Goal: Information Seeking & Learning: Learn about a topic

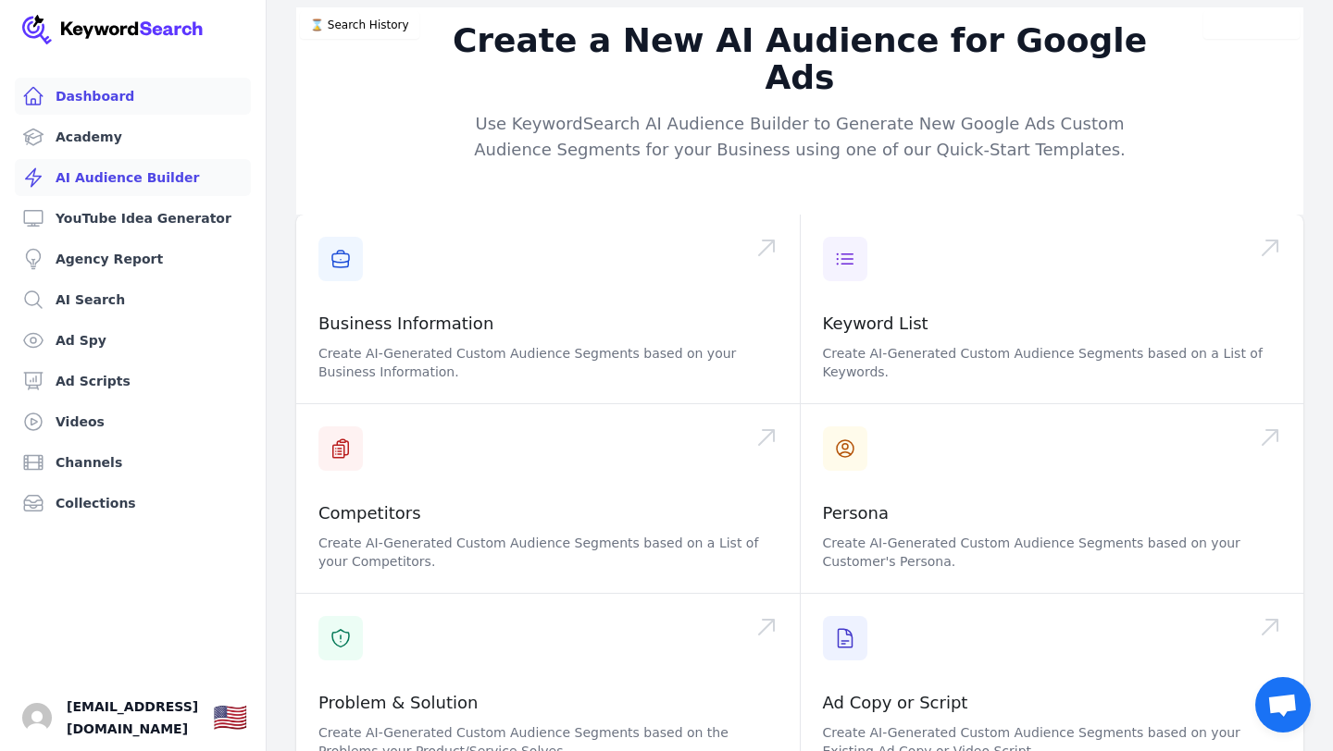
click at [109, 96] on link "Dashboard" at bounding box center [133, 96] width 236 height 37
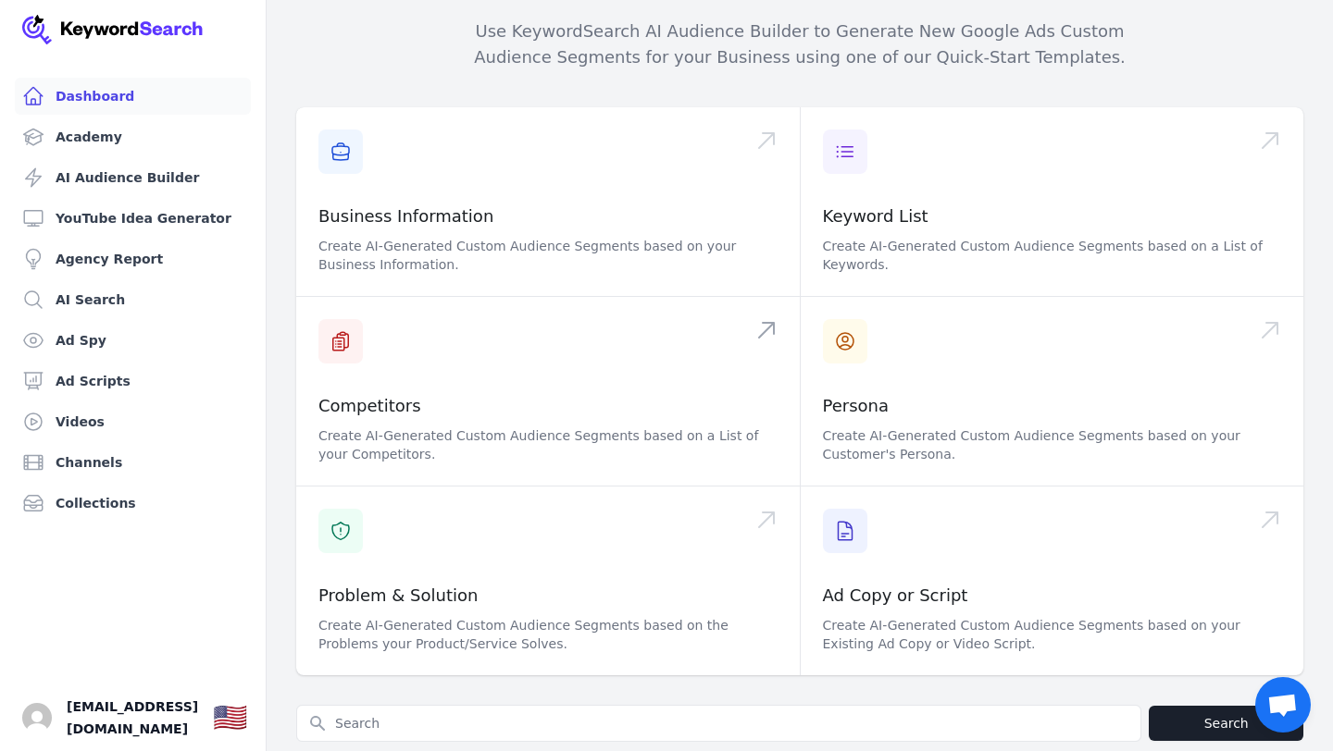
scroll to position [353, 0]
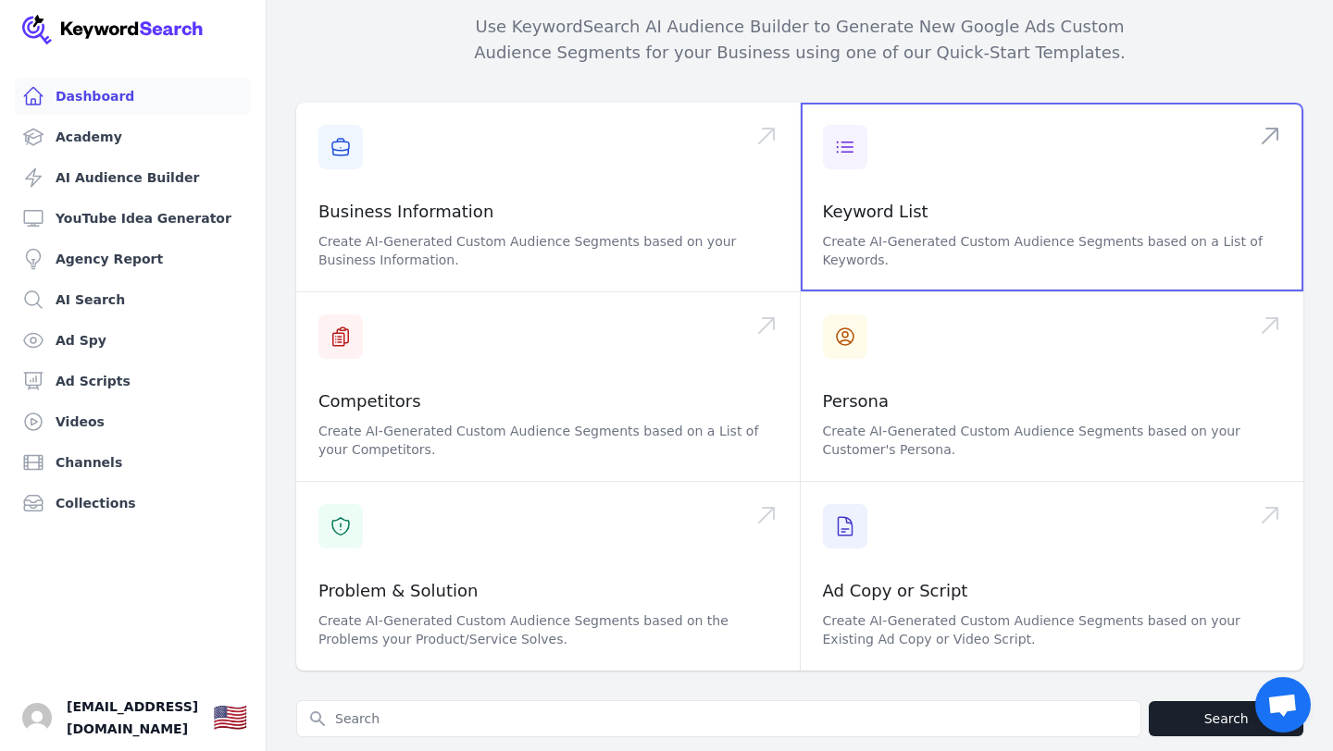
click at [857, 188] on span at bounding box center [1052, 197] width 503 height 189
click at [901, 171] on span at bounding box center [1052, 197] width 503 height 189
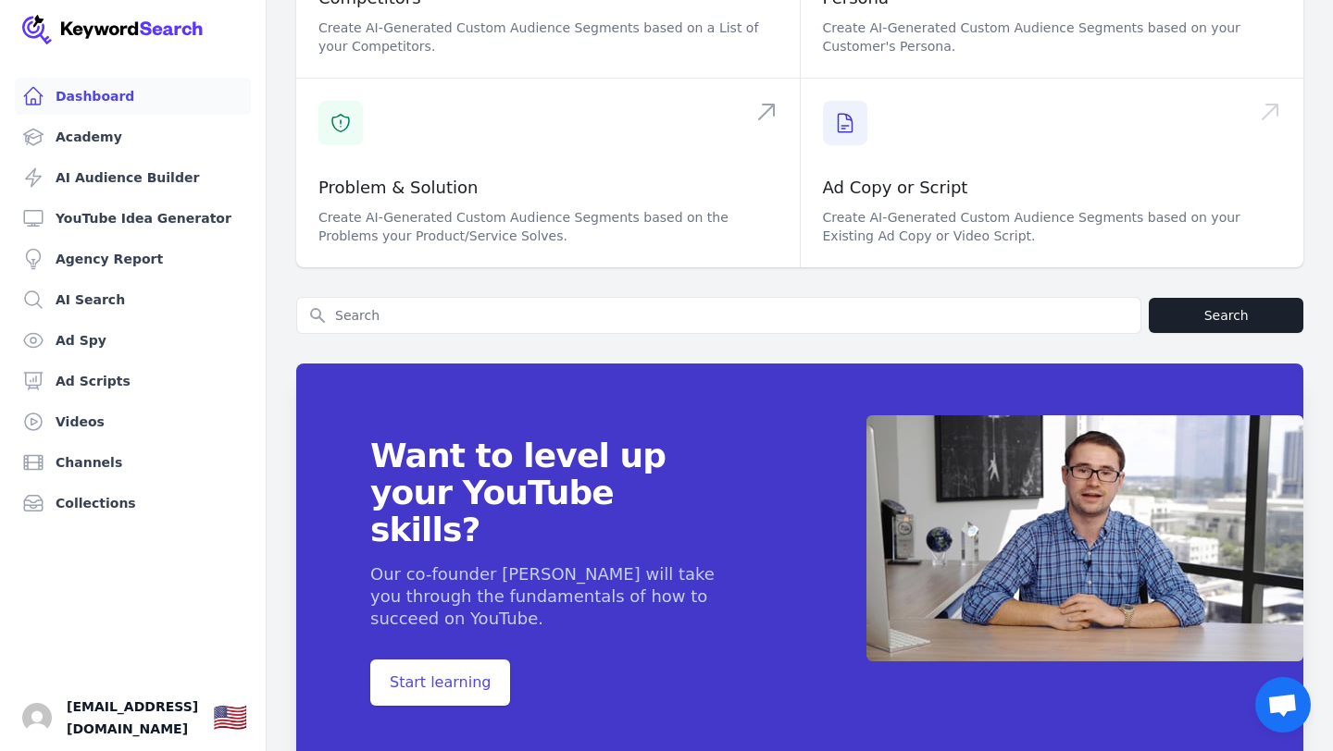
scroll to position [770, 0]
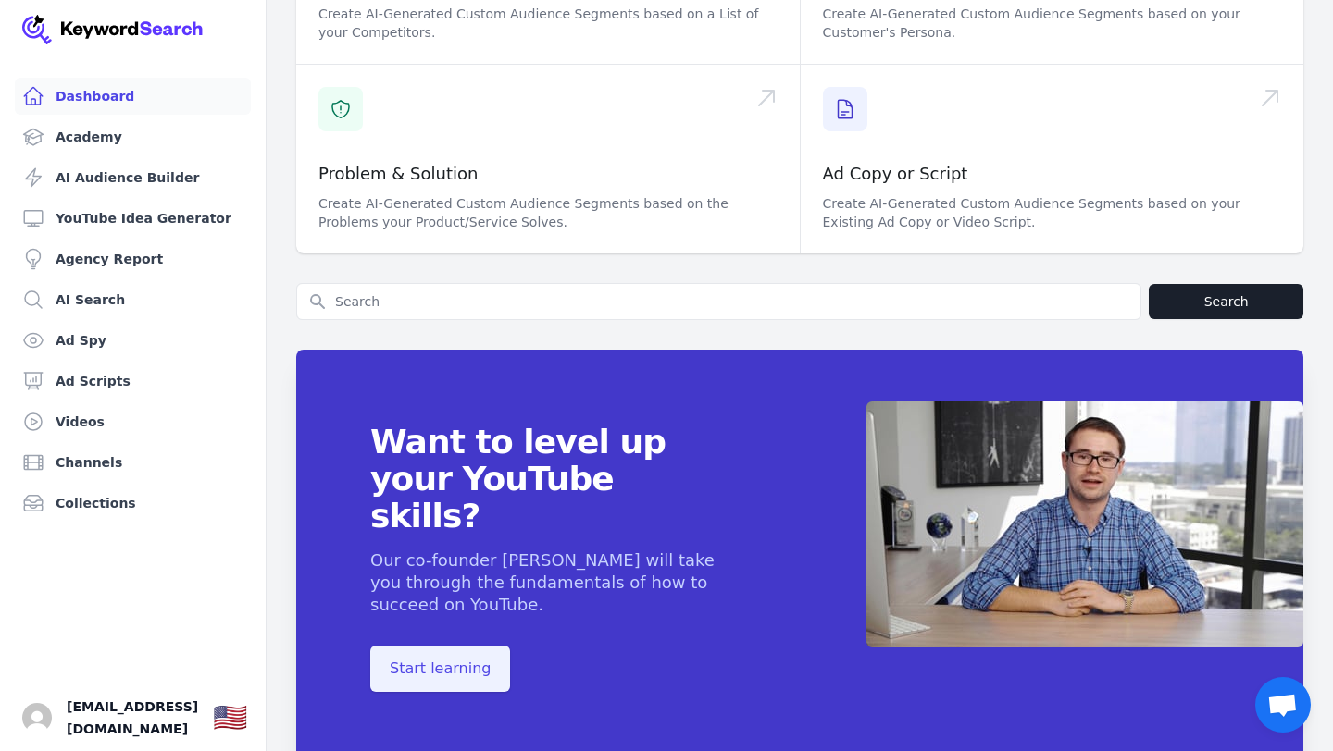
click at [452, 646] on span "Start learning" at bounding box center [440, 669] width 140 height 46
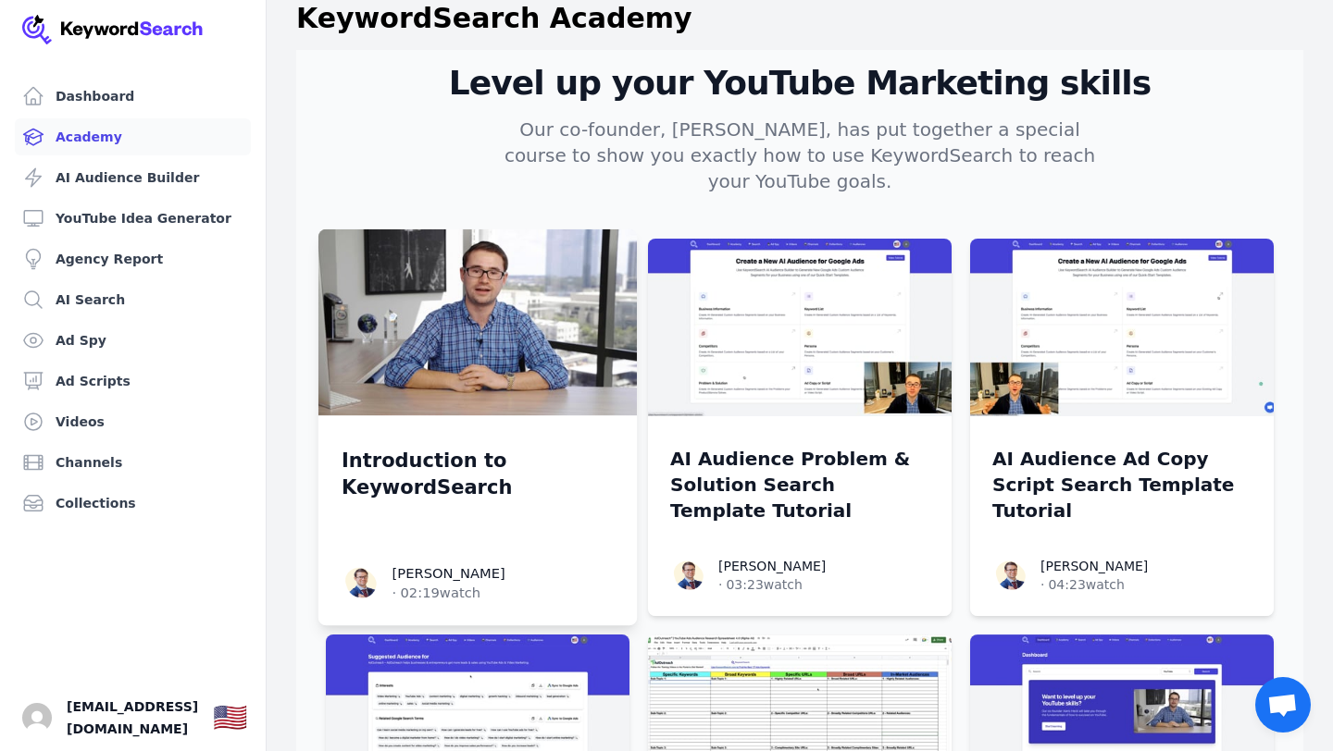
scroll to position [23, 0]
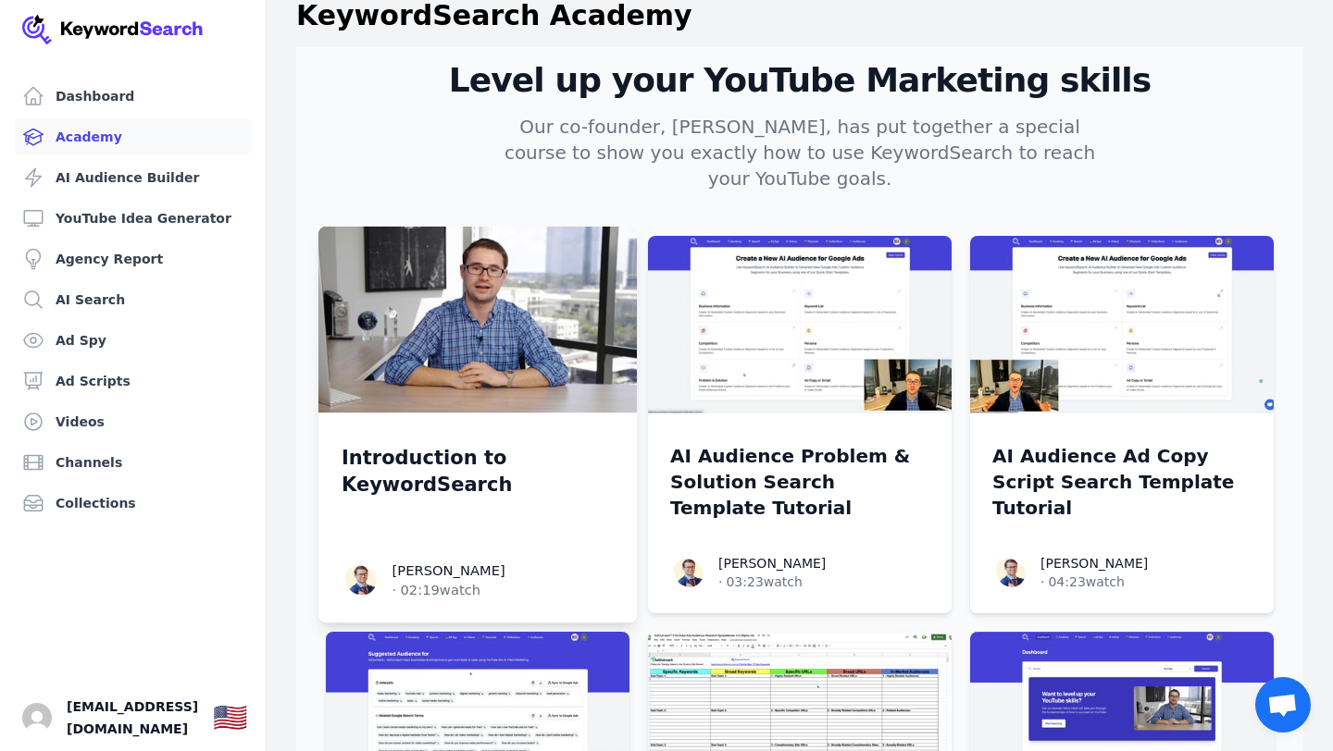
click at [442, 453] on p "Introduction to KeywordSearch" at bounding box center [478, 471] width 272 height 55
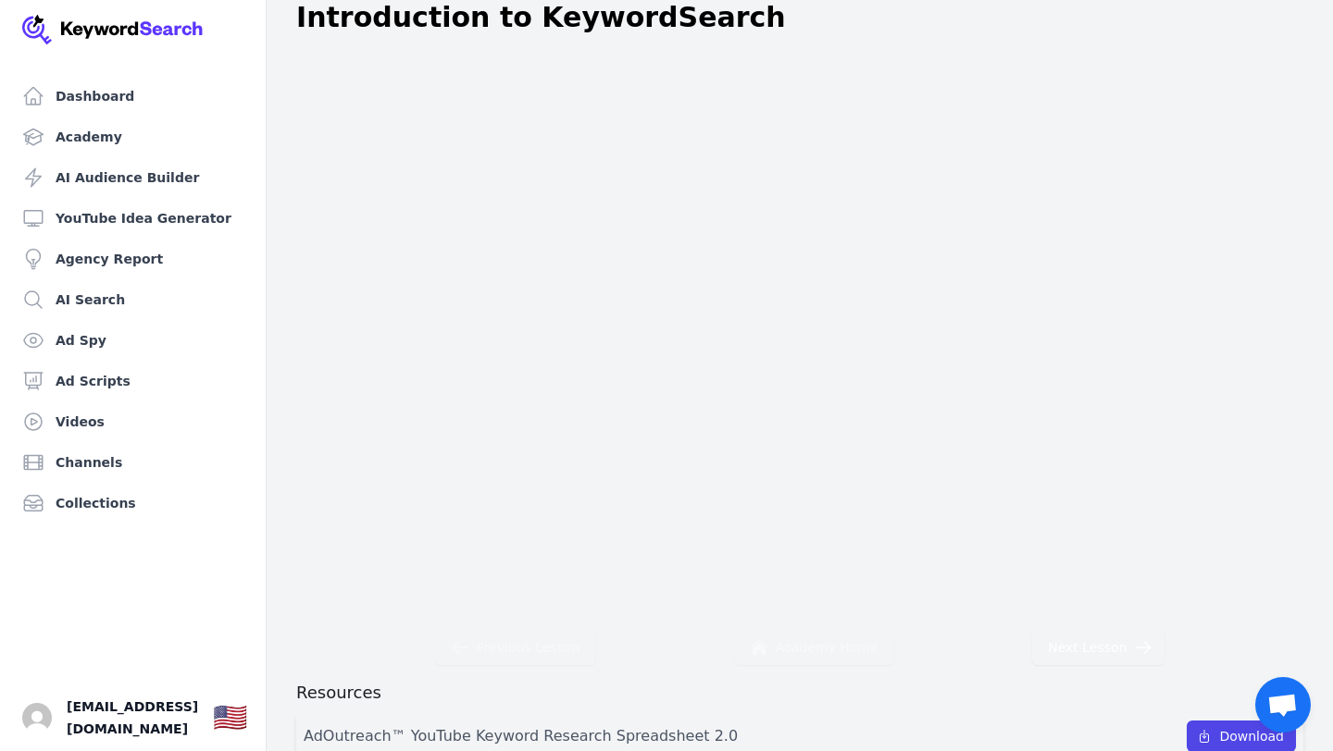
scroll to position [59, 0]
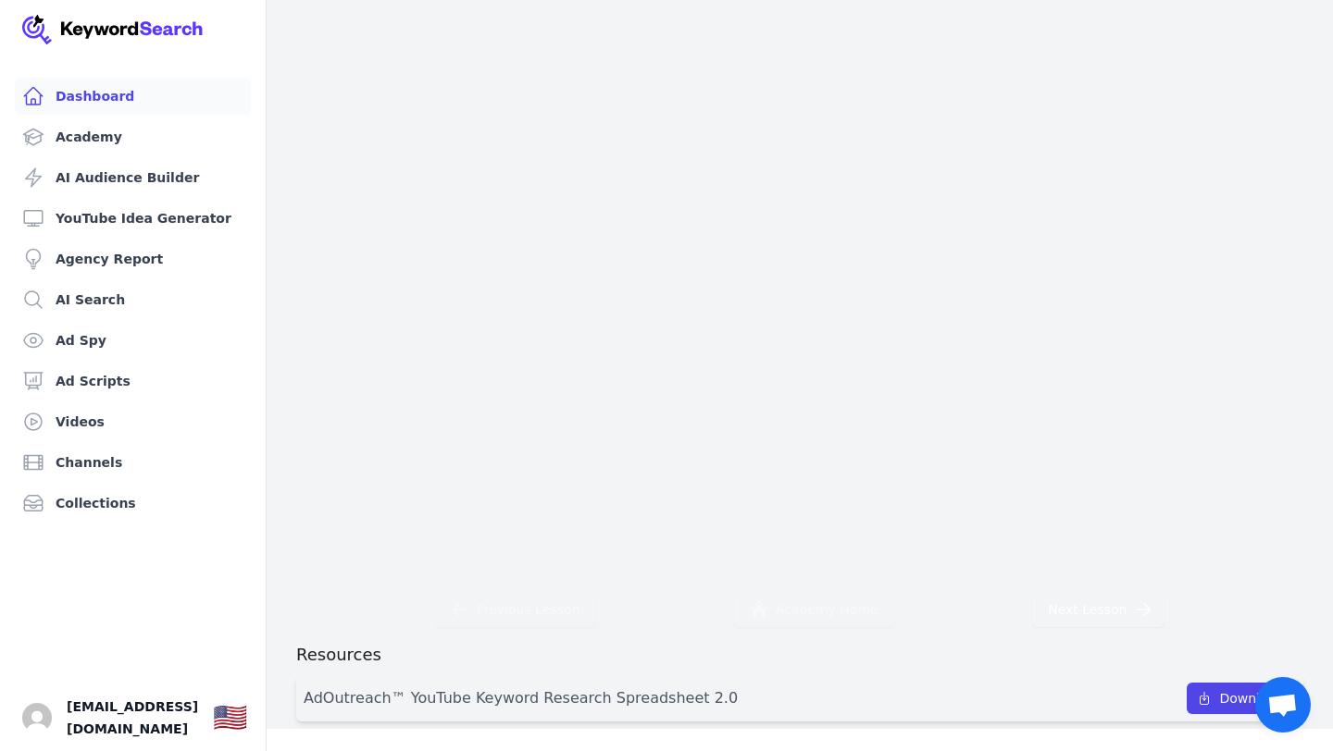
click at [113, 95] on link "Dashboard" at bounding box center [133, 96] width 236 height 37
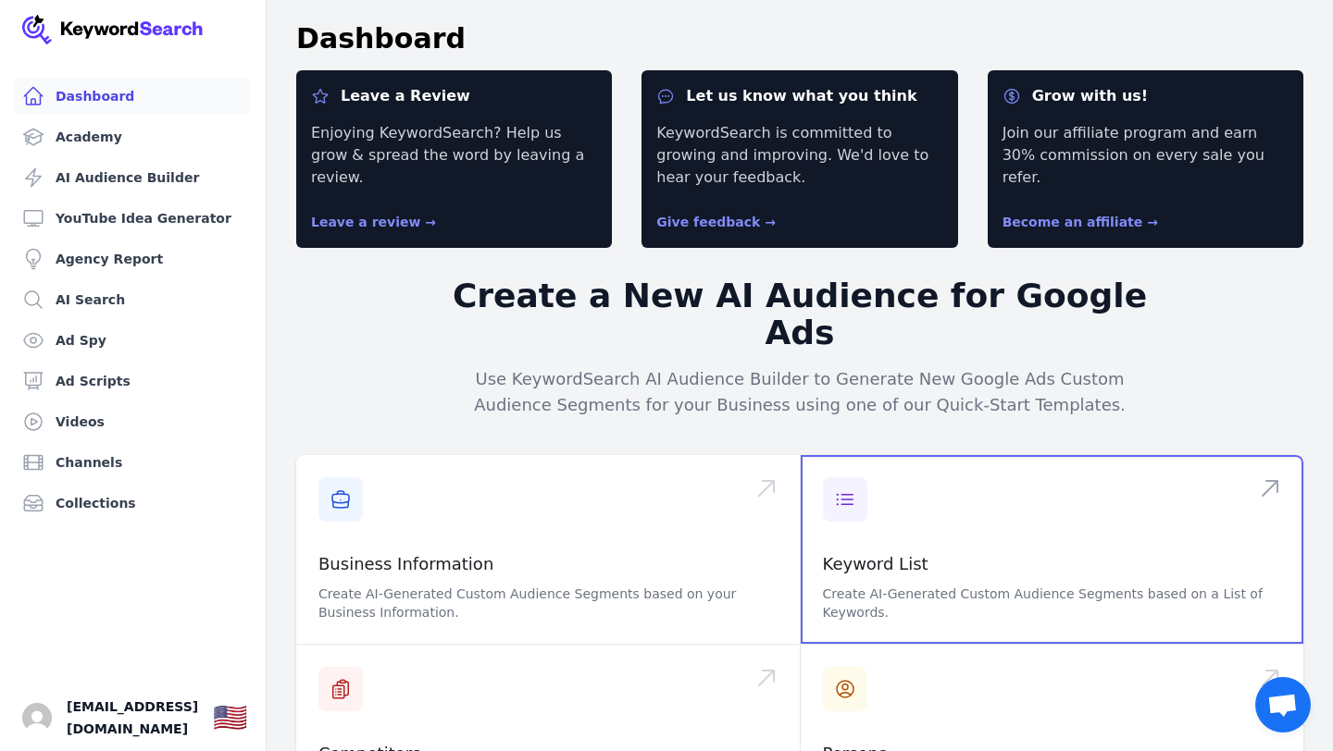
click at [893, 538] on span at bounding box center [1052, 549] width 503 height 189
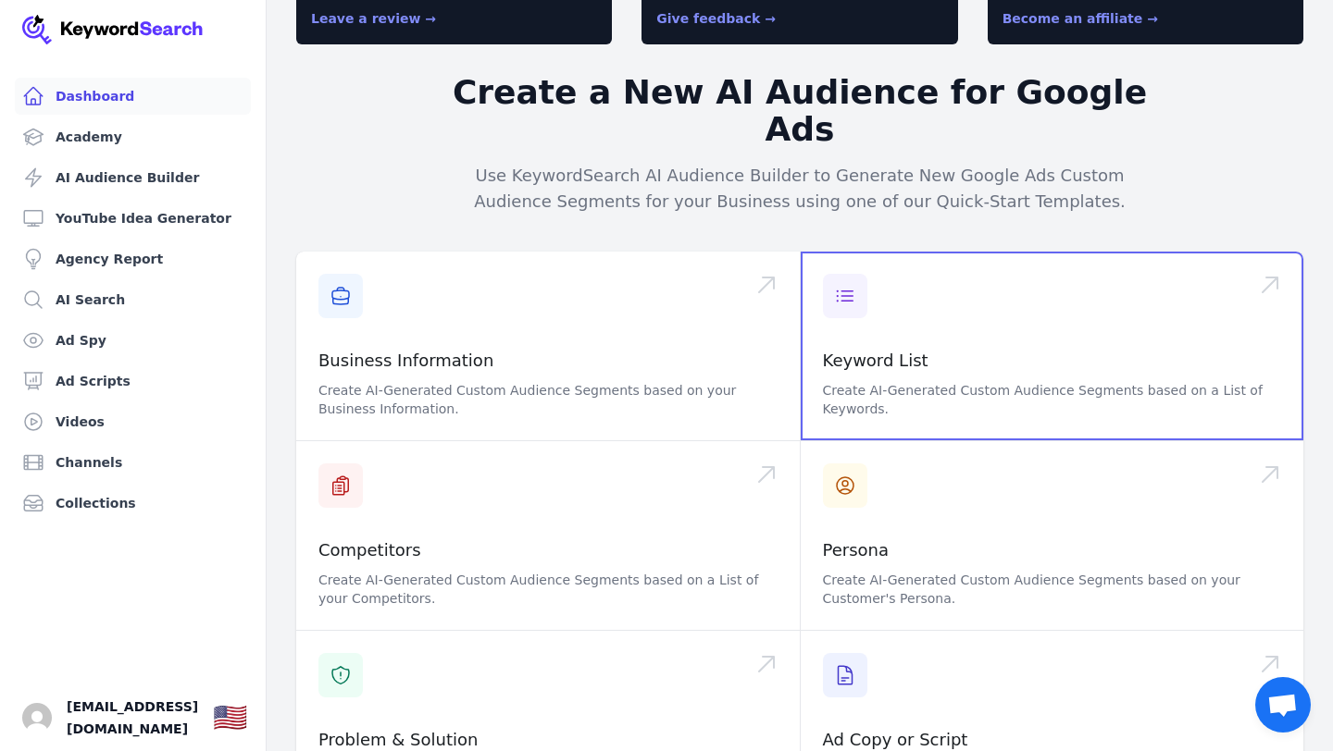
scroll to position [209, 0]
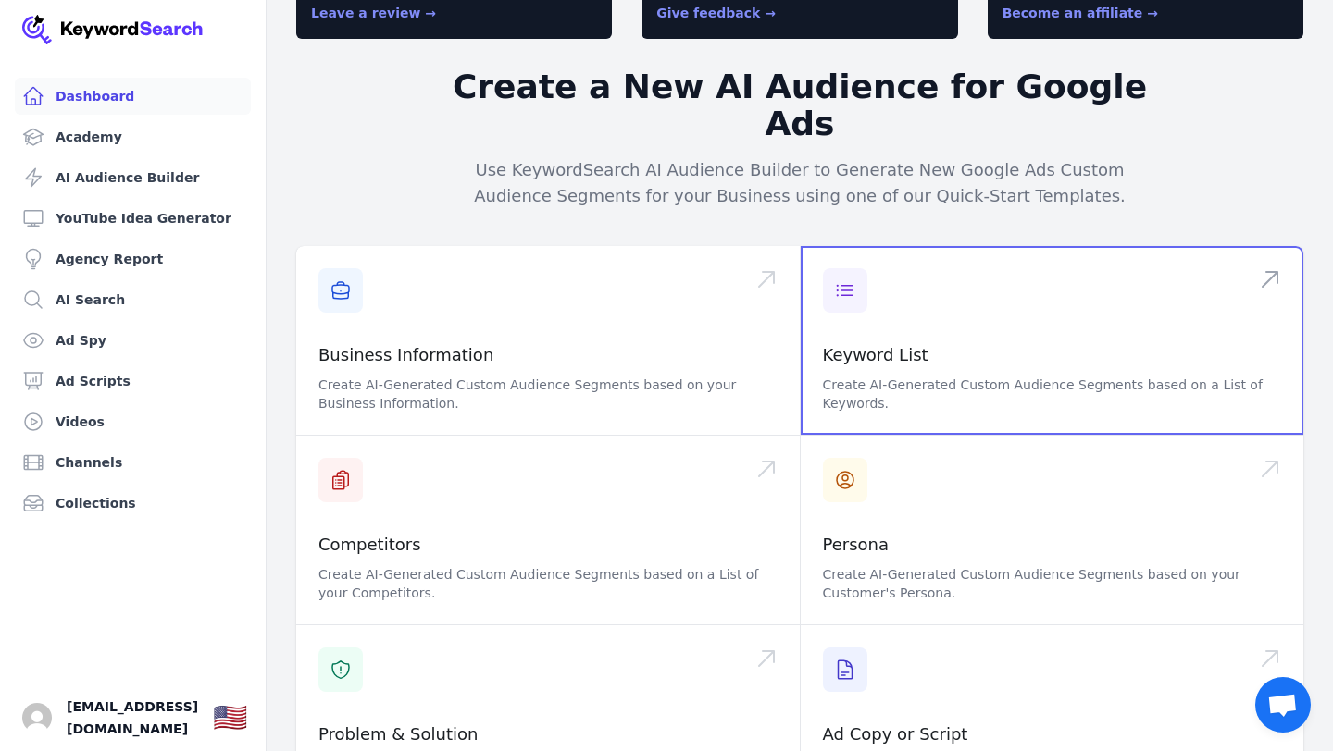
click at [851, 255] on span at bounding box center [1052, 340] width 503 height 189
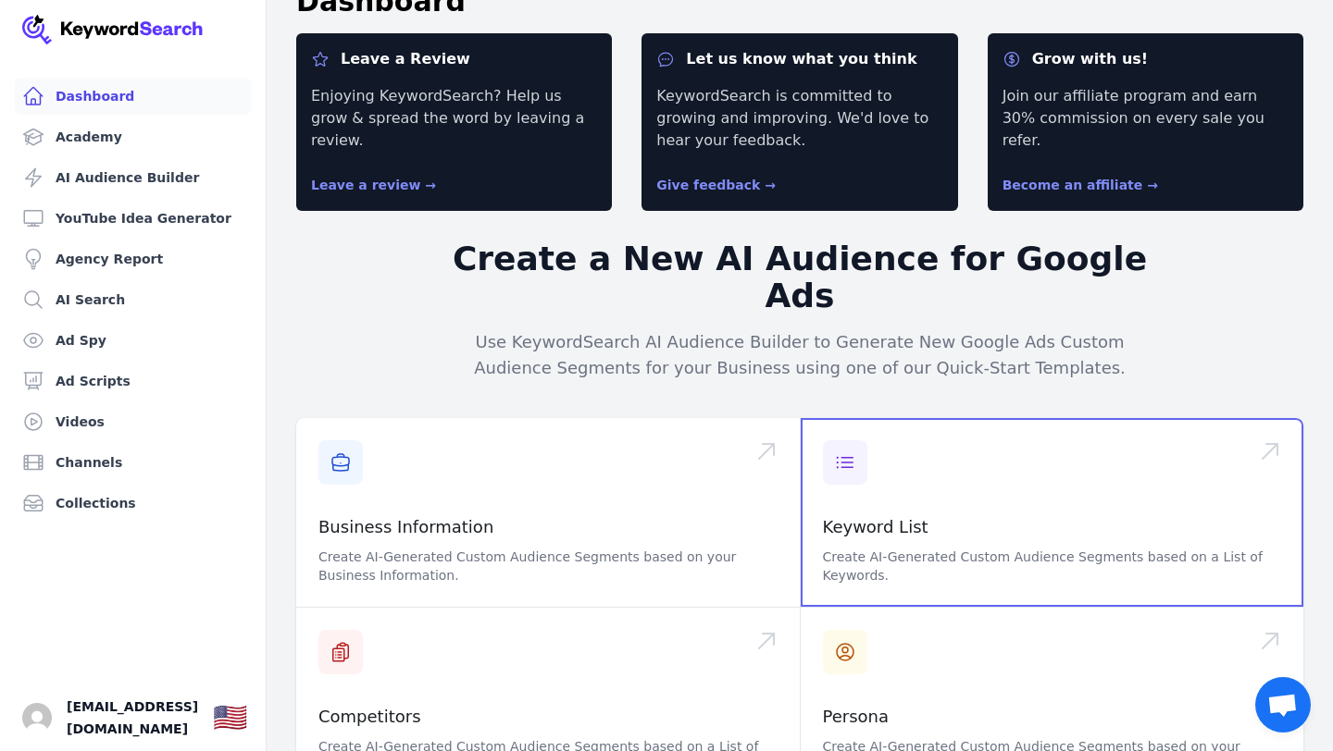
scroll to position [0, 0]
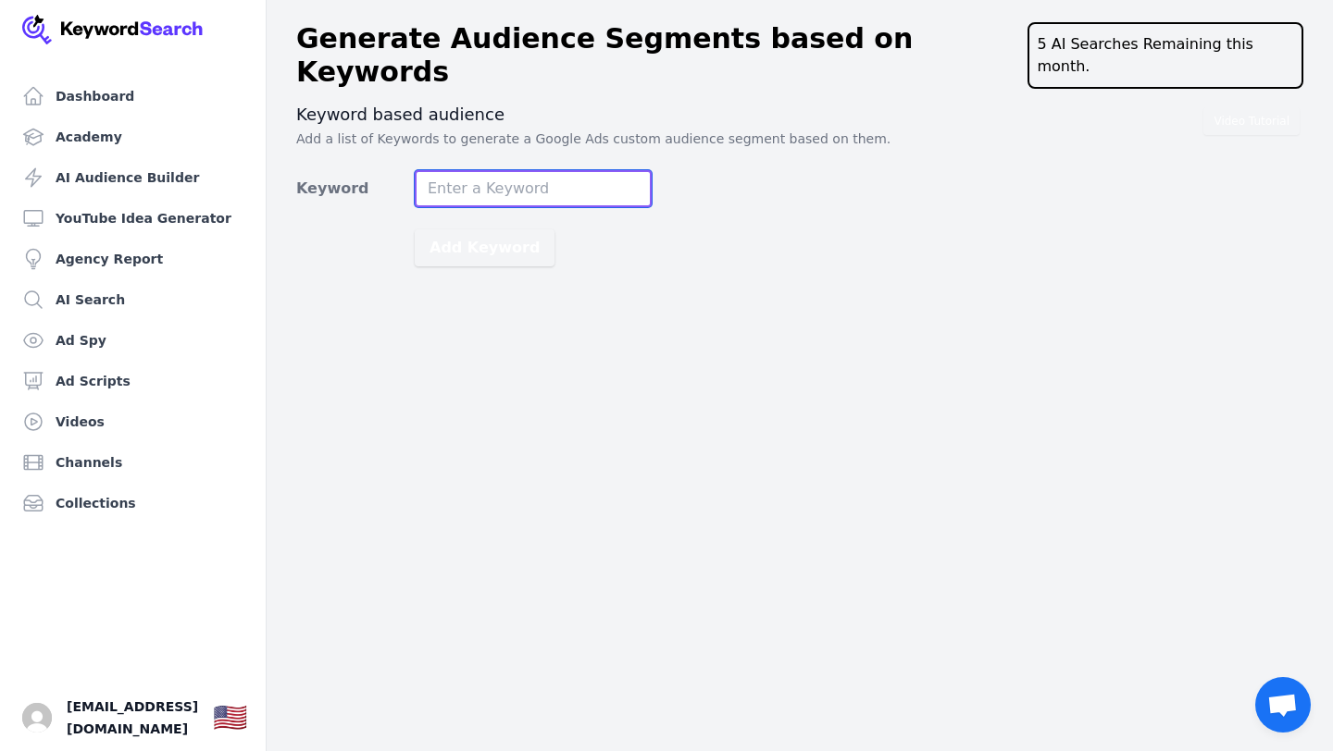
click at [510, 174] on input "Keyword" at bounding box center [533, 188] width 237 height 37
type input "boondocking"
click at [415, 230] on button "Add Keyword" at bounding box center [485, 248] width 140 height 37
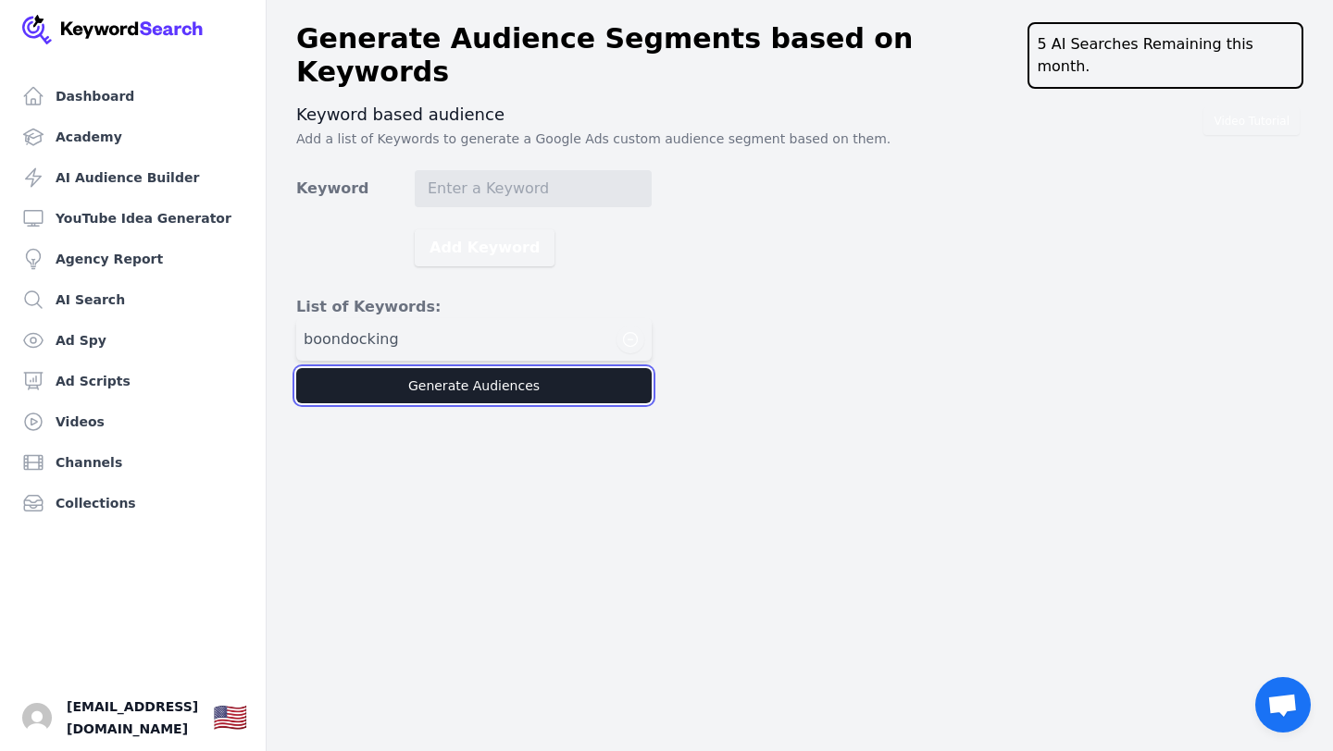
click at [455, 368] on button "Generate Audiences" at bounding box center [473, 385] width 355 height 35
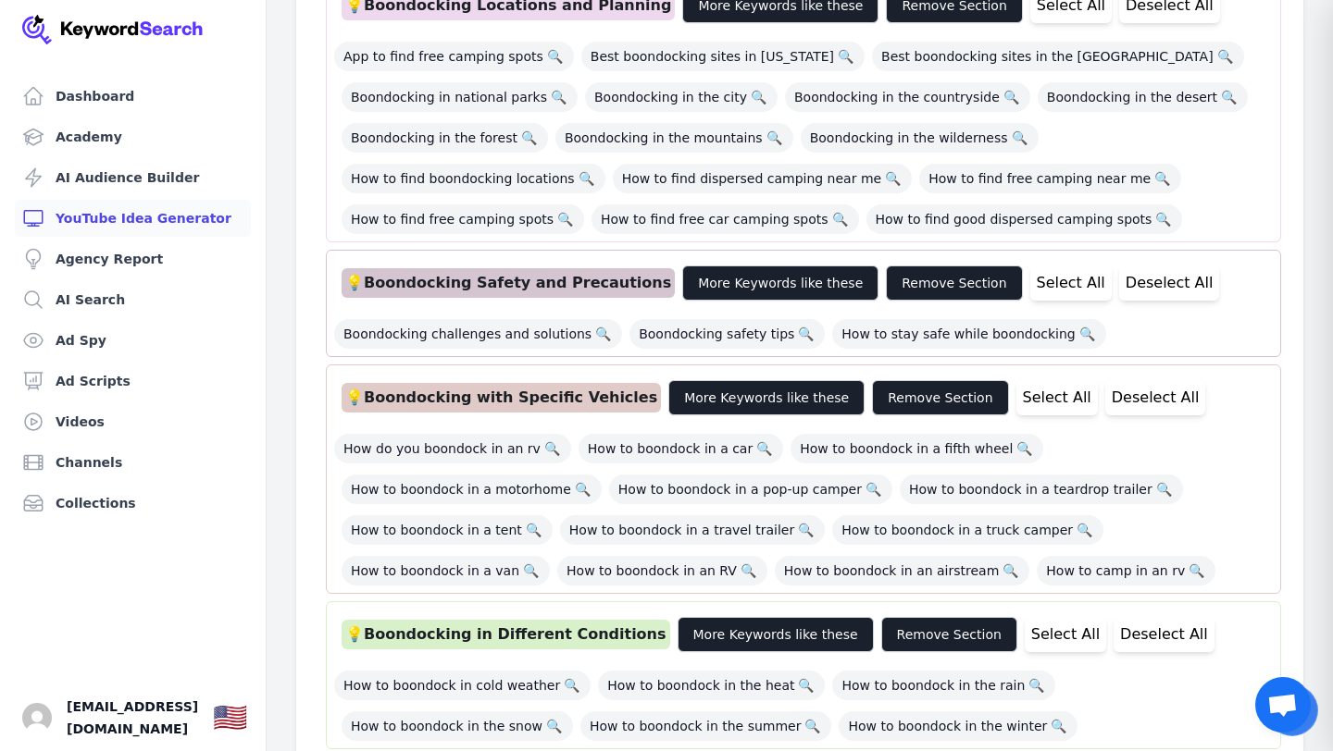
scroll to position [1439, 0]
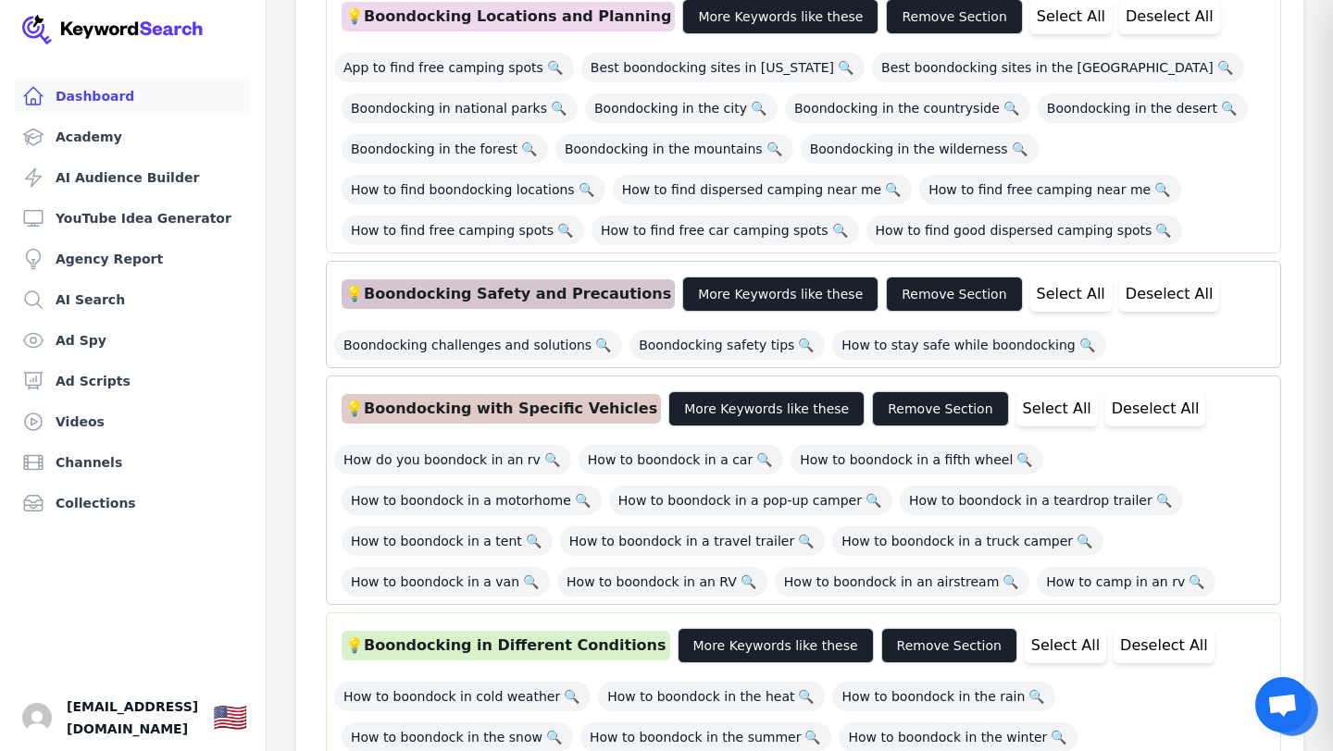
click at [108, 92] on link "Dashboard" at bounding box center [133, 96] width 236 height 37
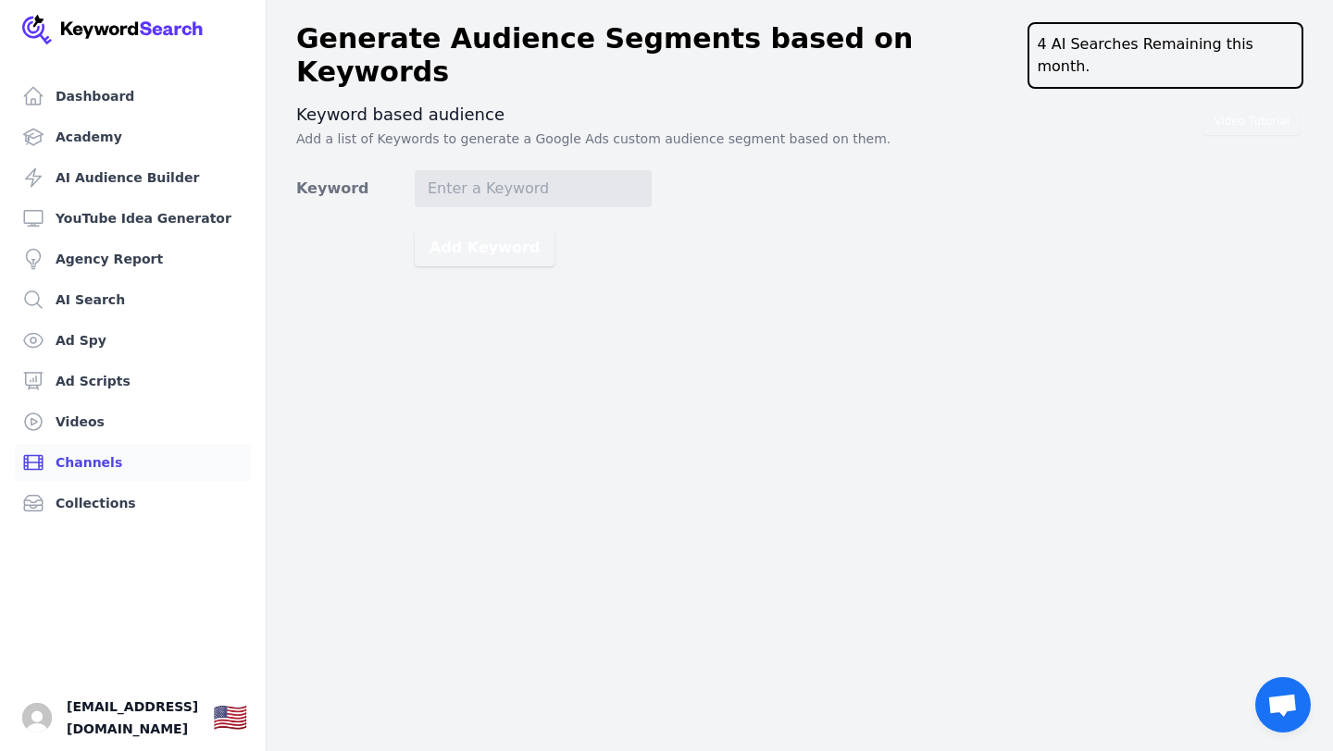
click at [103, 454] on link "Channels" at bounding box center [133, 462] width 236 height 37
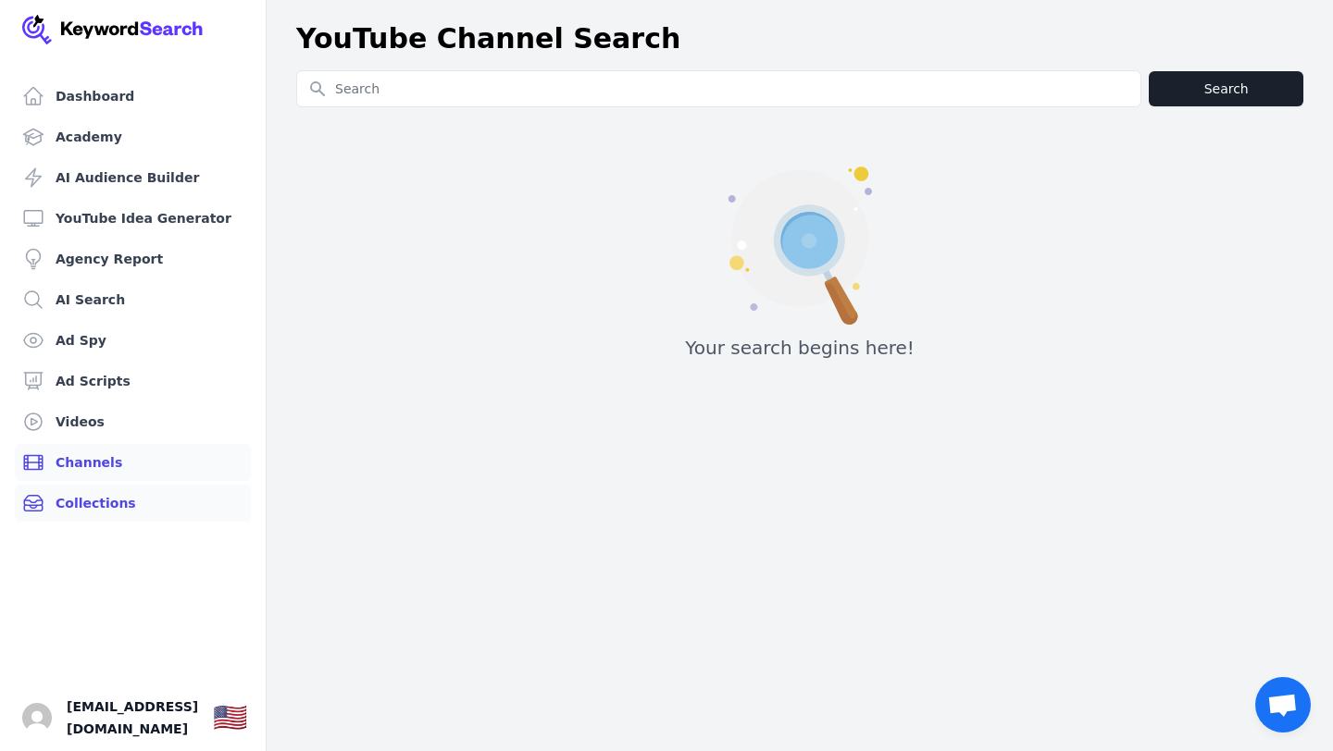
click at [108, 501] on link "Collections" at bounding box center [133, 503] width 236 height 37
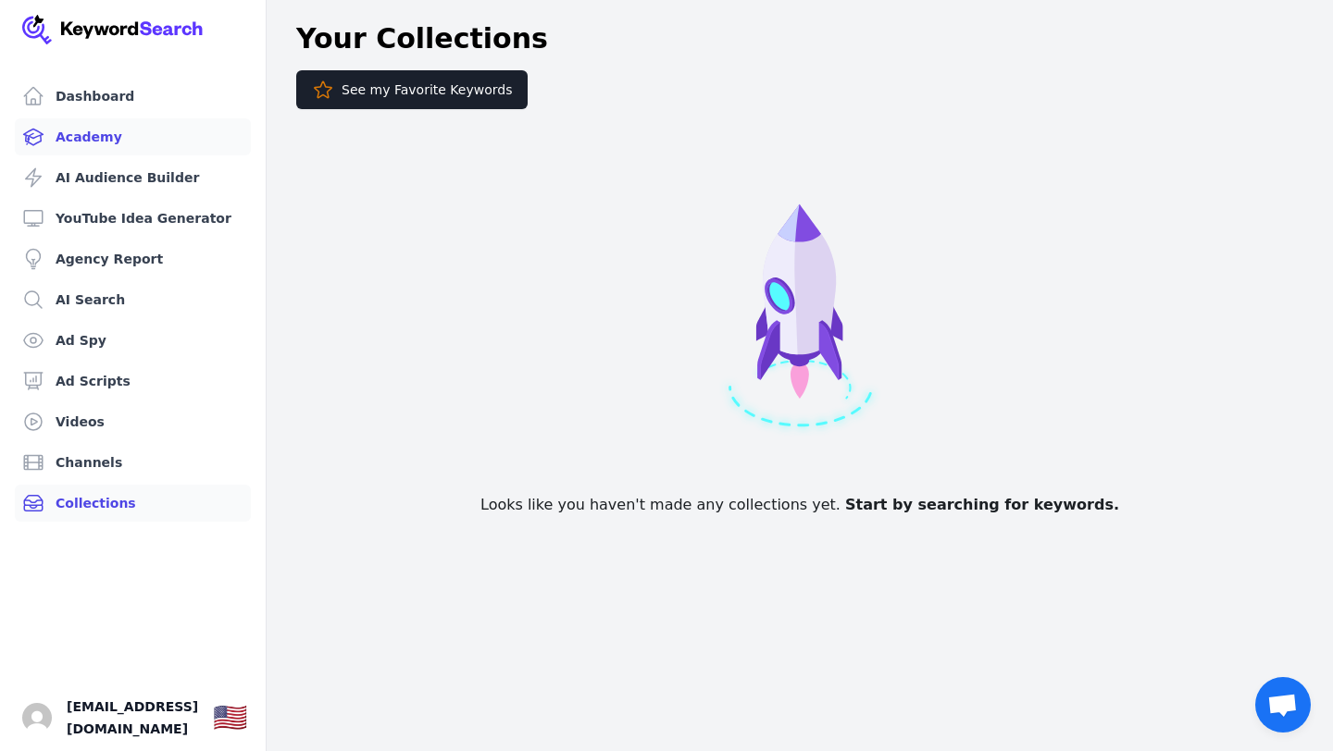
click at [96, 131] on link "Academy" at bounding box center [133, 136] width 236 height 37
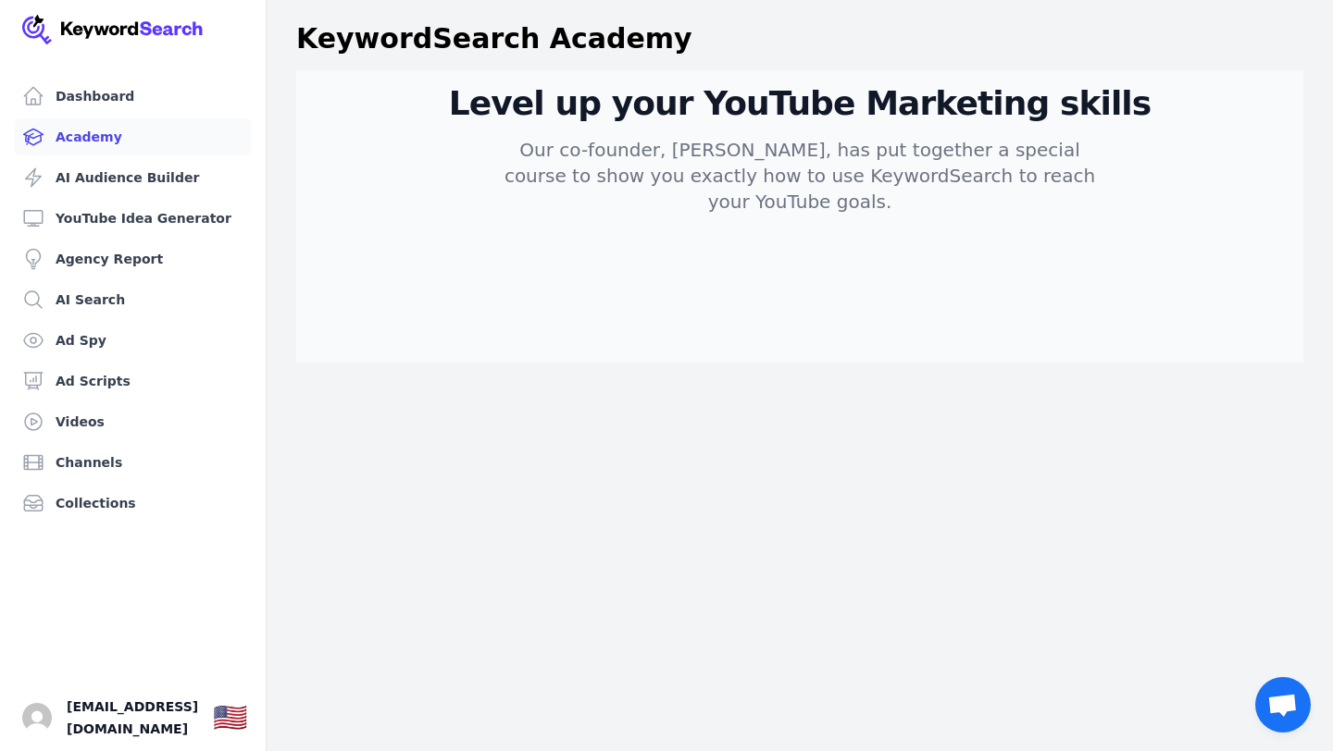
scroll to position [0, 3]
click at [102, 87] on link "Dashboard" at bounding box center [133, 96] width 236 height 37
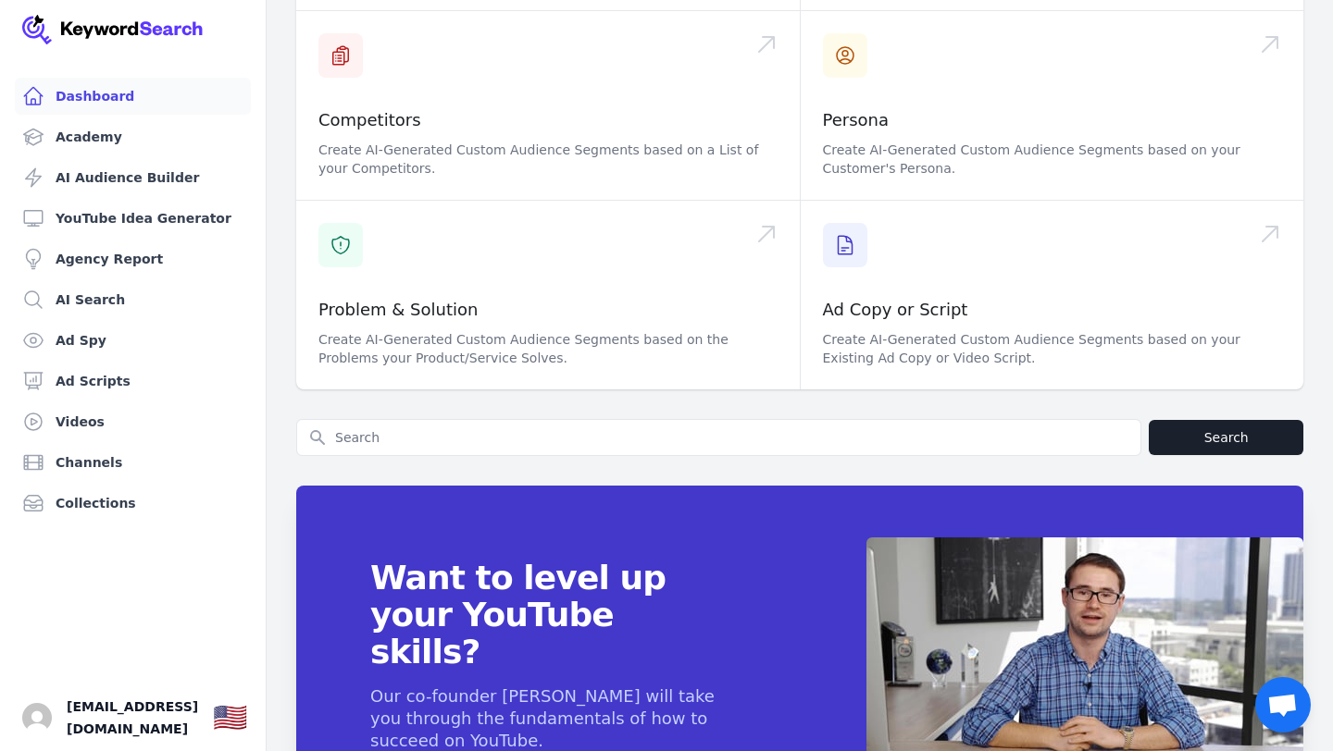
scroll to position [642, 0]
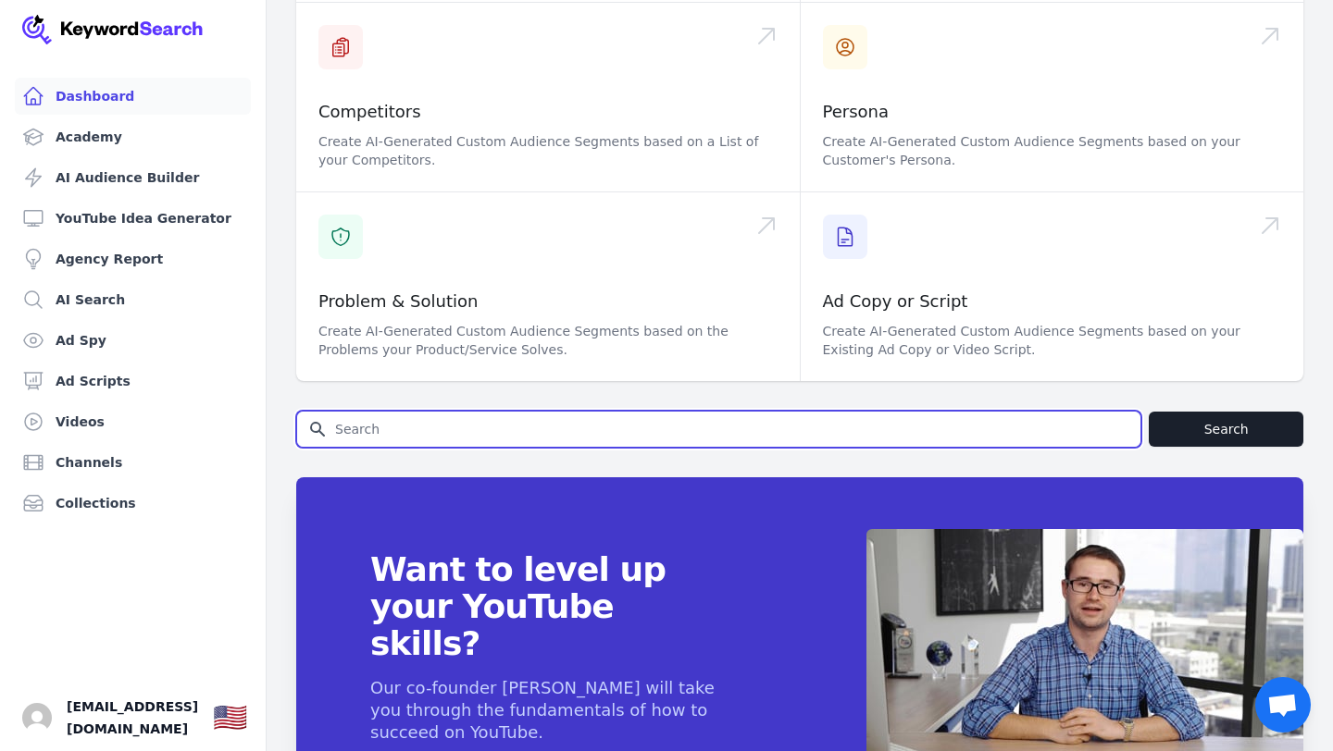
click at [408, 412] on input "Search for YouTube Keywords" at bounding box center [718, 429] width 843 height 35
type input "oregon fishing"
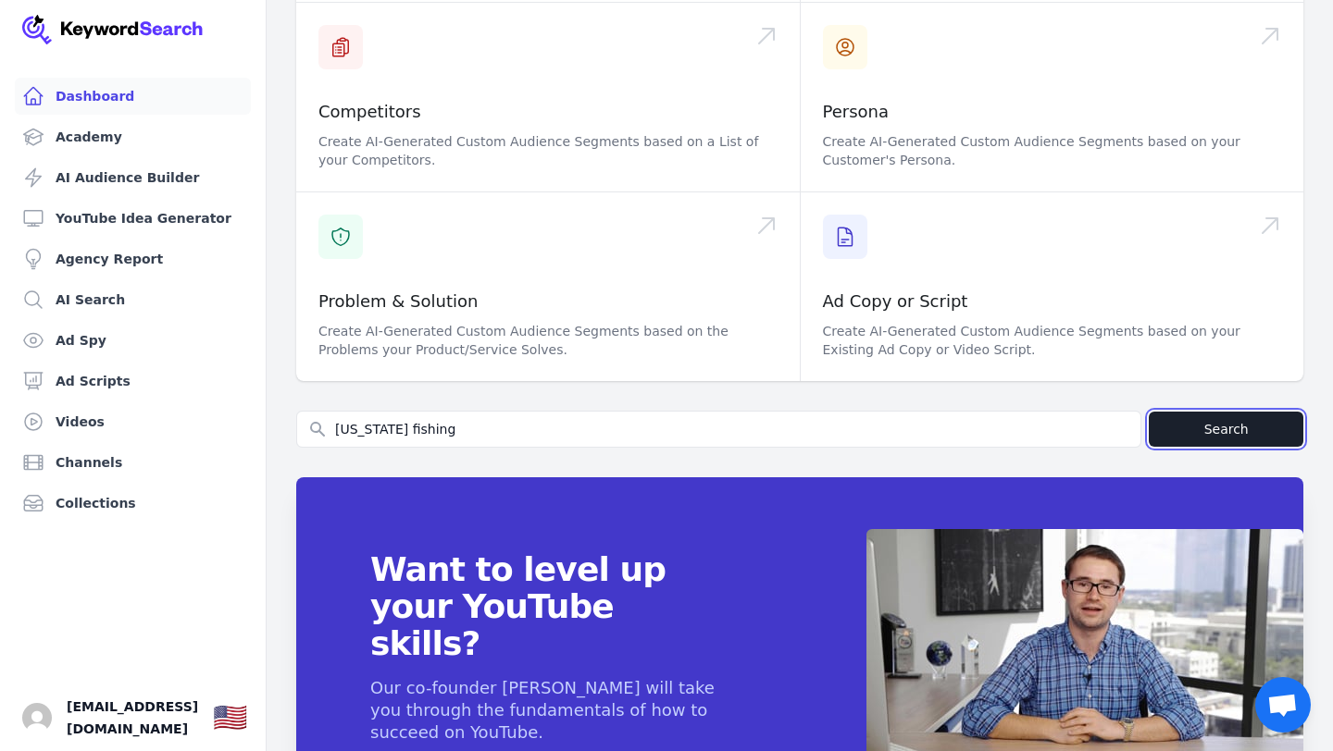
click at [1206, 412] on button "Search" at bounding box center [1226, 429] width 155 height 35
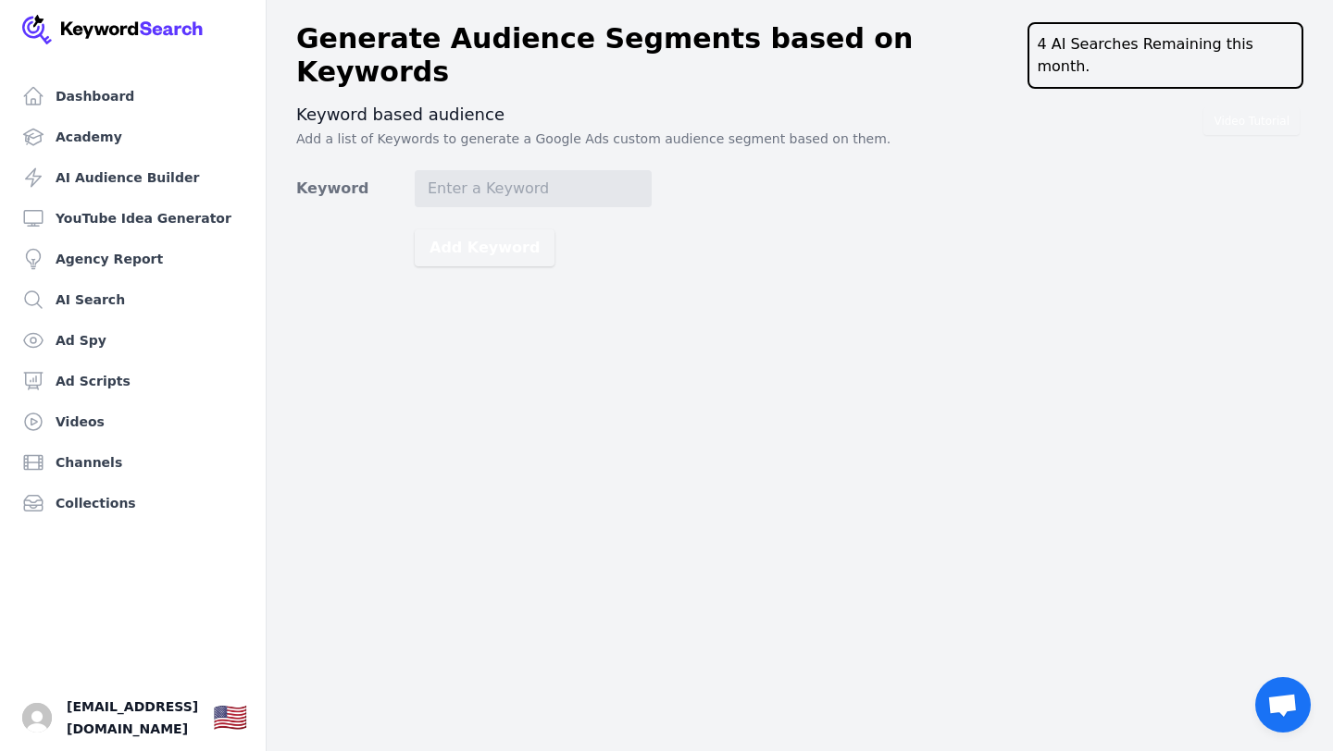
click at [334, 130] on p "Add a list of Keywords to generate a Google Ads custom audience segment based o…" at bounding box center [799, 139] width 1007 height 19
click at [1107, 41] on div "4 AI Searches Remaining this month." at bounding box center [1165, 55] width 276 height 67
click at [1283, 48] on div "4 AI Searches Remaining this month." at bounding box center [1165, 55] width 276 height 67
click at [446, 170] on input "Keyword" at bounding box center [533, 188] width 237 height 37
click at [477, 202] on form "Keyword Add Keyword" at bounding box center [473, 218] width 355 height 96
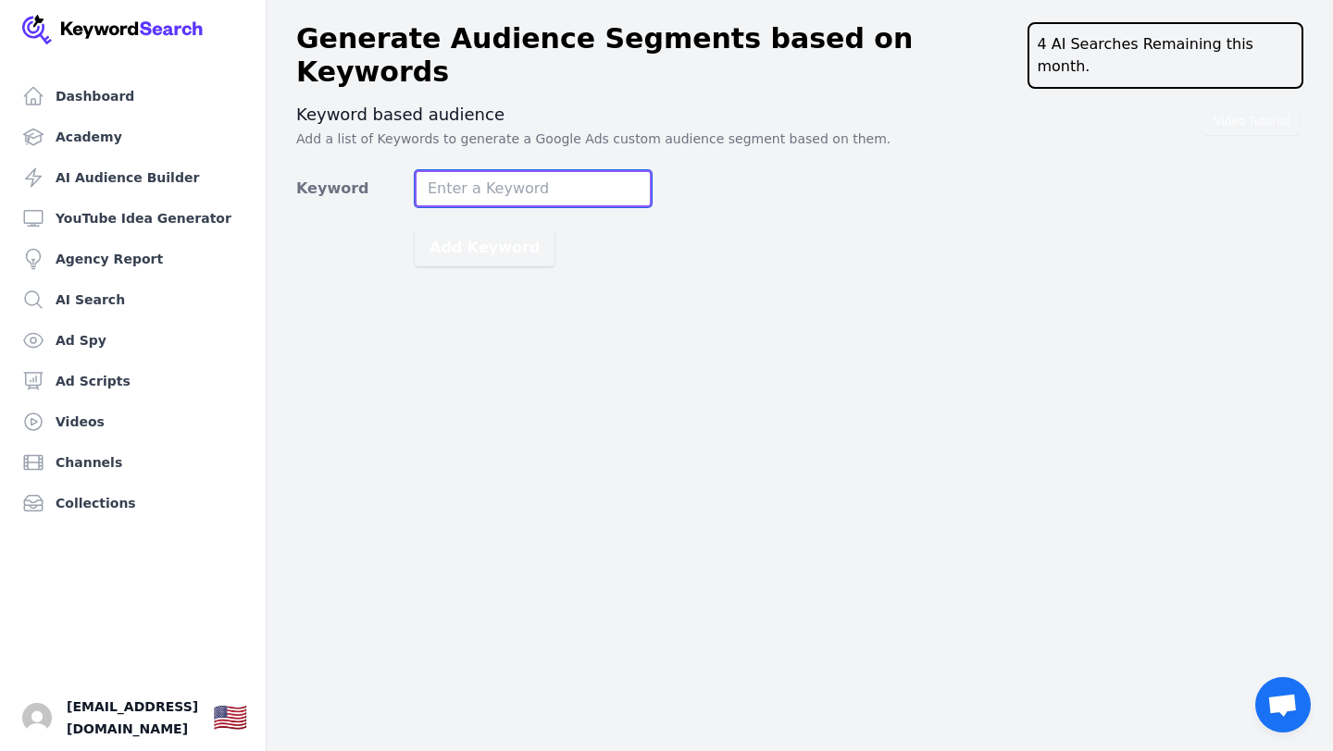
click at [490, 170] on input "Keyword" at bounding box center [533, 188] width 237 height 37
type input "lake trillium"
click at [415, 230] on button "Add Keyword" at bounding box center [485, 248] width 140 height 37
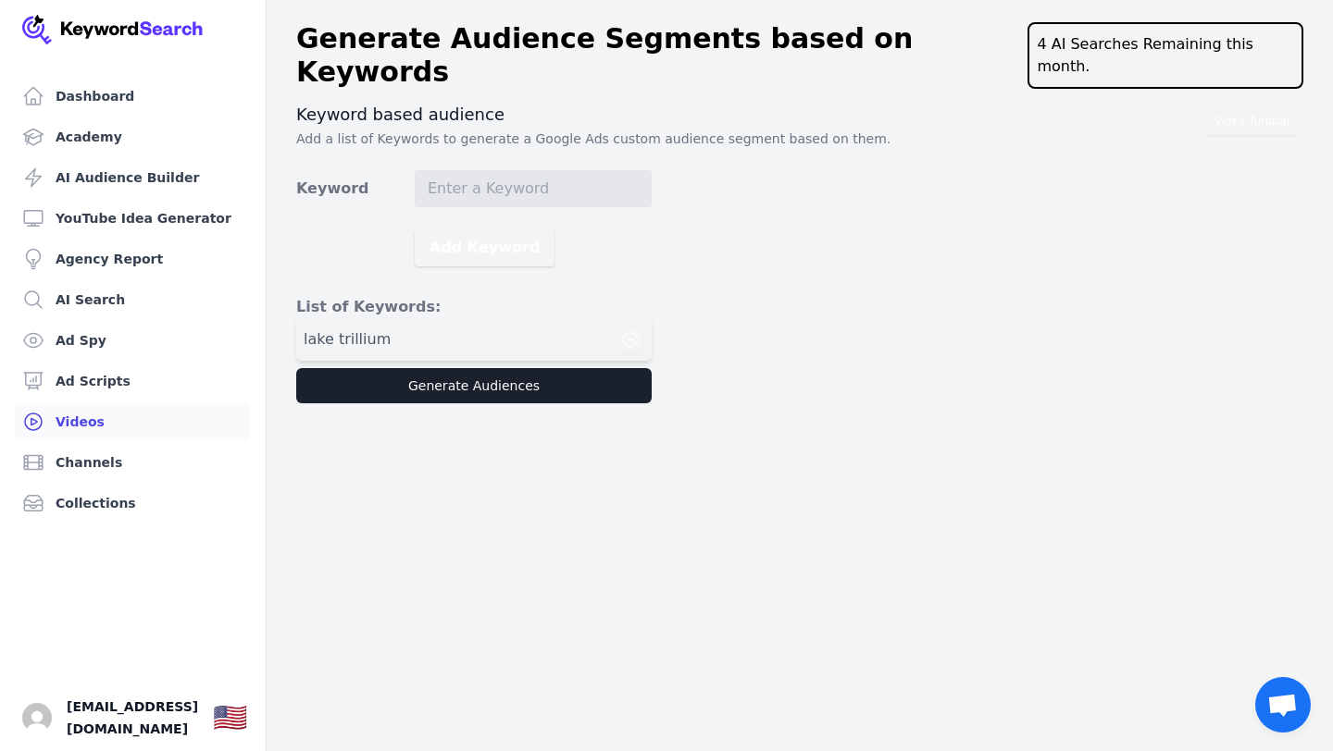
click at [101, 418] on link "Videos" at bounding box center [133, 422] width 236 height 37
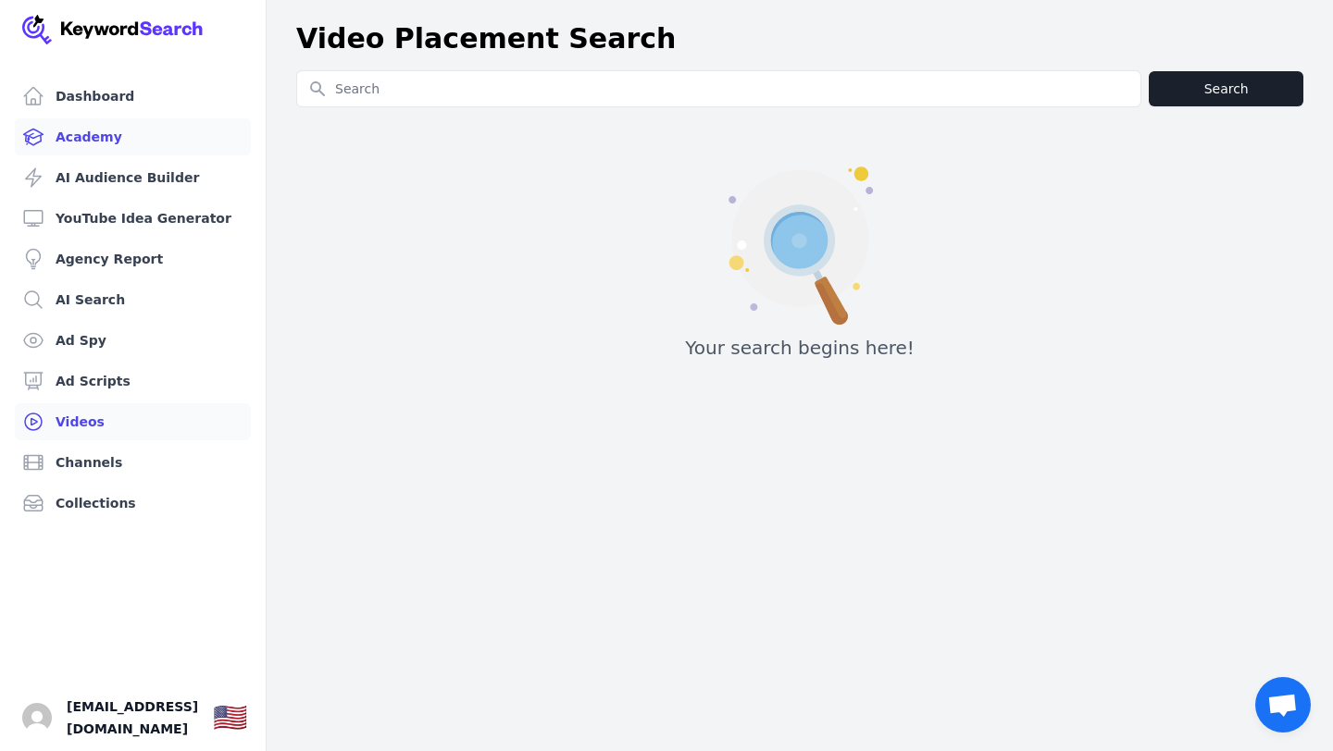
click at [97, 134] on link "Academy" at bounding box center [133, 136] width 236 height 37
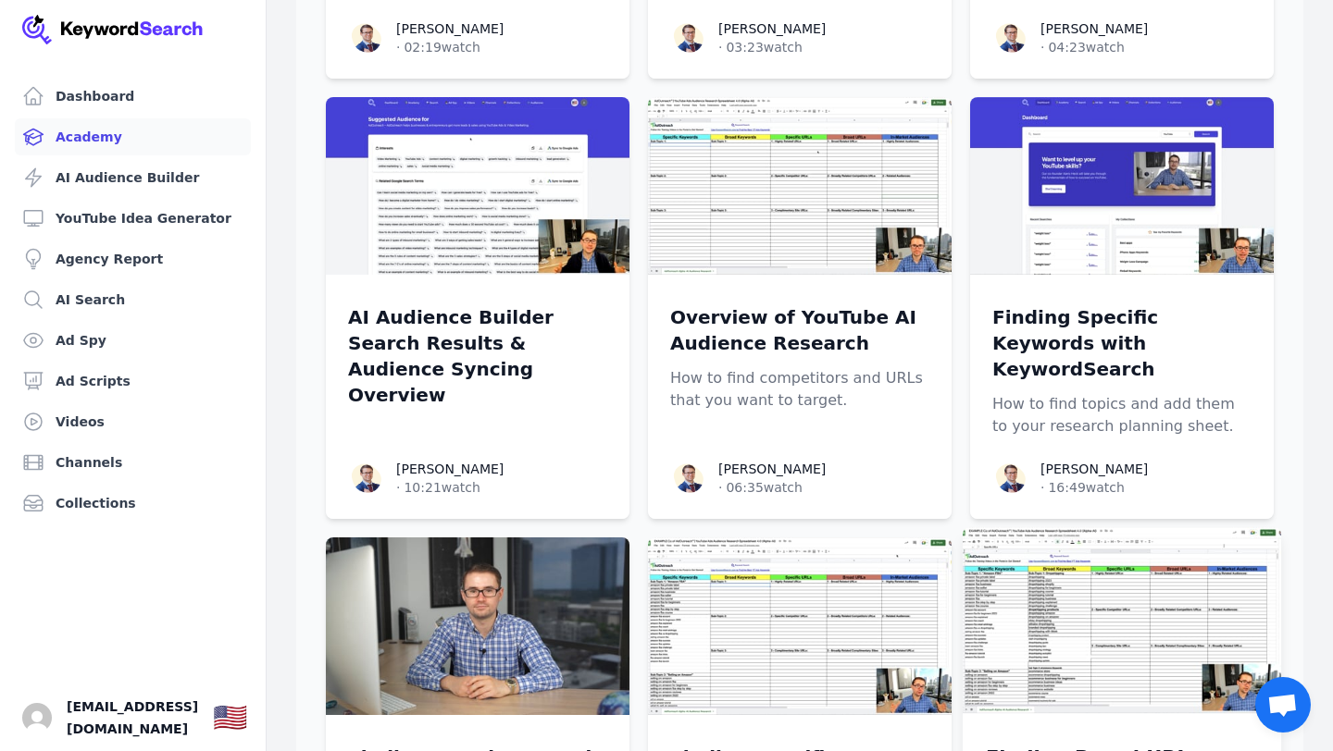
scroll to position [555, 0]
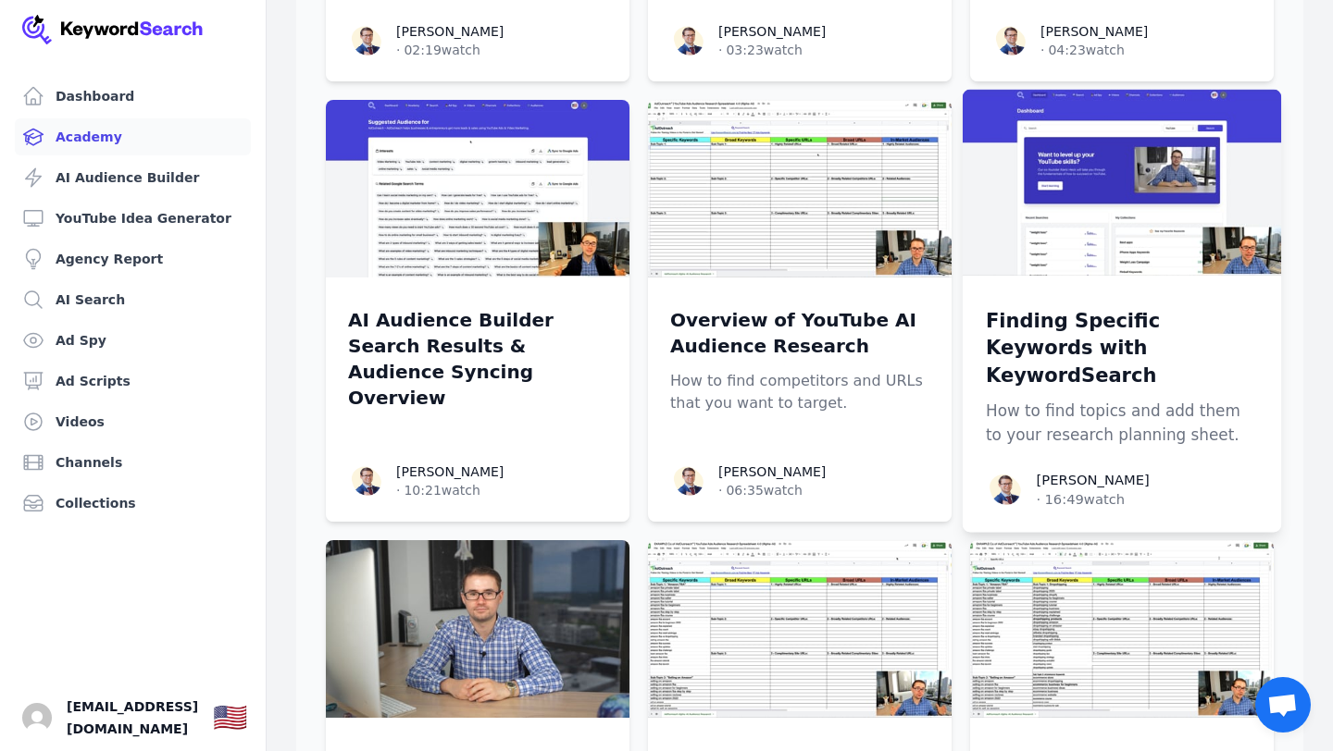
click at [1098, 401] on p "How to find topics and add them to your research planning sheet." at bounding box center [1122, 424] width 272 height 46
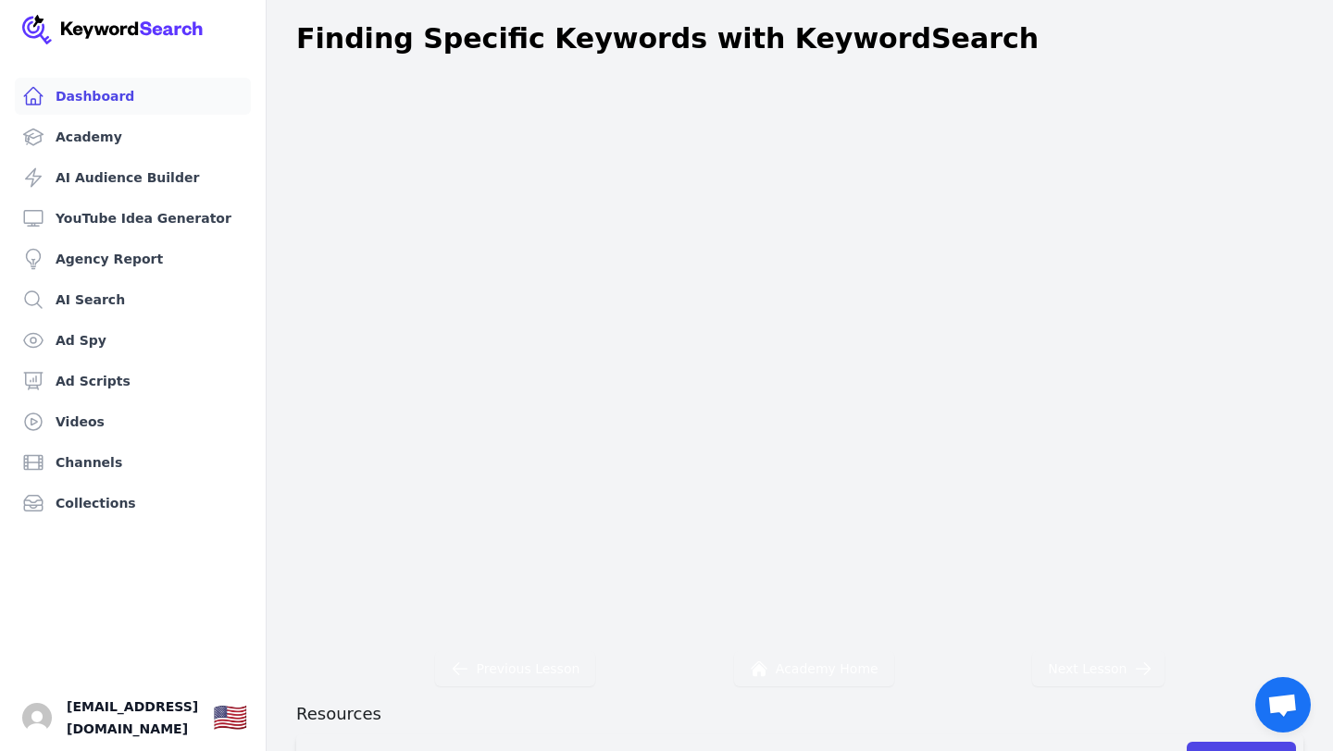
click at [102, 93] on link "Dashboard" at bounding box center [133, 96] width 236 height 37
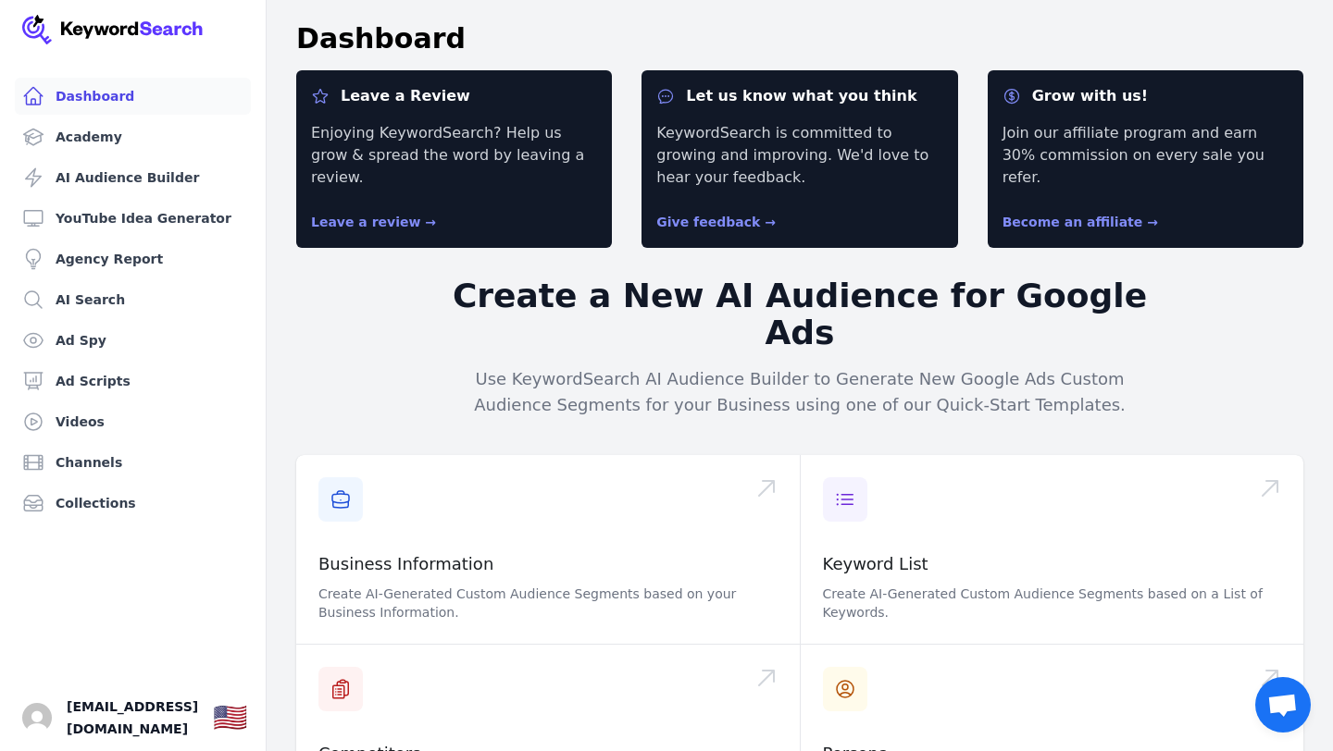
click at [120, 25] on img at bounding box center [112, 30] width 181 height 30
click at [165, 22] on img at bounding box center [112, 30] width 181 height 30
click at [139, 292] on link "AI Search" at bounding box center [133, 299] width 236 height 37
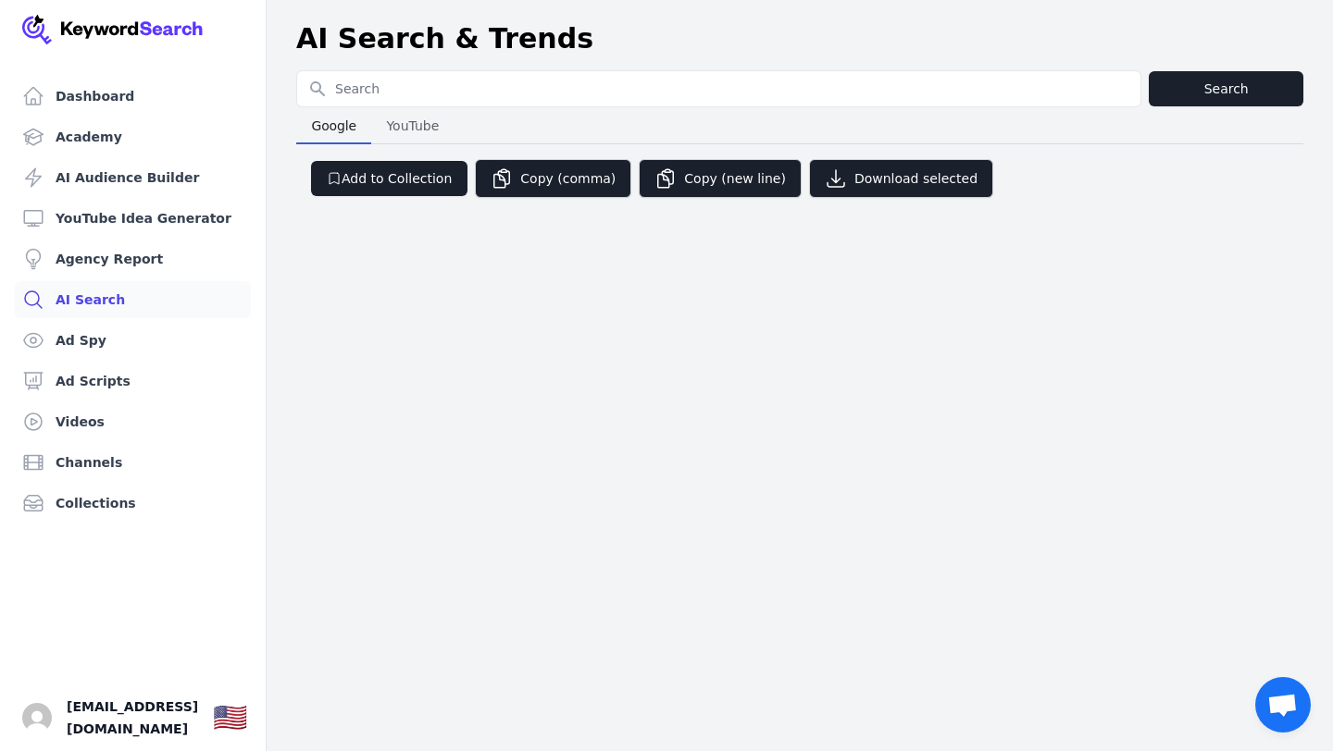
click at [418, 130] on span "YouTube" at bounding box center [413, 126] width 68 height 26
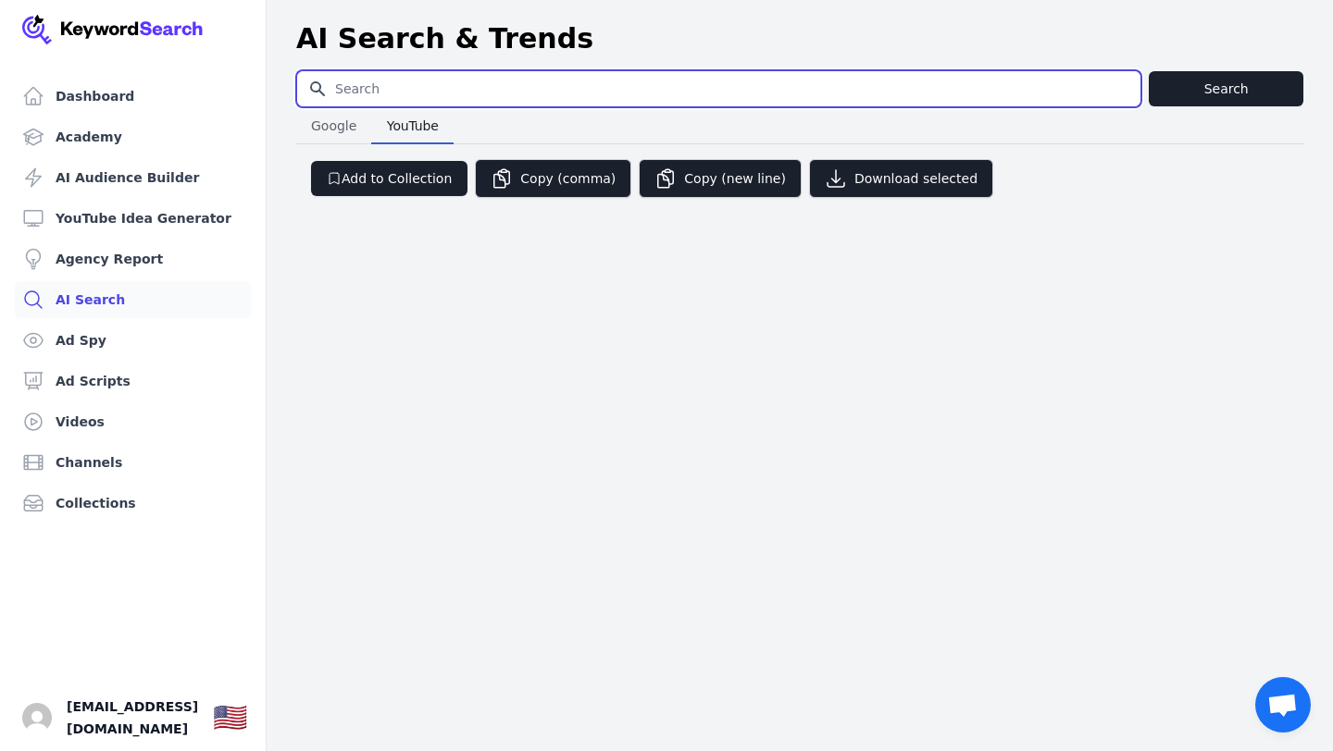
click at [421, 88] on input "Search for YouTube Keywords" at bounding box center [718, 88] width 843 height 35
type input "lake fishing"
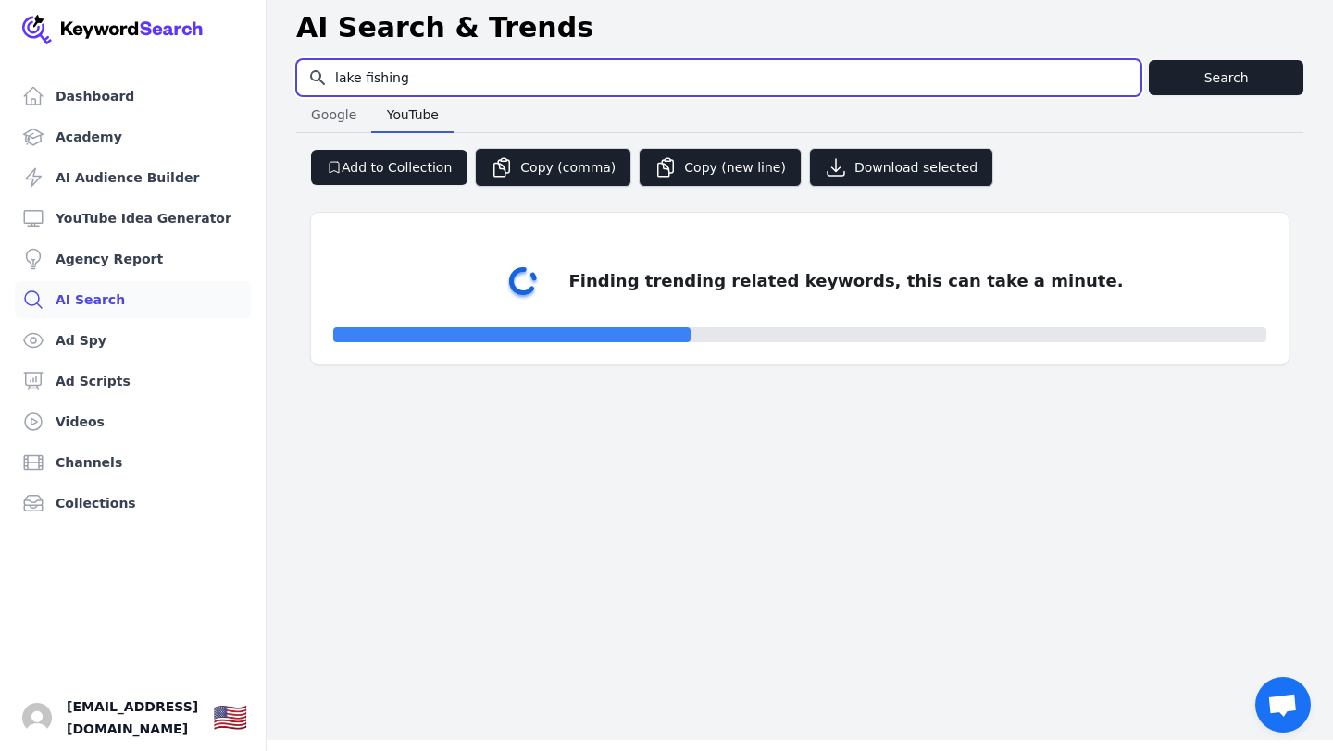
scroll to position [22, 0]
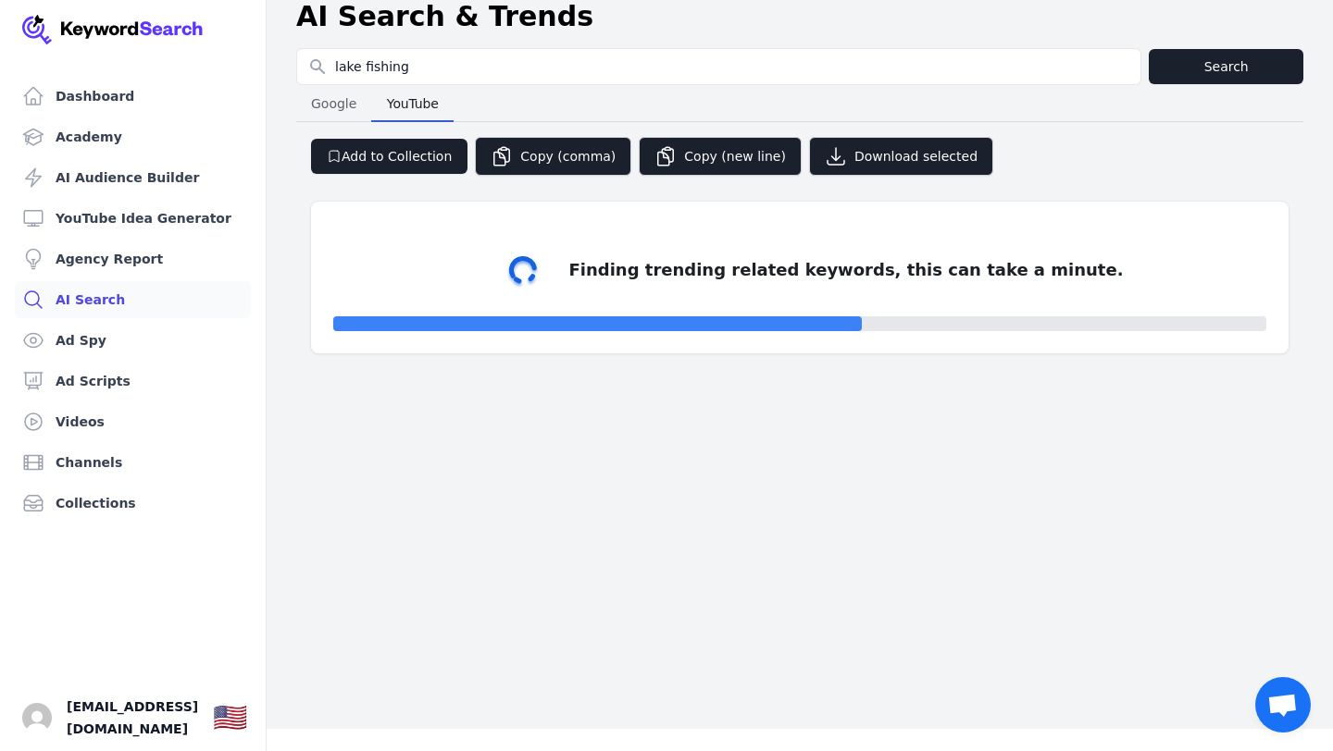
select select "50"
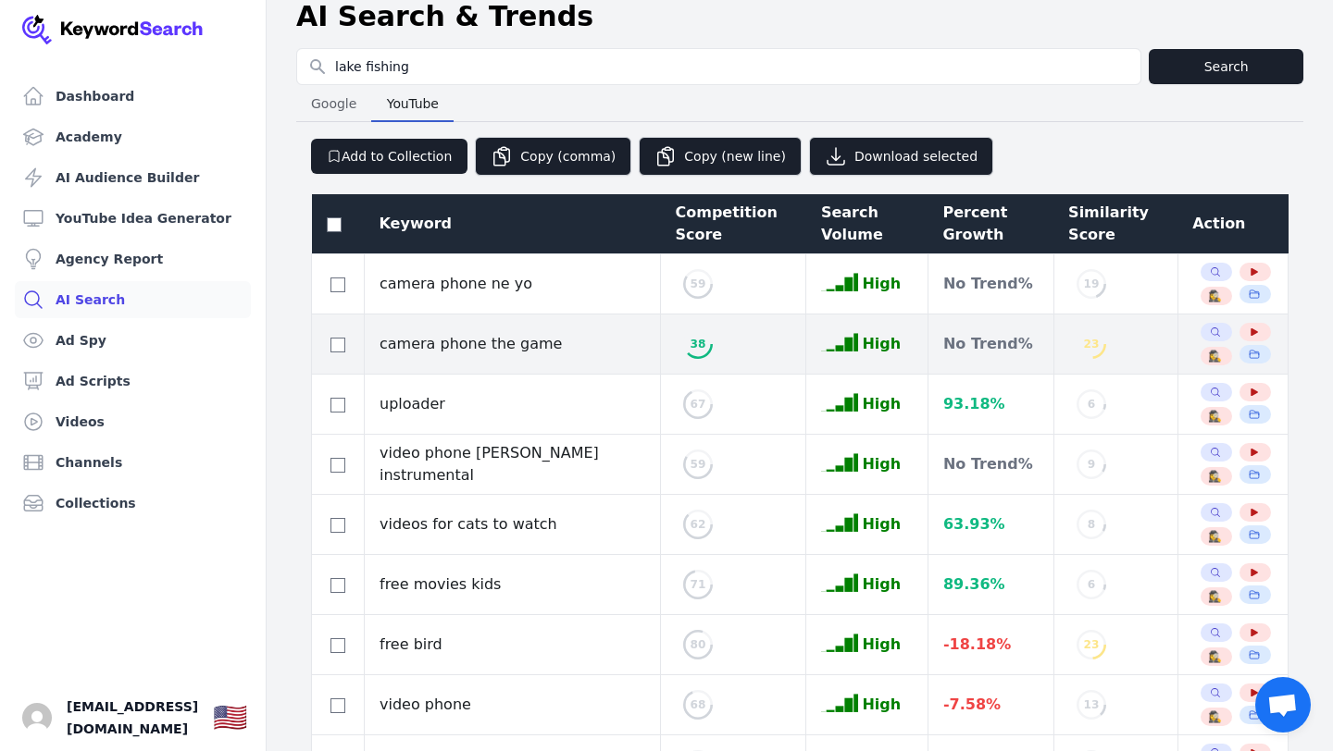
click at [491, 368] on td "camera phone the game" at bounding box center [513, 345] width 296 height 60
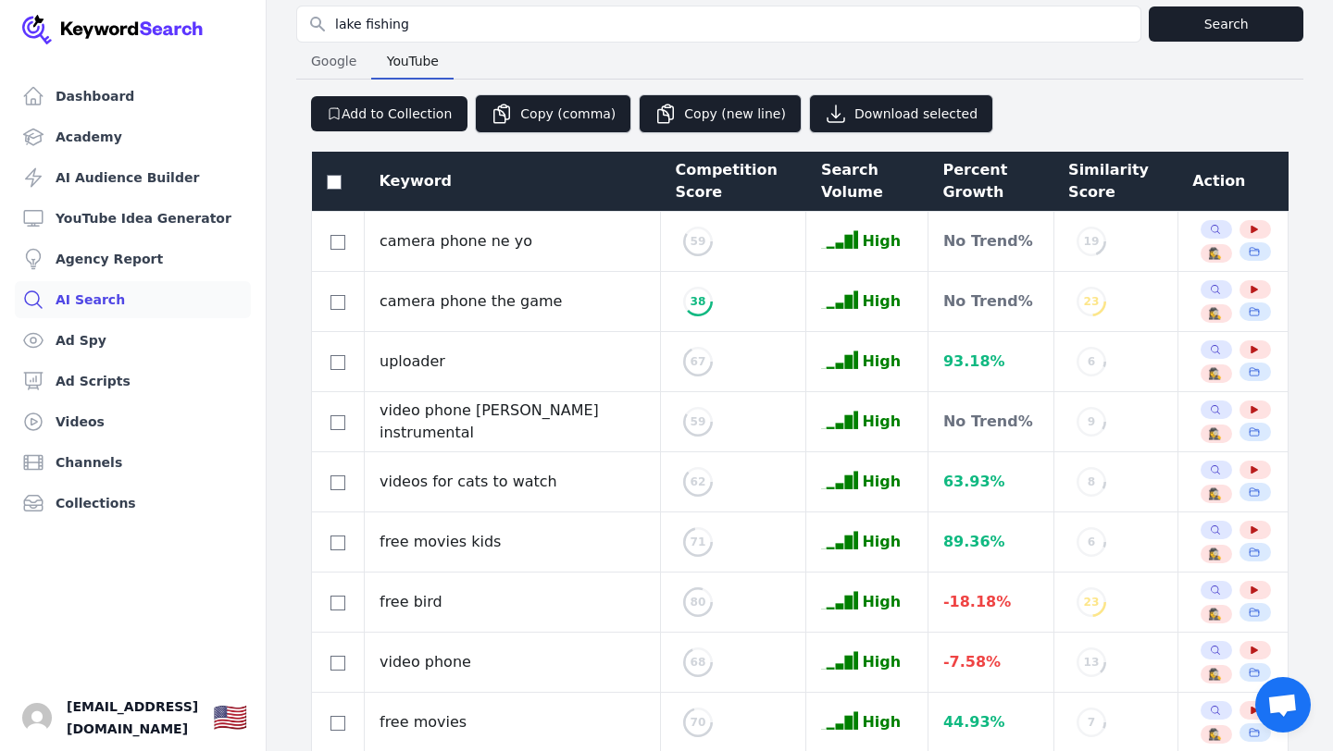
scroll to position [0, 0]
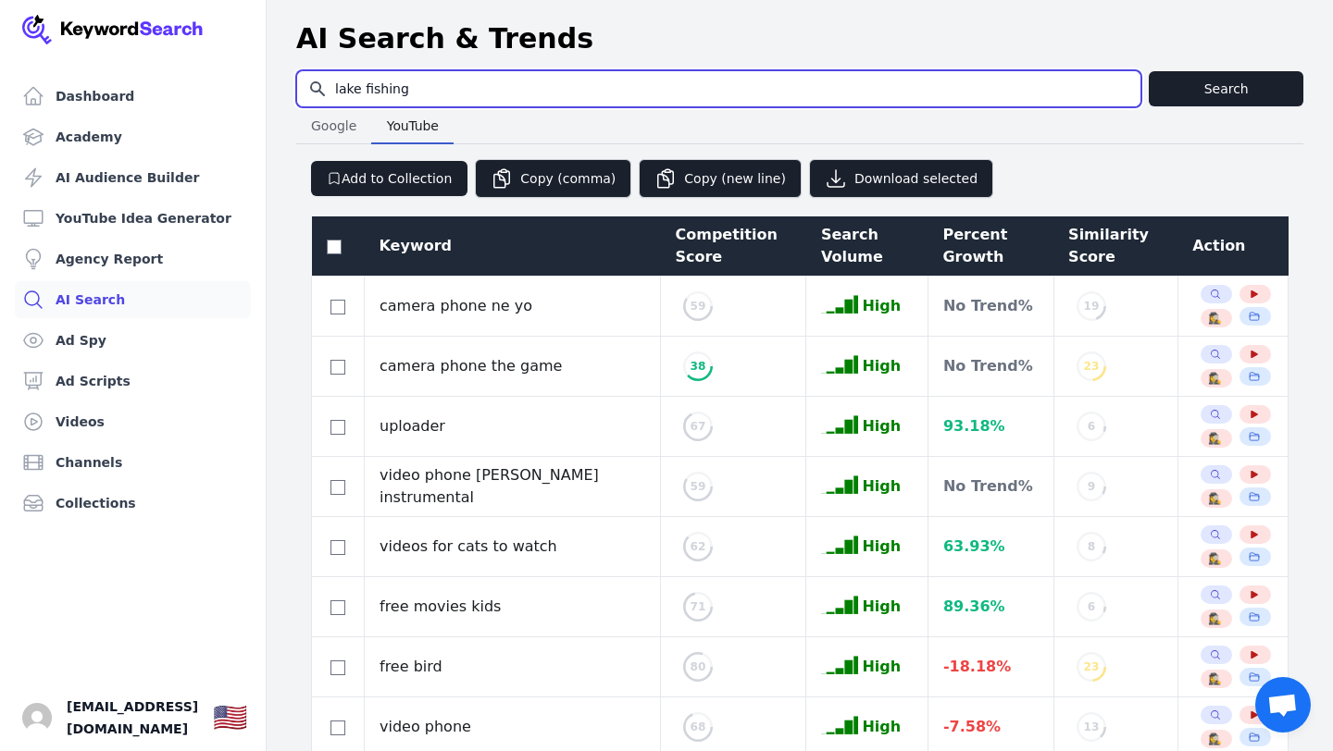
drag, startPoint x: 470, startPoint y: 81, endPoint x: 309, endPoint y: 81, distance: 161.0
click at [309, 81] on input "lake fishing" at bounding box center [718, 88] width 843 height 35
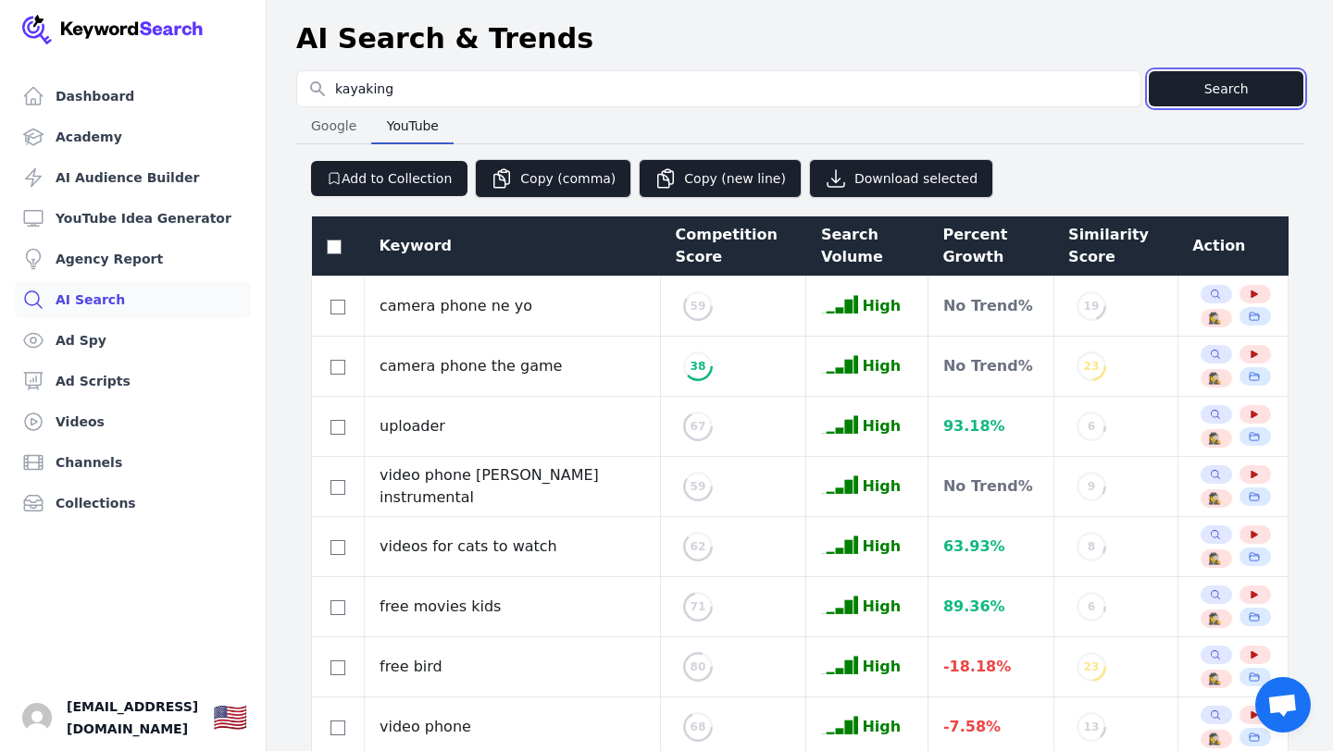
click at [1208, 90] on button "Search" at bounding box center [1226, 88] width 155 height 35
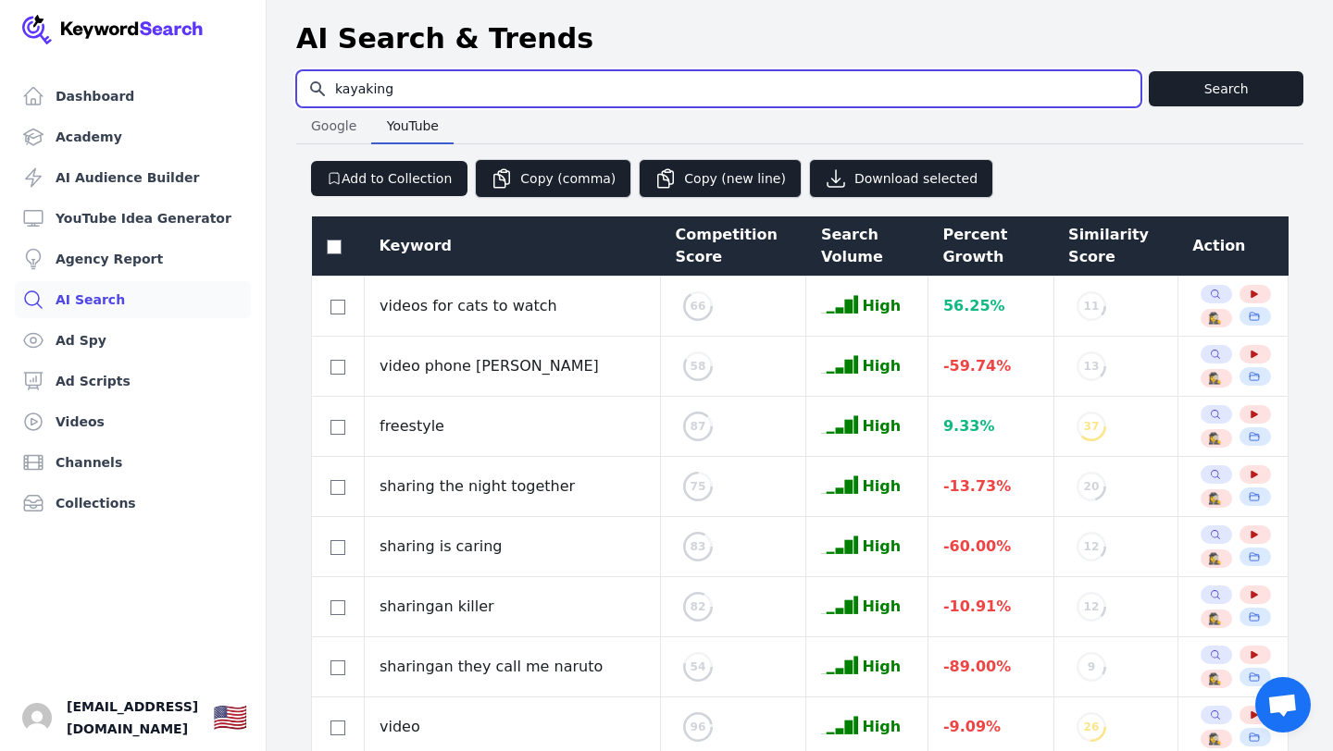
click at [431, 90] on input "kayaking" at bounding box center [718, 88] width 843 height 35
type input "k"
type input "kayaking"
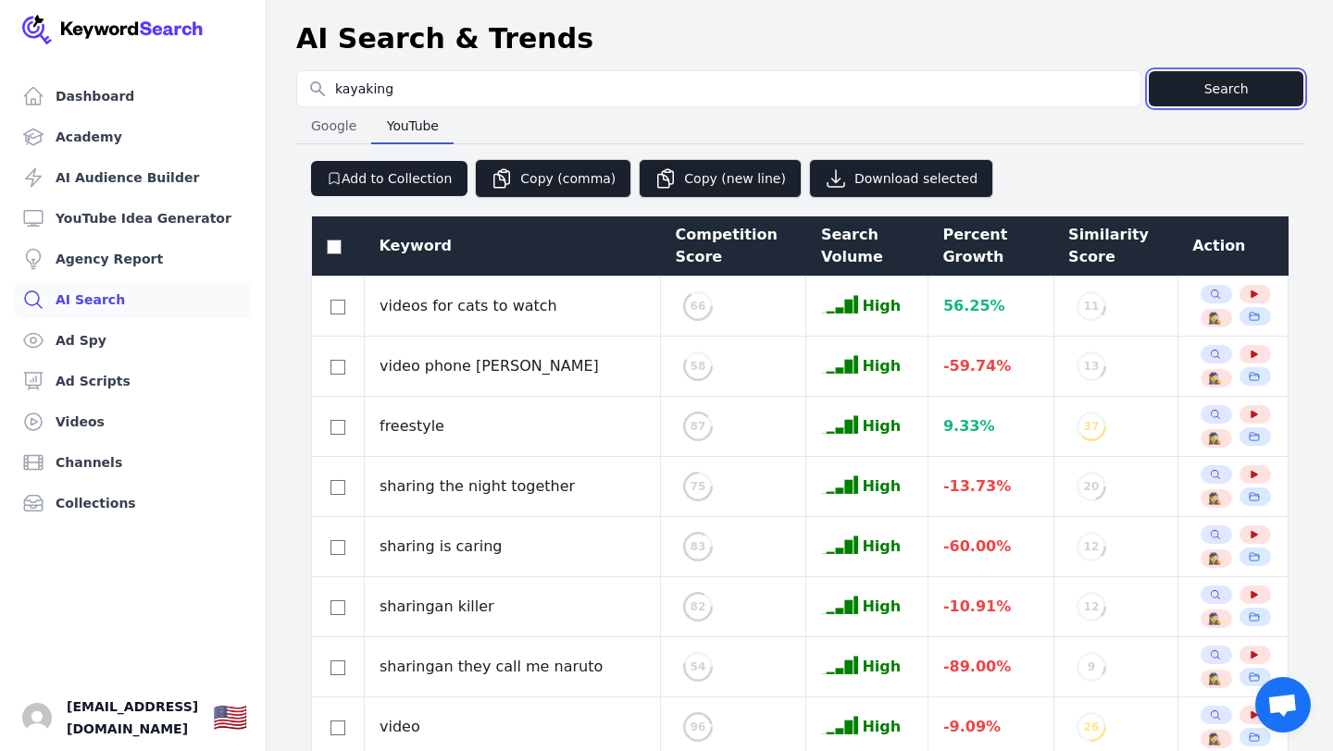
click at [1186, 86] on button "Search" at bounding box center [1226, 88] width 155 height 35
click at [1201, 83] on button "Search" at bounding box center [1226, 88] width 155 height 35
click at [1199, 84] on button "Search" at bounding box center [1226, 88] width 155 height 35
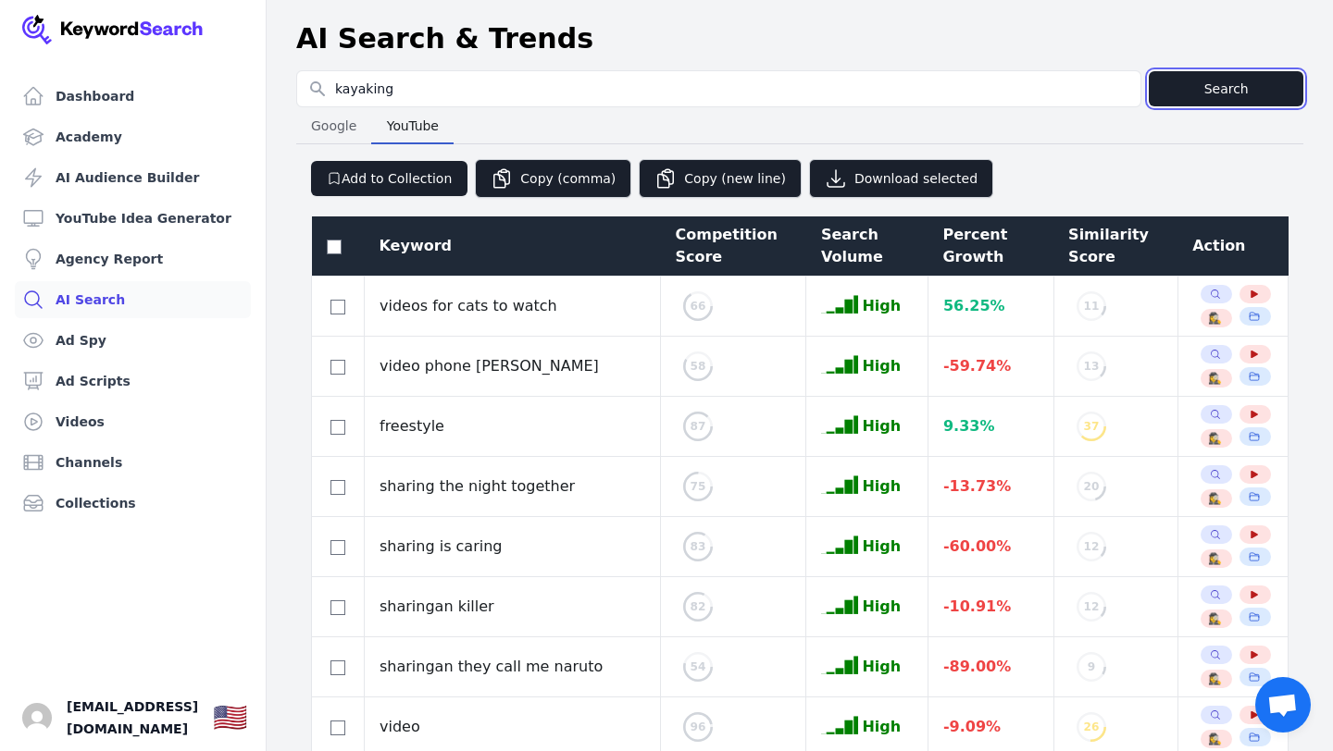
click at [1199, 84] on button "Search" at bounding box center [1226, 88] width 155 height 35
click at [327, 242] on input "checkbox" at bounding box center [334, 247] width 15 height 15
checkbox input "true"
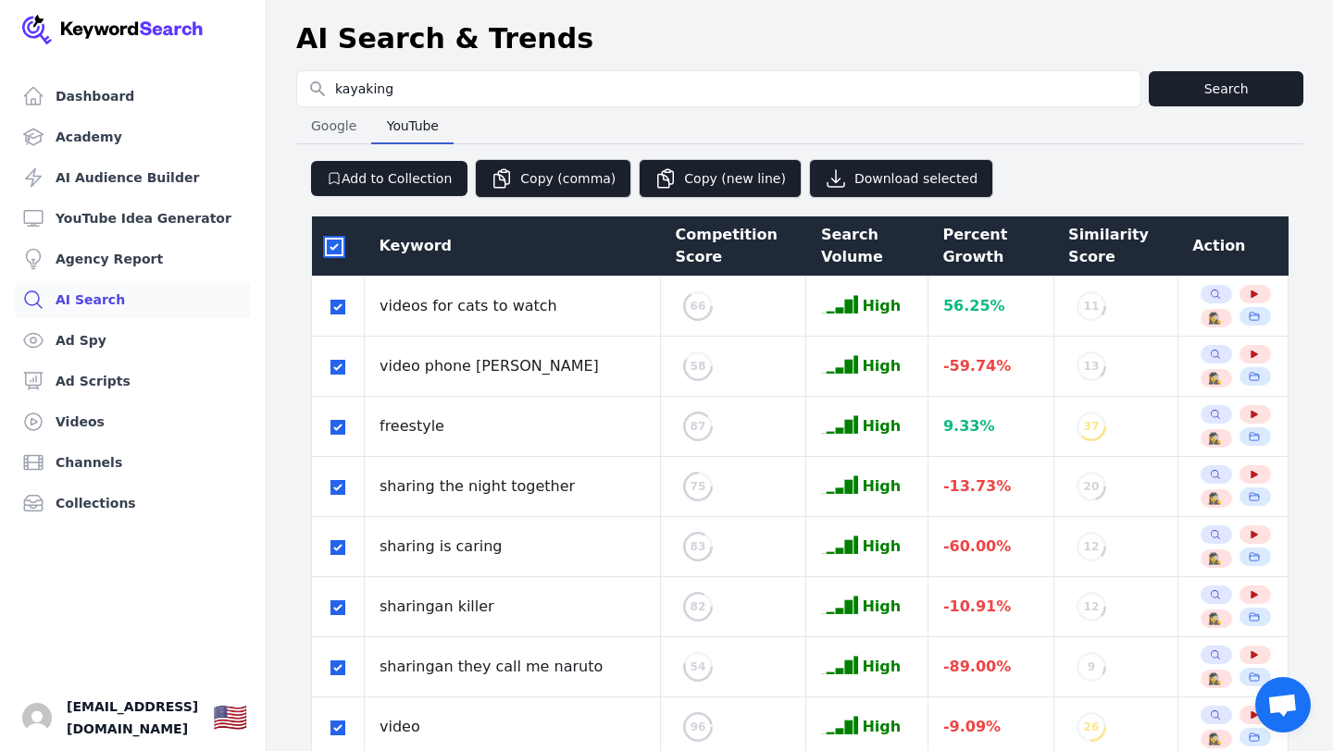
checkbox input "true"
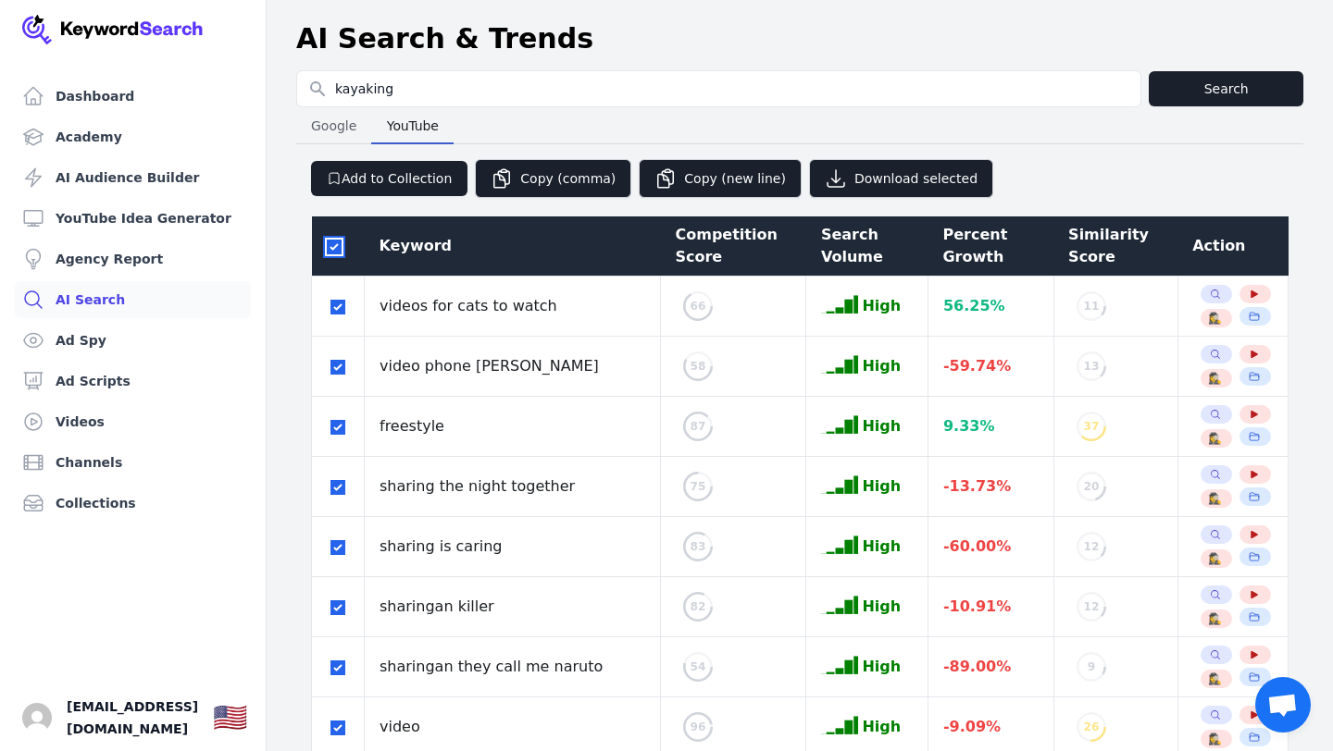
checkbox input "true"
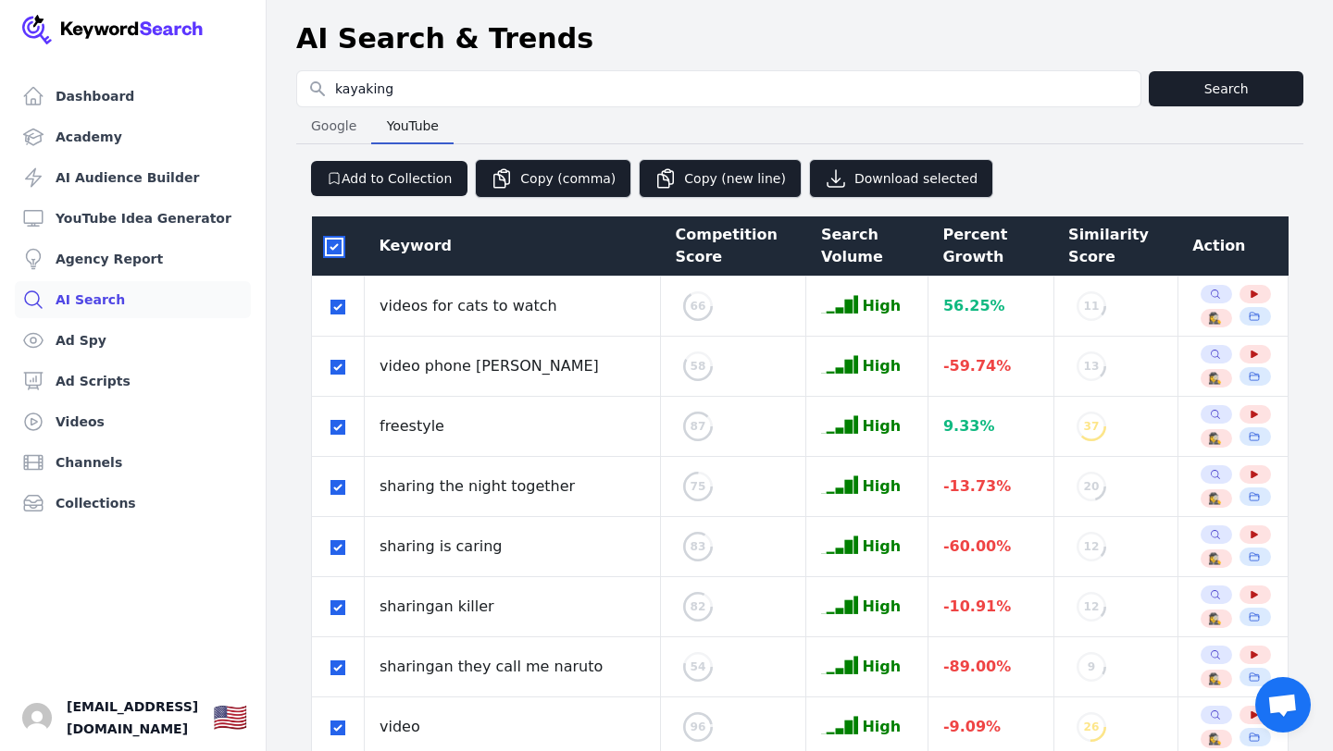
checkbox input "true"
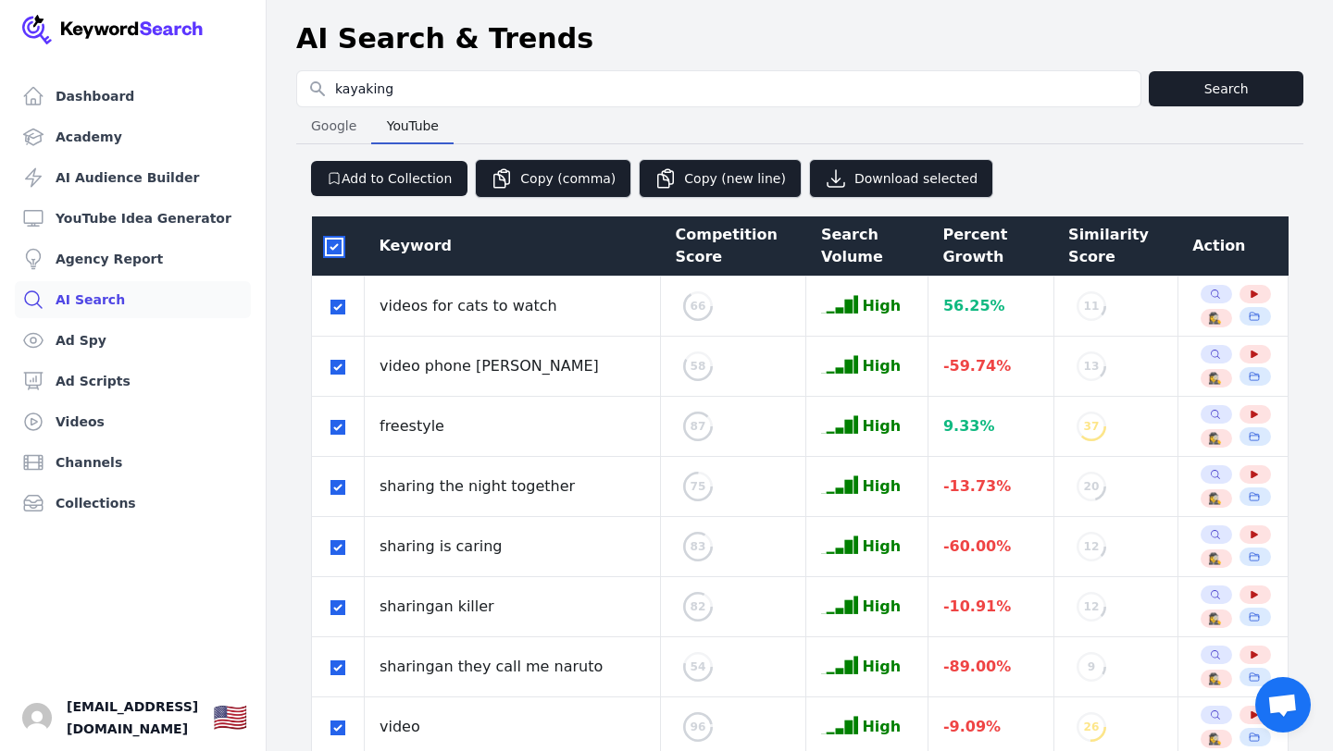
checkbox input "true"
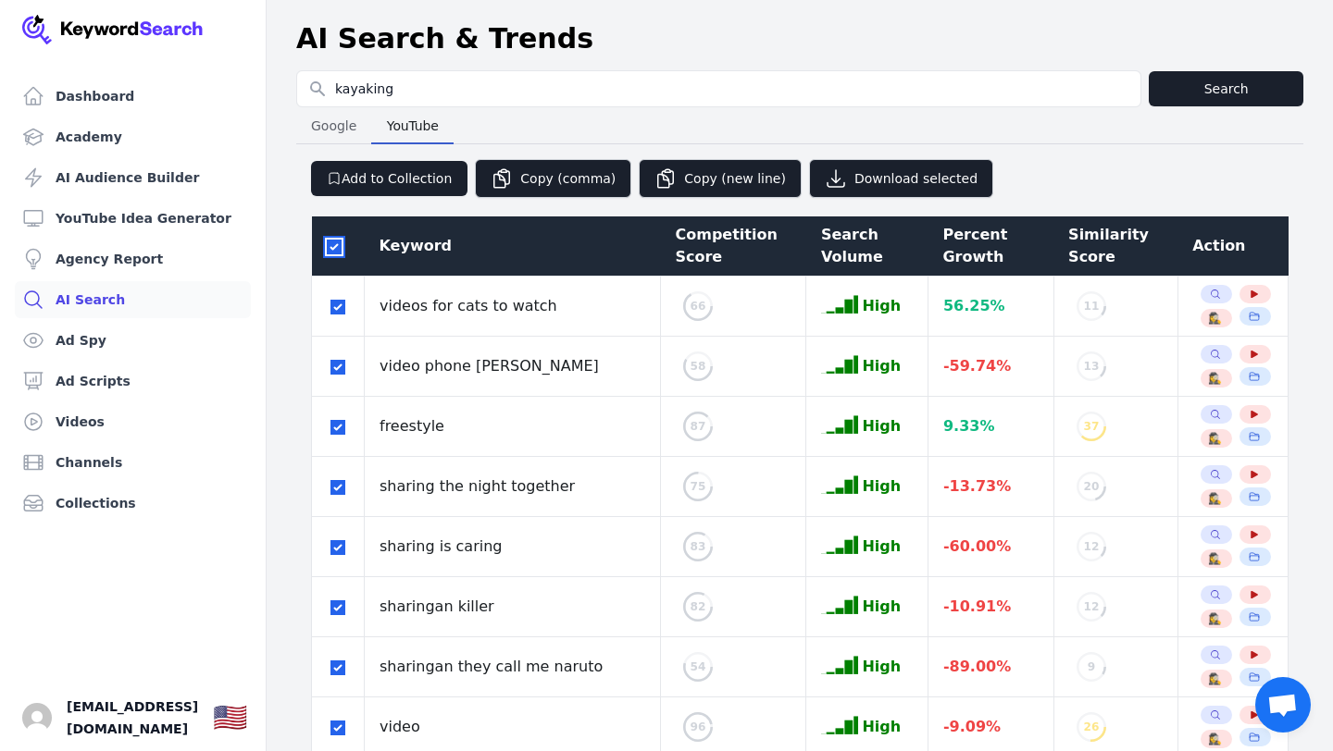
checkbox input "true"
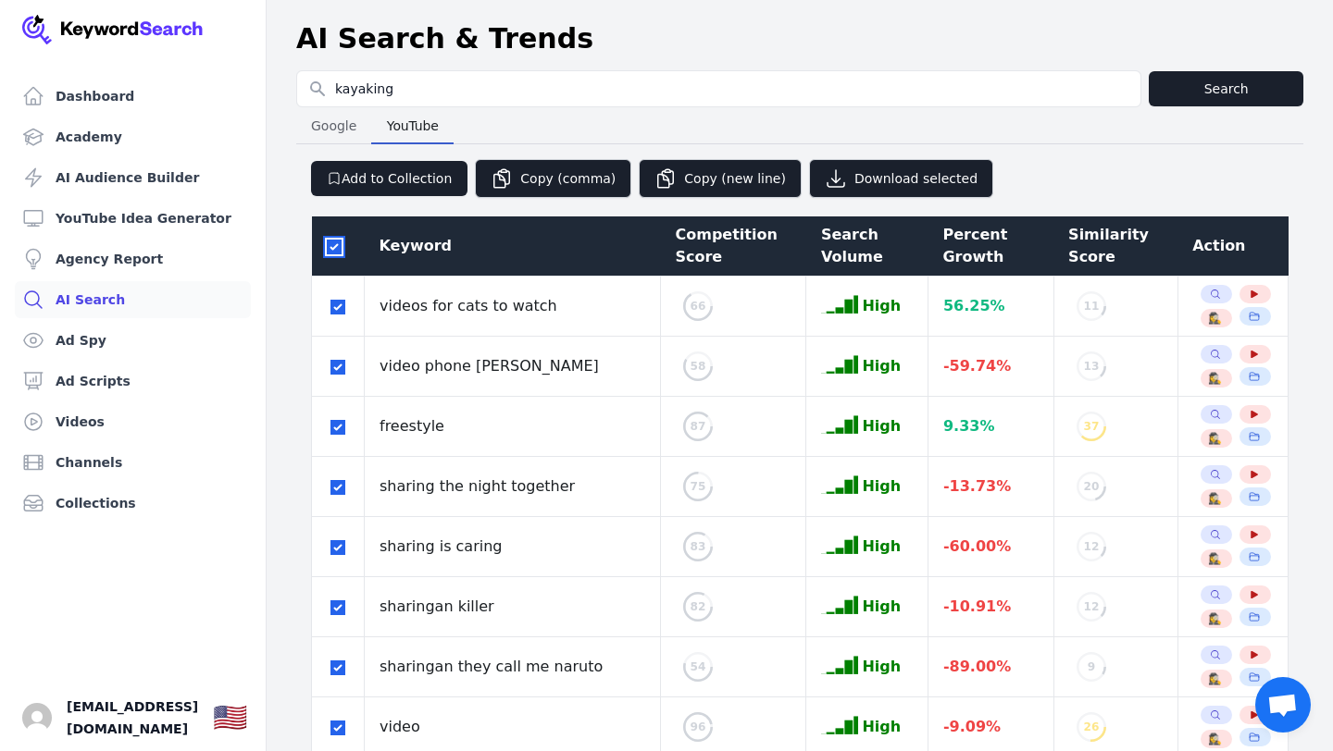
checkbox input "true"
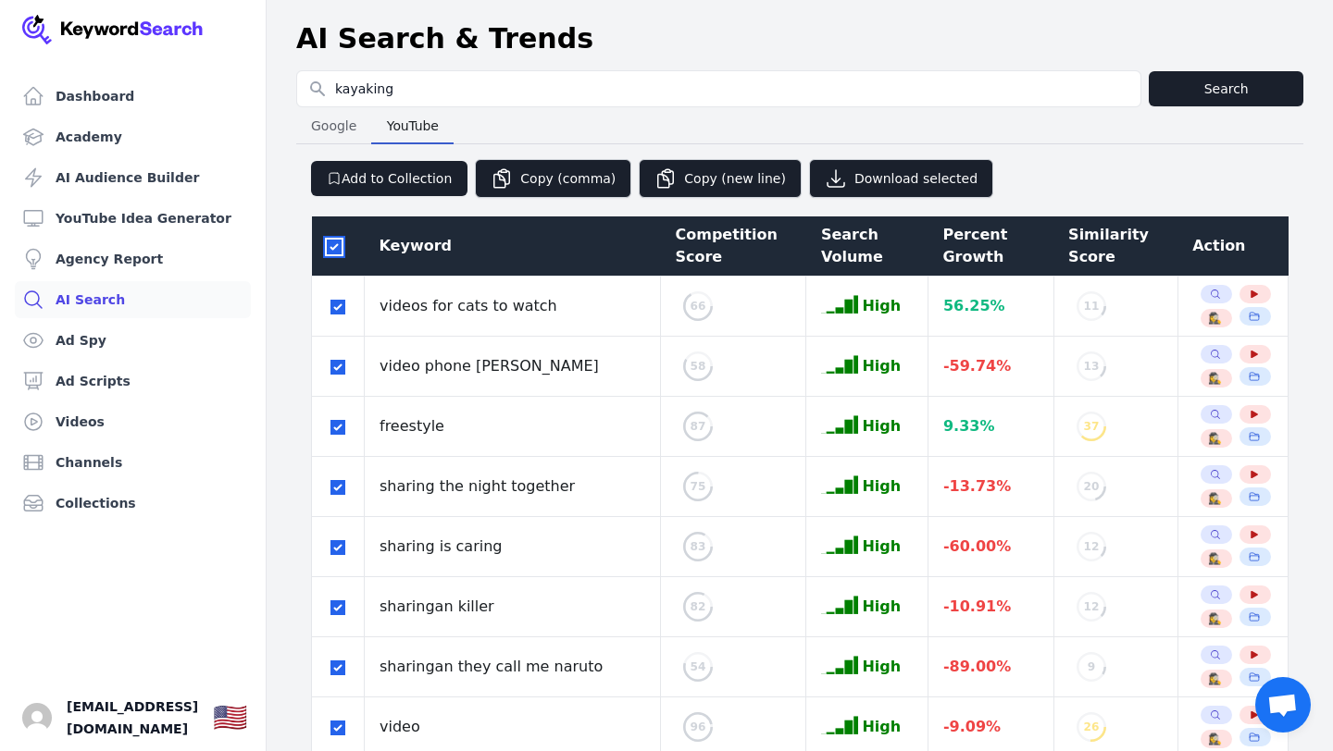
checkbox input "true"
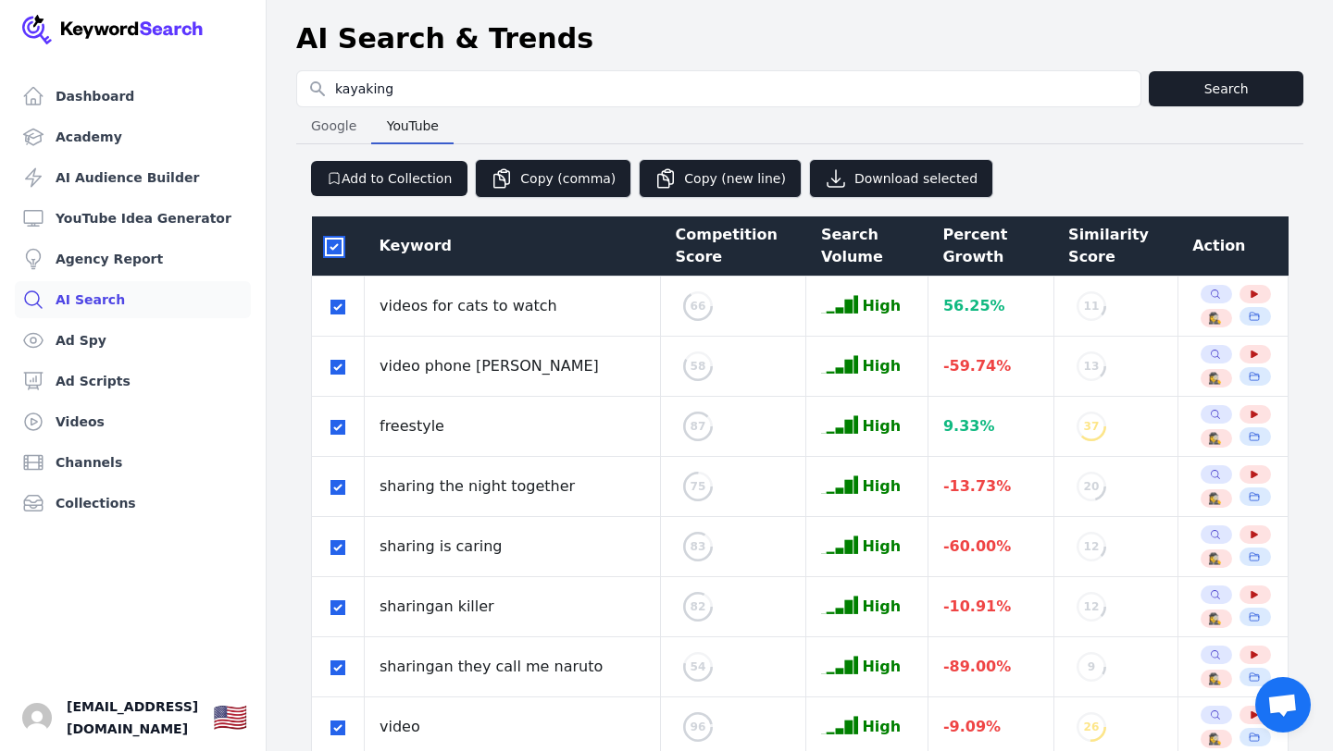
checkbox input "true"
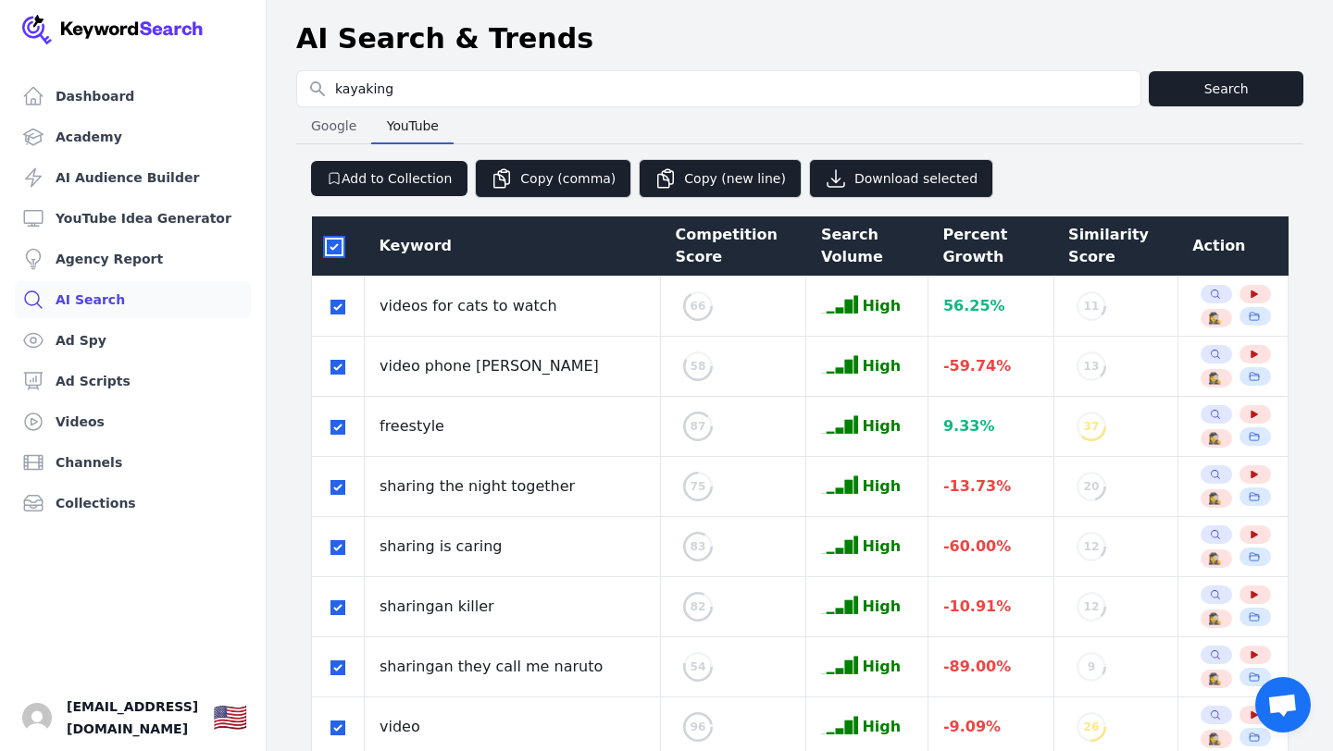
checkbox input "true"
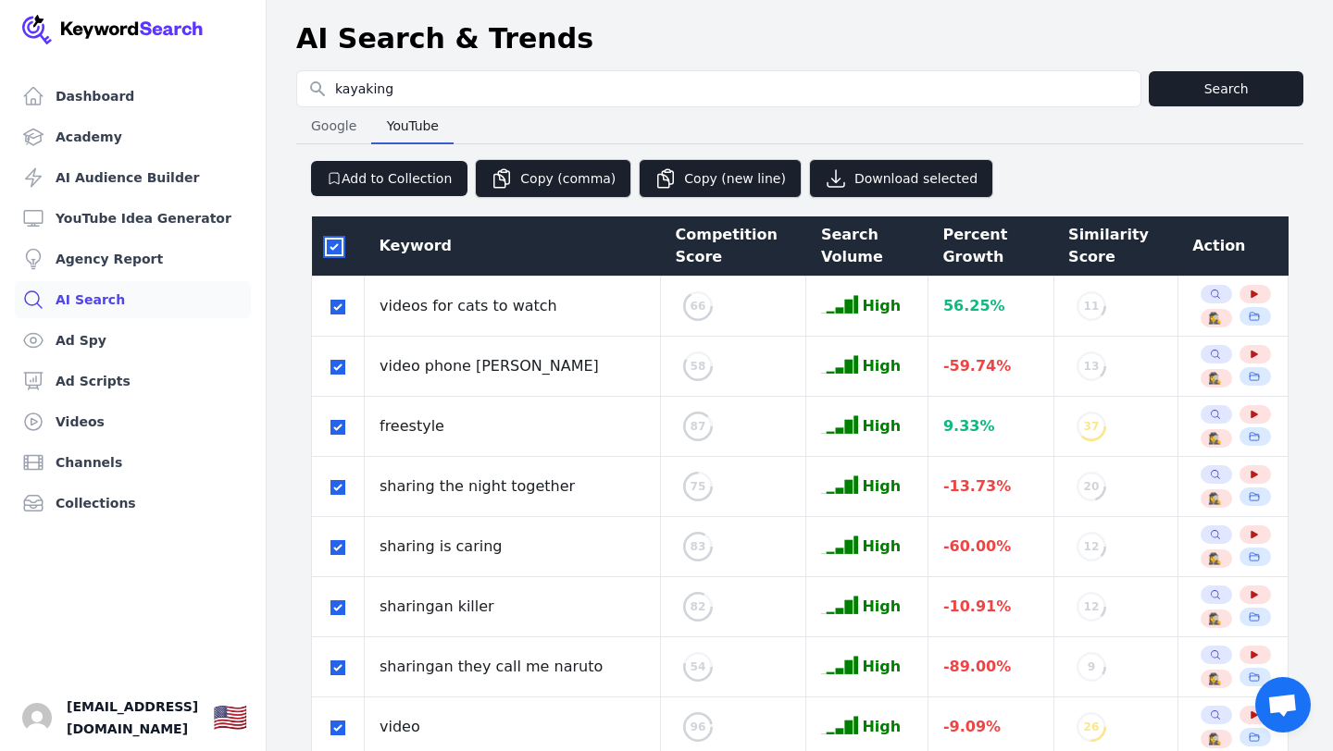
checkbox input "true"
click at [330, 255] on div at bounding box center [338, 246] width 23 height 22
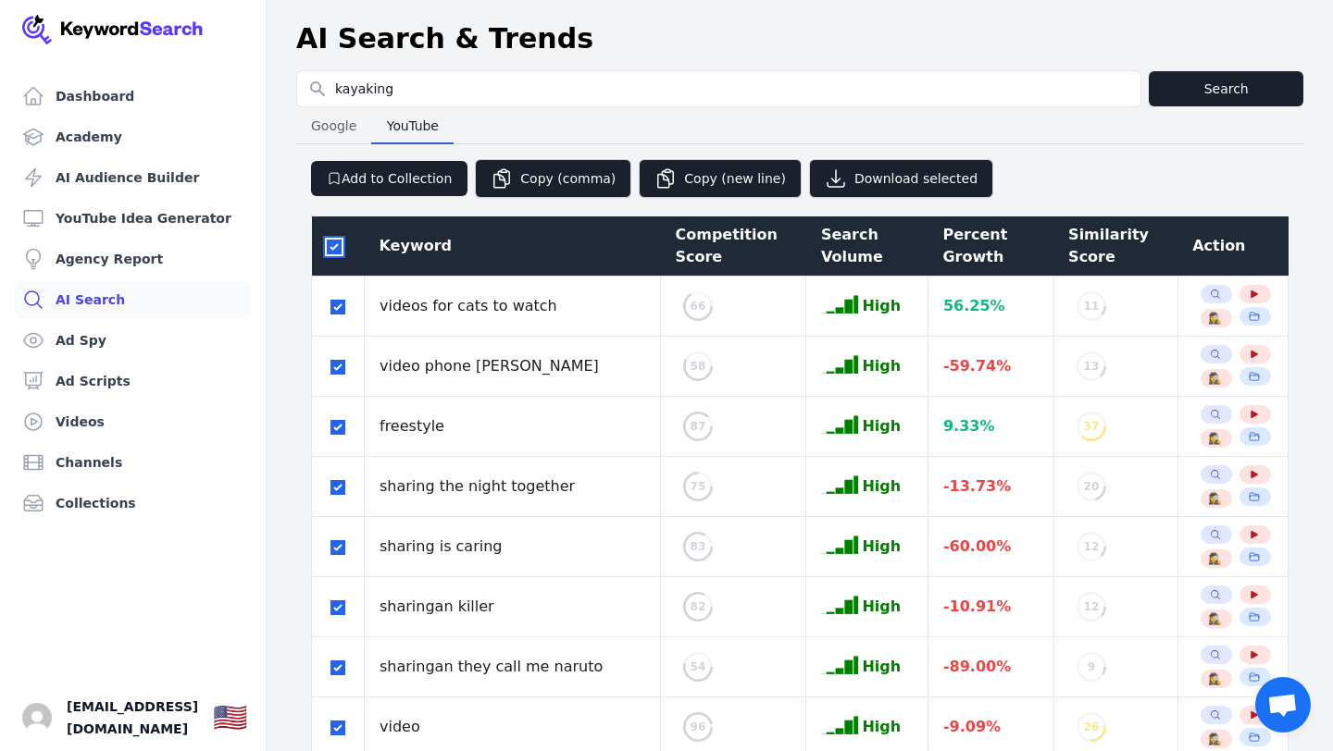
click at [338, 245] on input "checkbox" at bounding box center [334, 247] width 15 height 15
checkbox input "false"
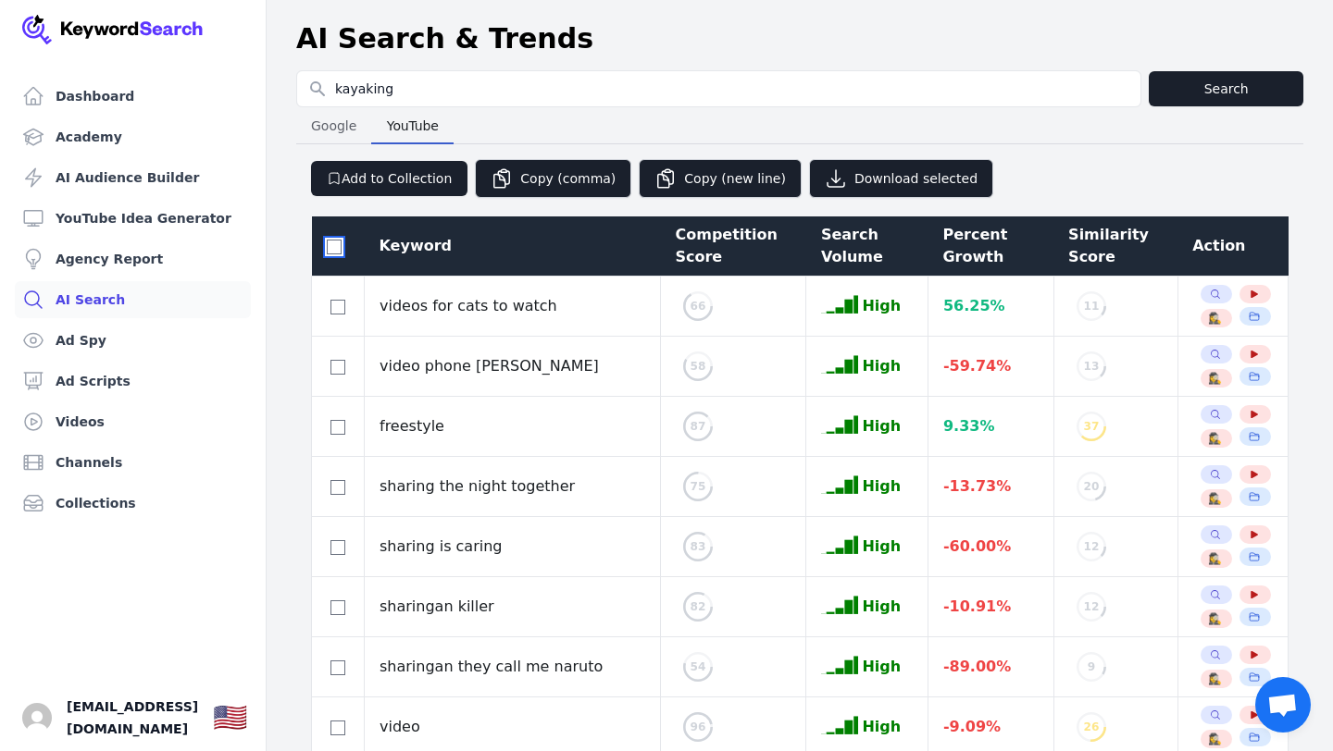
checkbox input "false"
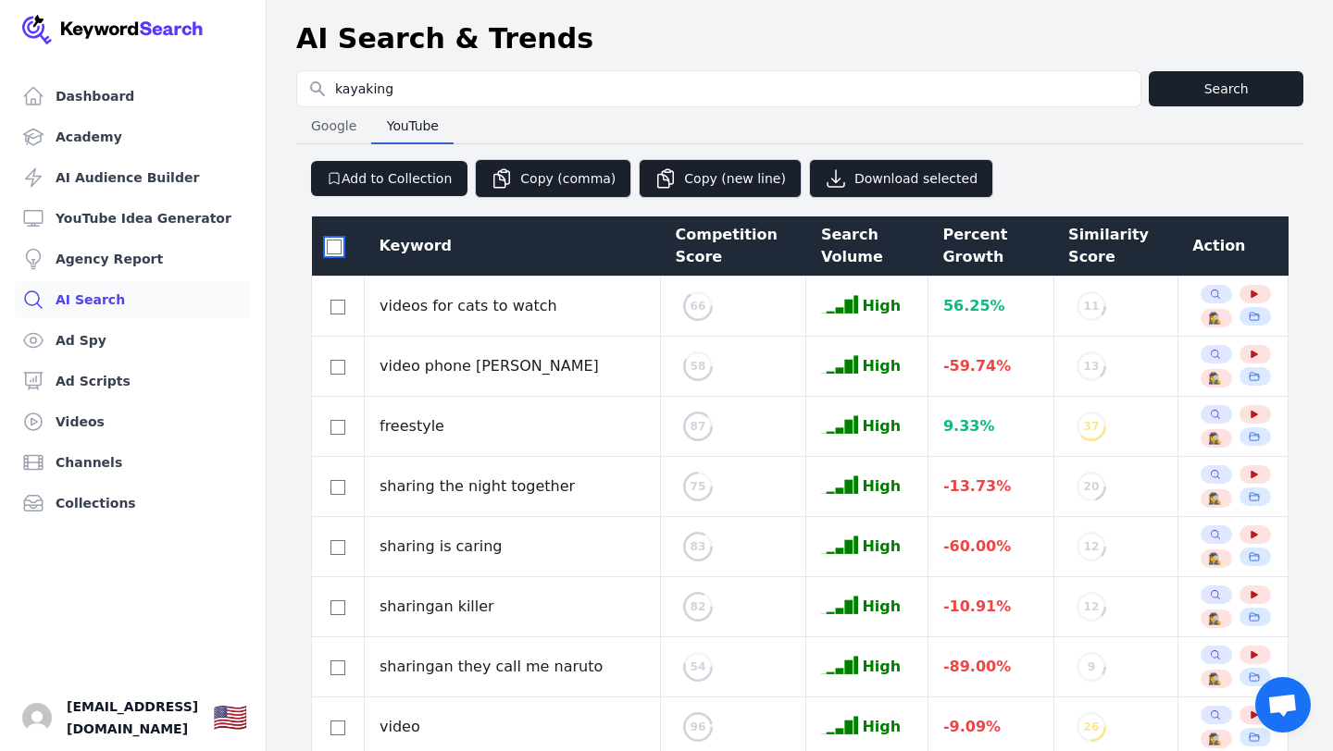
checkbox input "false"
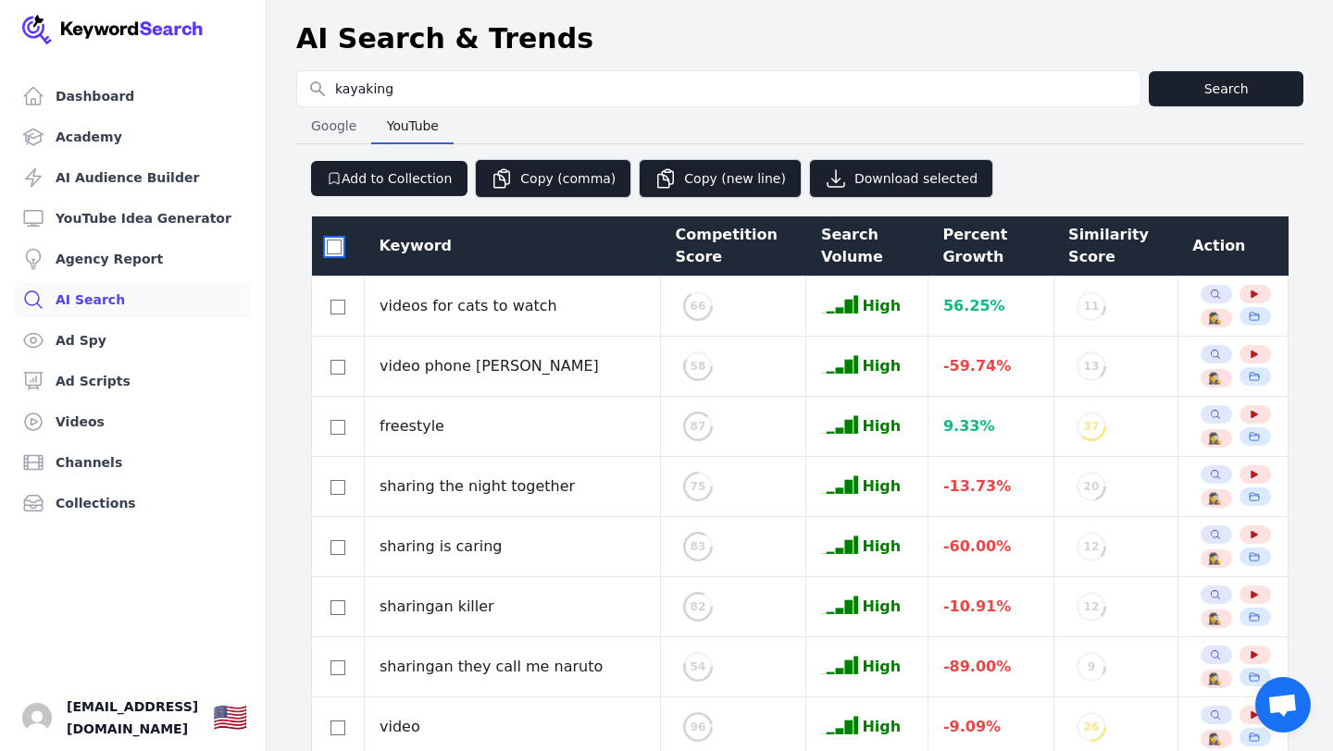
checkbox input "false"
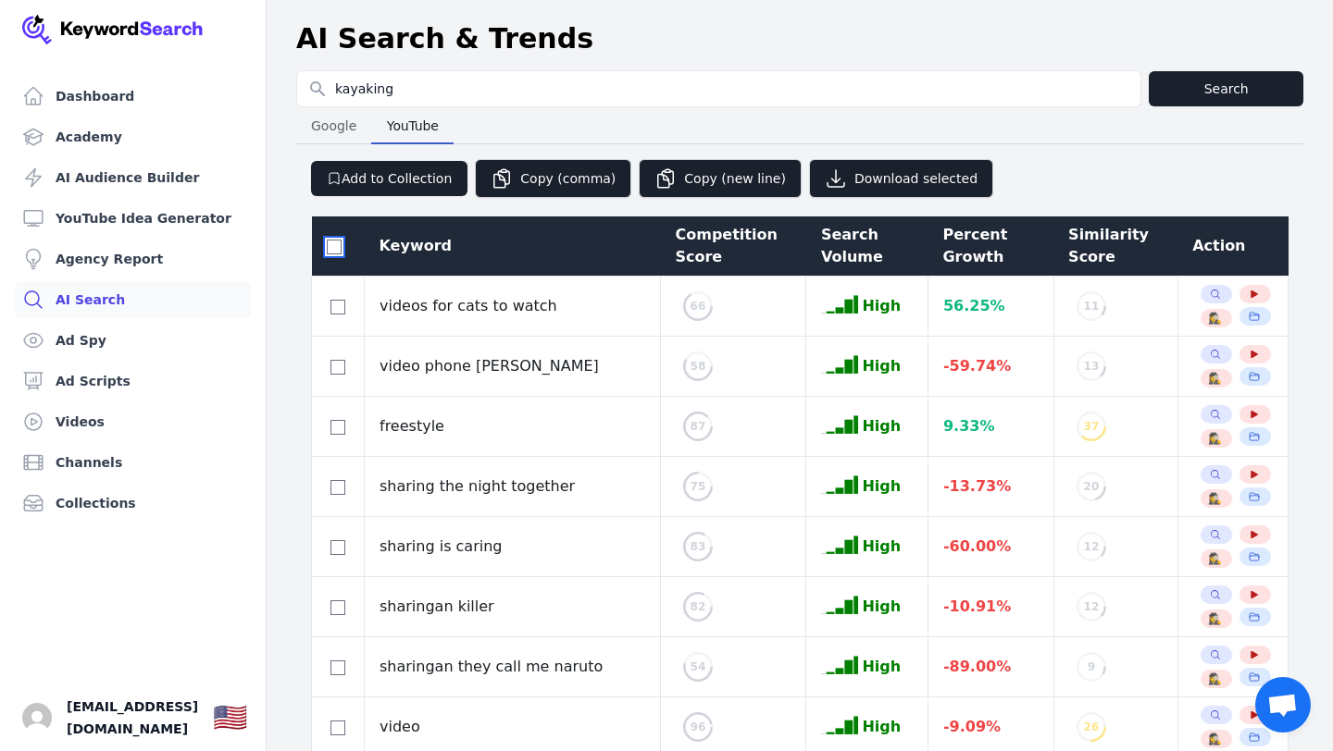
checkbox input "false"
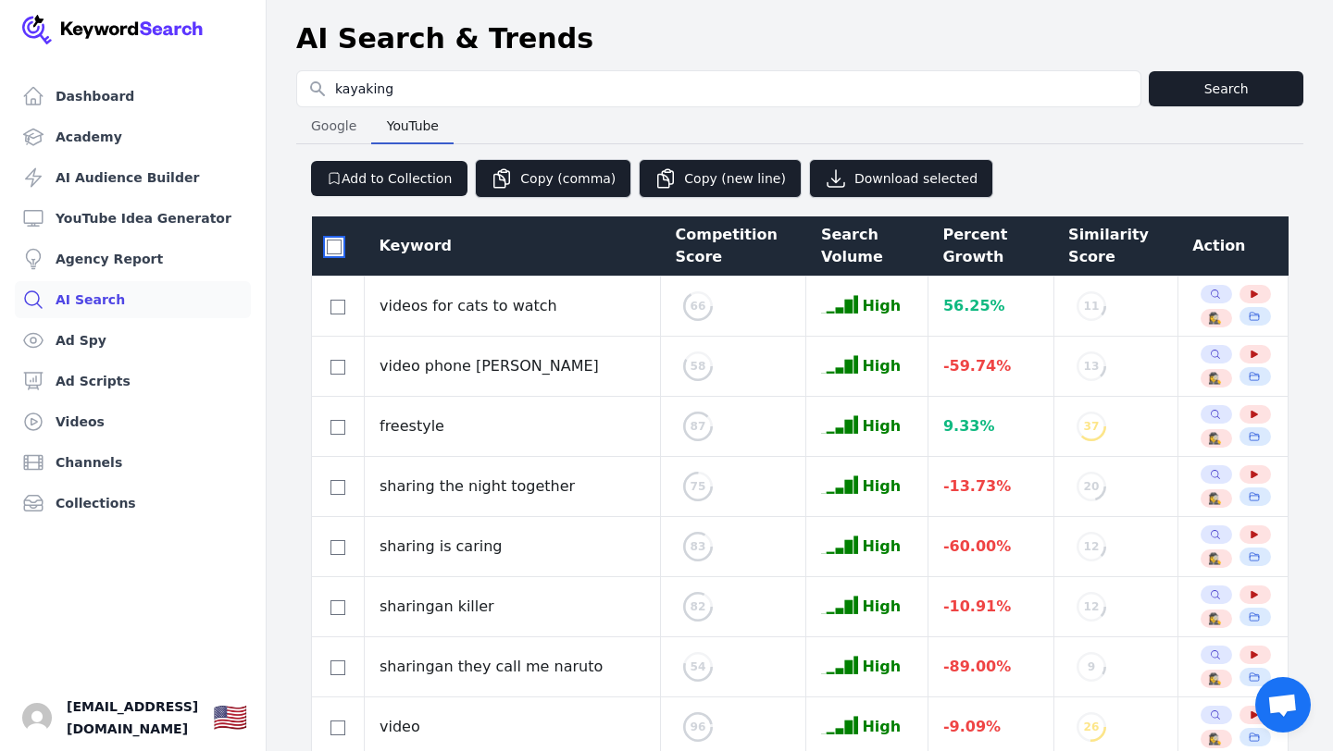
checkbox input "false"
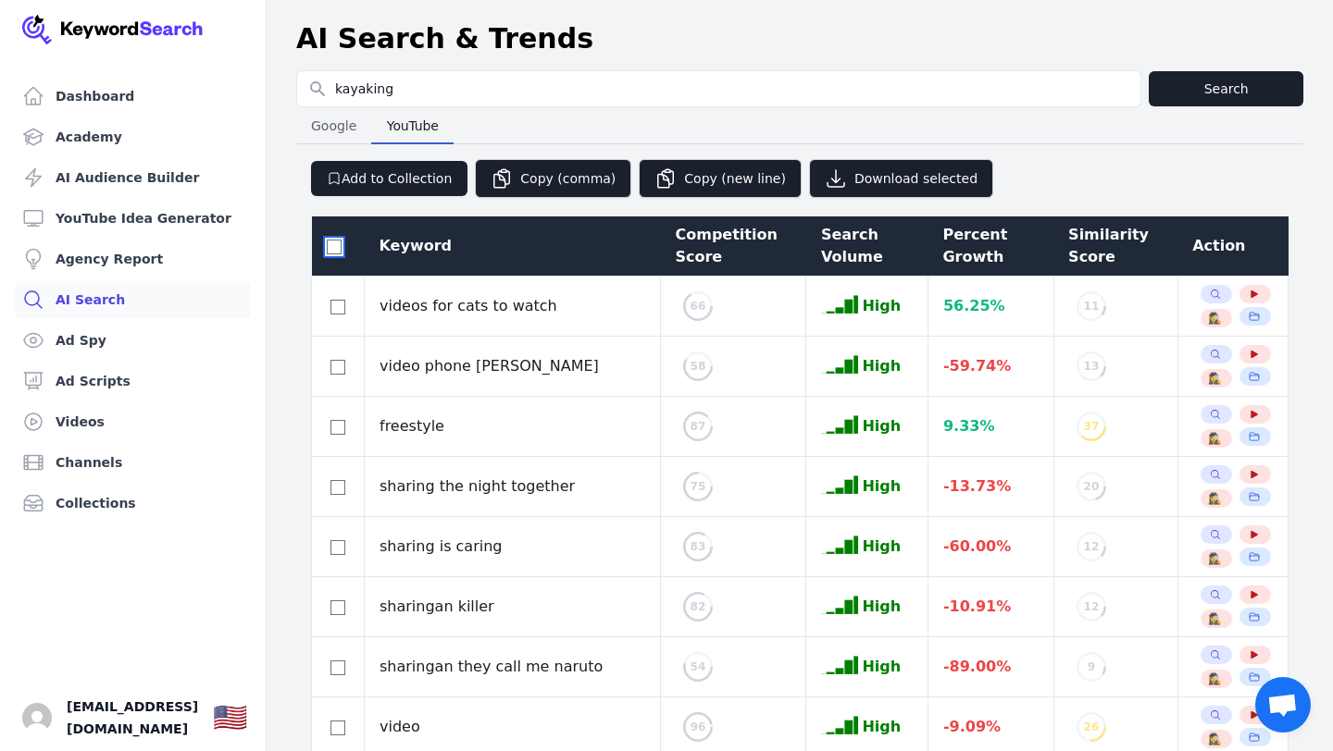
checkbox input "false"
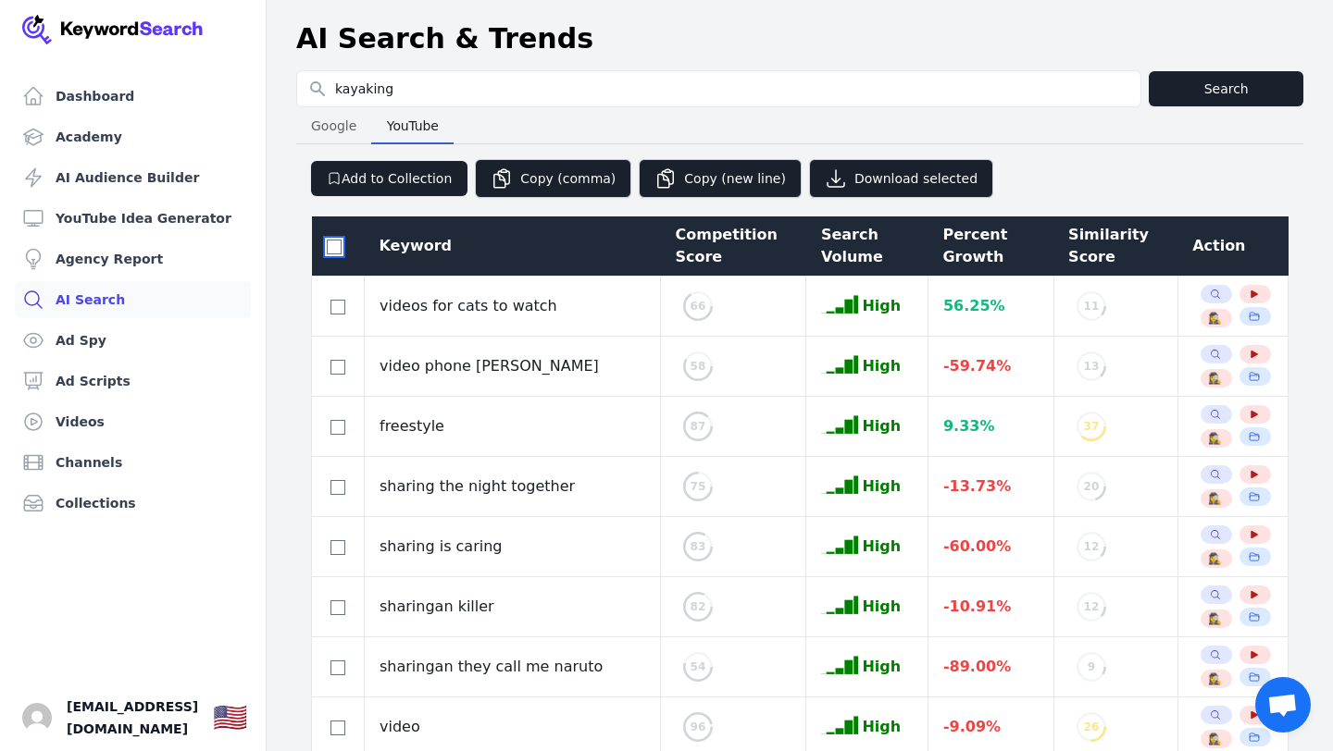
checkbox input "false"
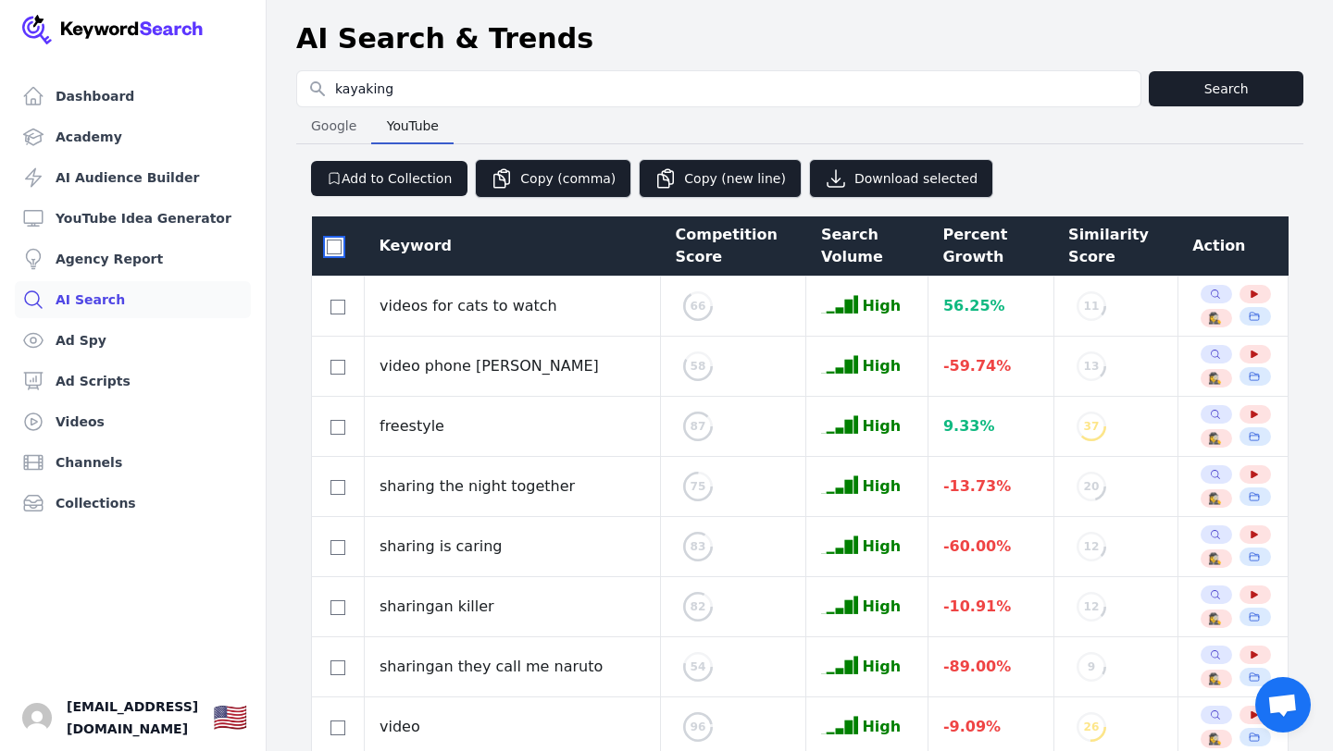
checkbox input "false"
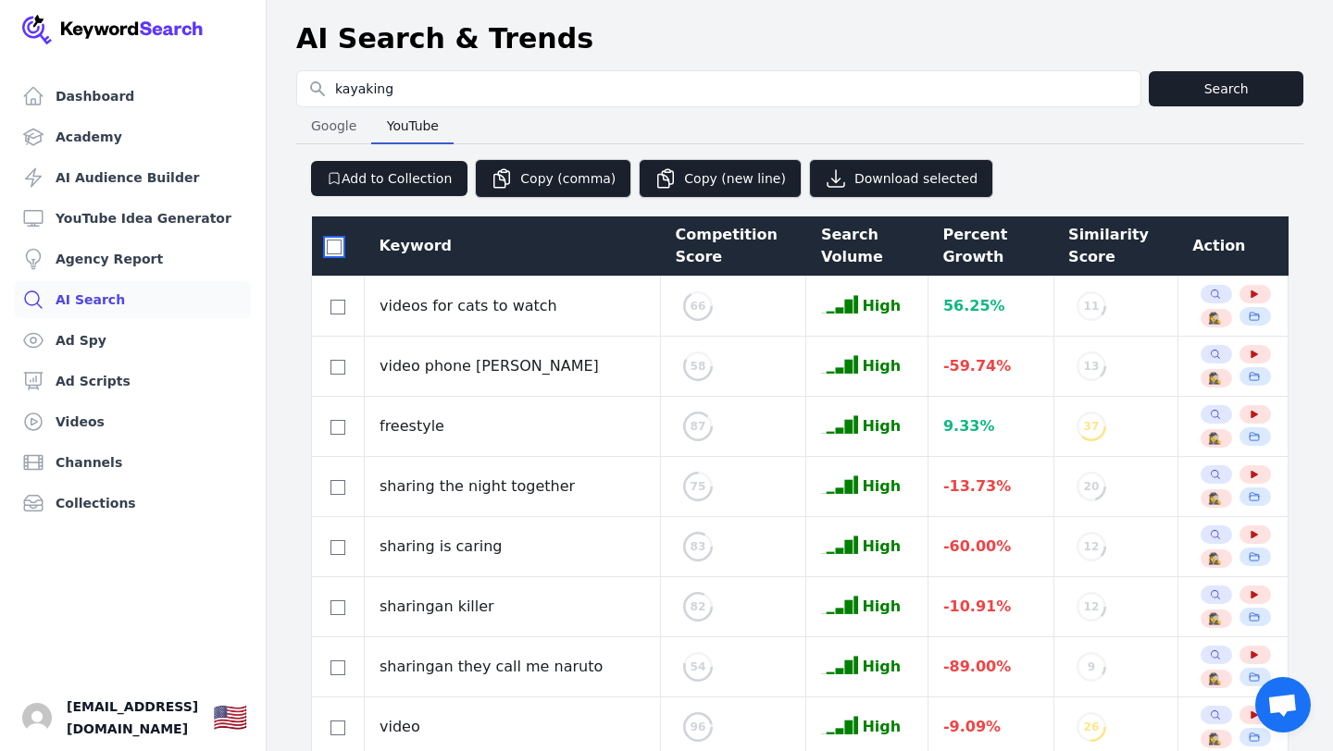
checkbox input "false"
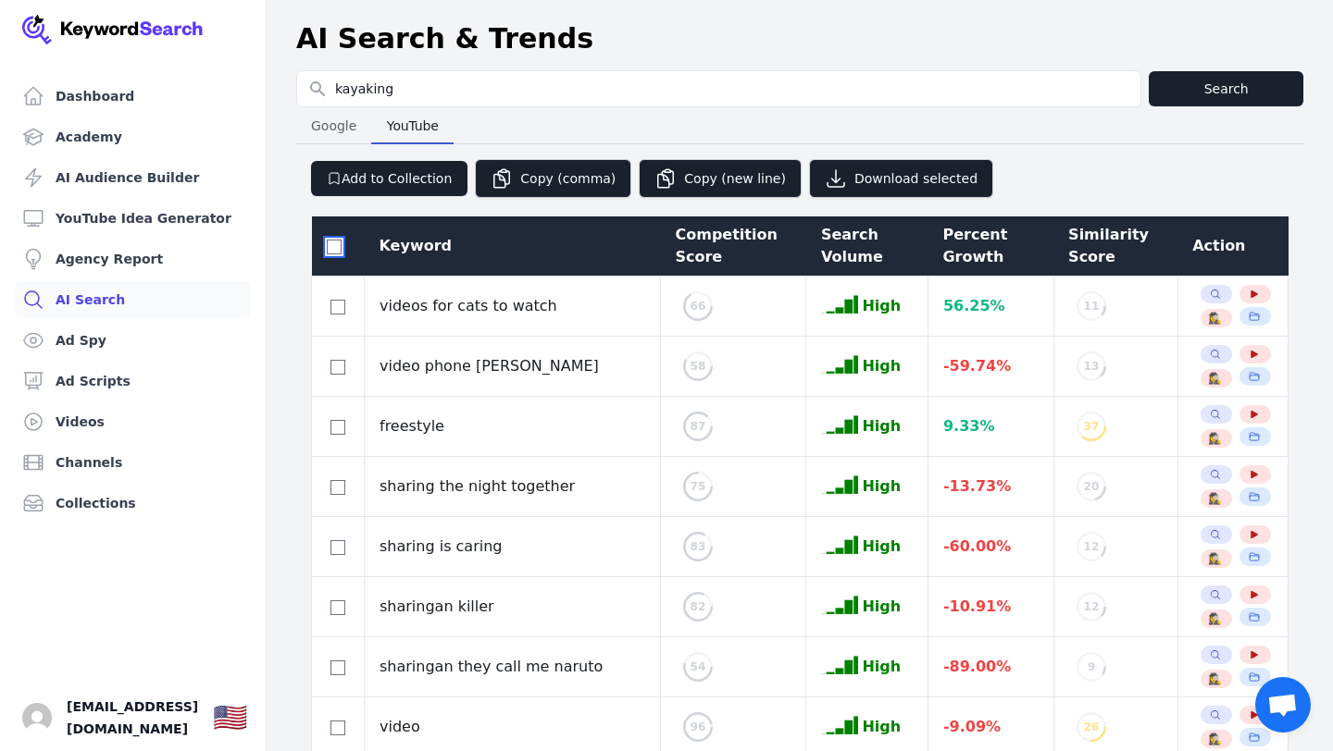
checkbox input "false"
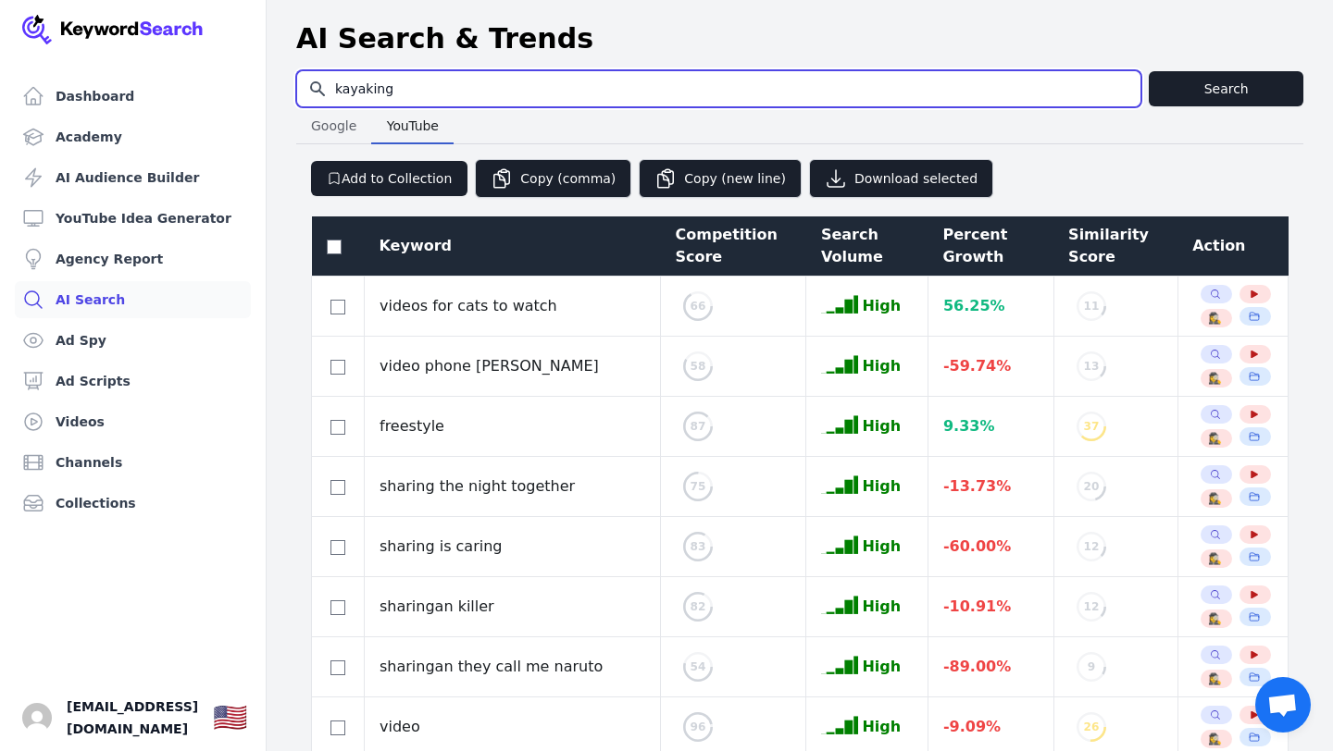
click at [411, 89] on input "kayaking" at bounding box center [718, 88] width 843 height 35
drag, startPoint x: 411, startPoint y: 89, endPoint x: 279, endPoint y: 73, distance: 132.4
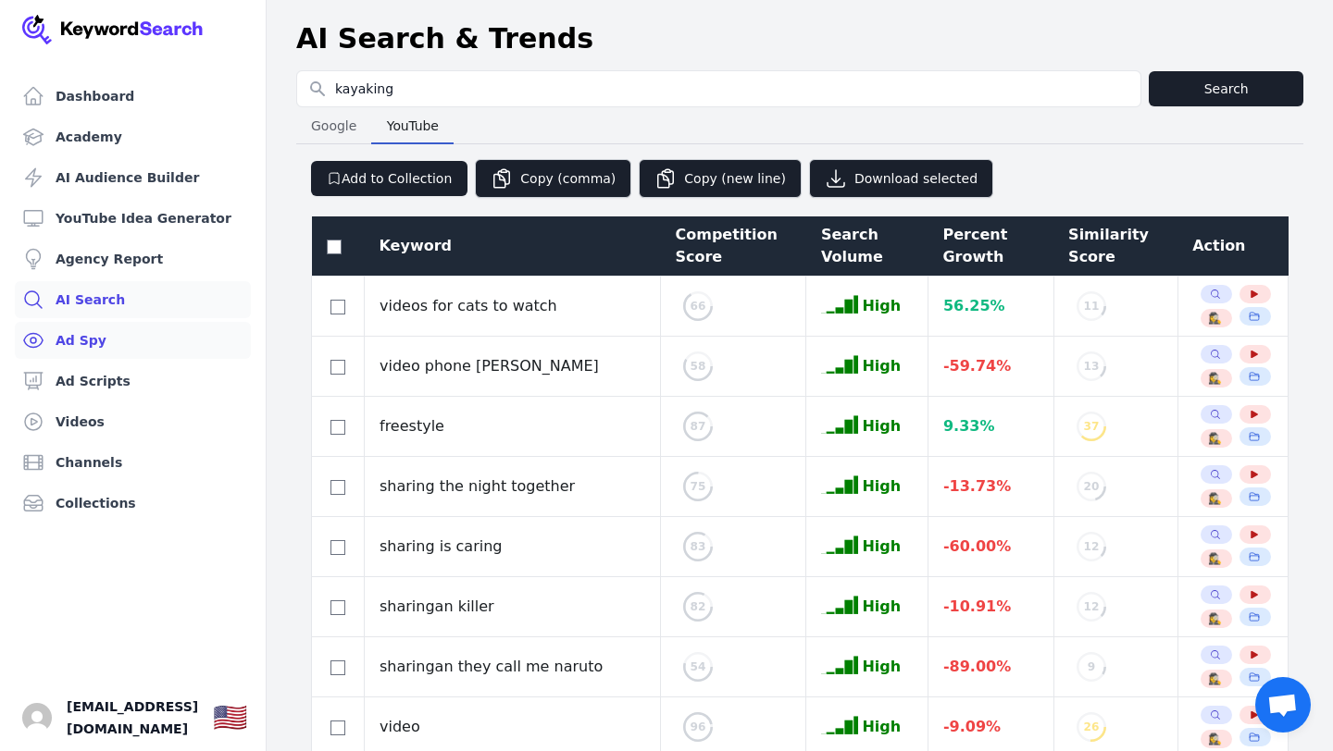
click at [110, 335] on link "Ad Spy" at bounding box center [133, 340] width 236 height 37
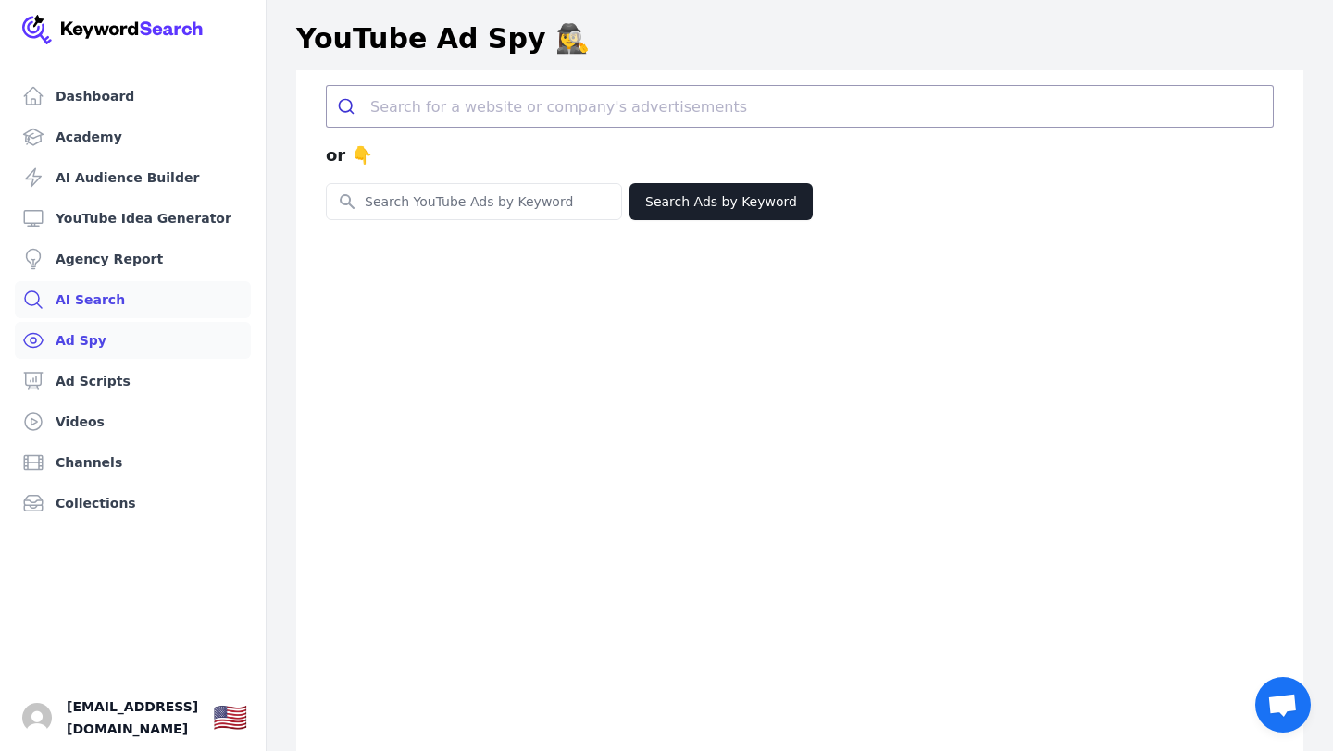
click at [101, 296] on link "AI Search" at bounding box center [133, 299] width 236 height 37
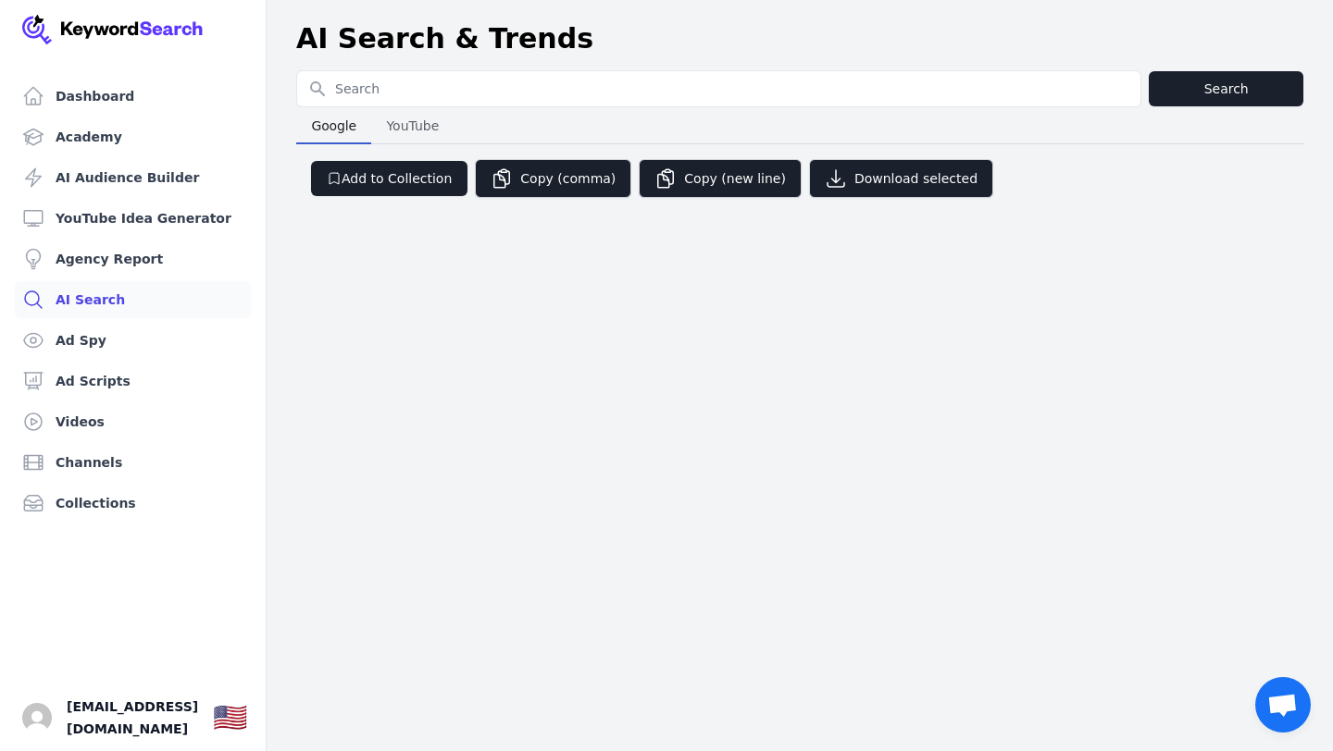
click at [385, 102] on input "Search for YouTube Keywords" at bounding box center [718, 88] width 843 height 35
type input "kayaking"
select select "50"
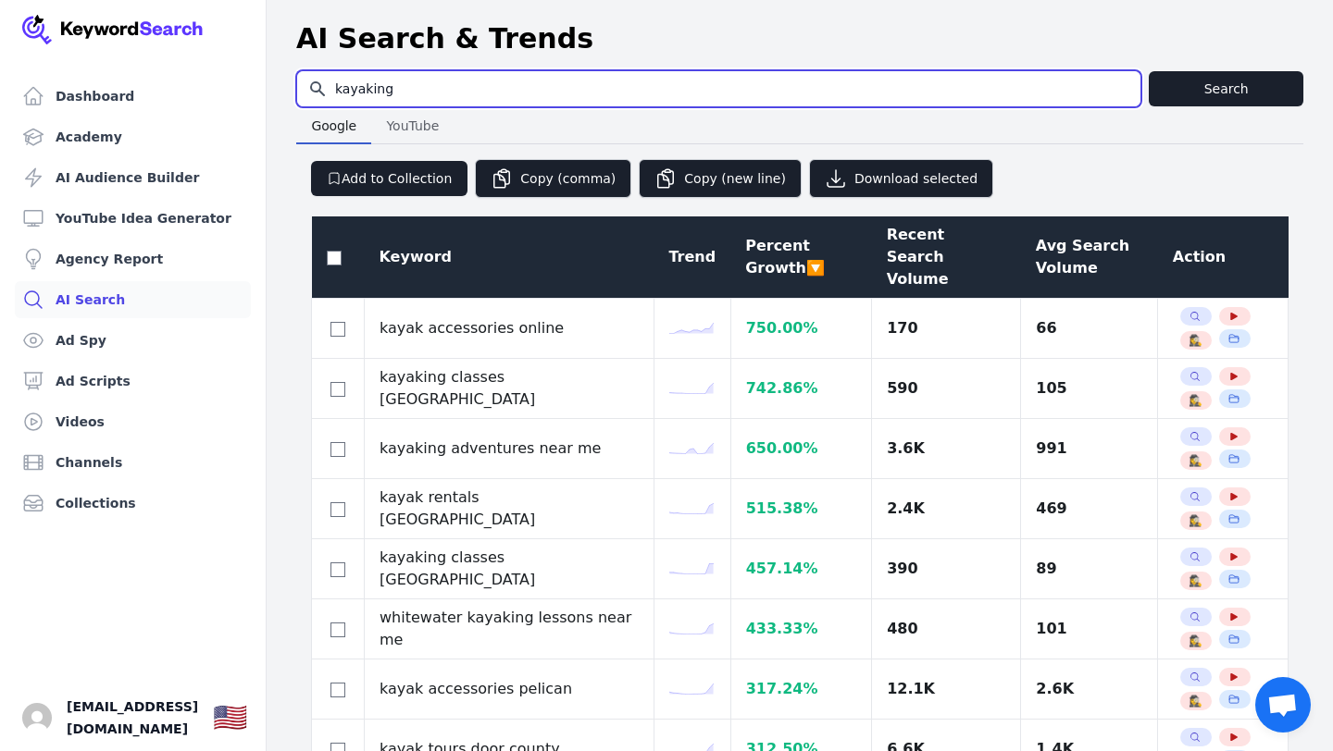
click at [488, 87] on input "kayaking" at bounding box center [718, 88] width 843 height 35
drag, startPoint x: 488, startPoint y: 87, endPoint x: 272, endPoint y: 81, distance: 215.7
type input "paddle boarding"
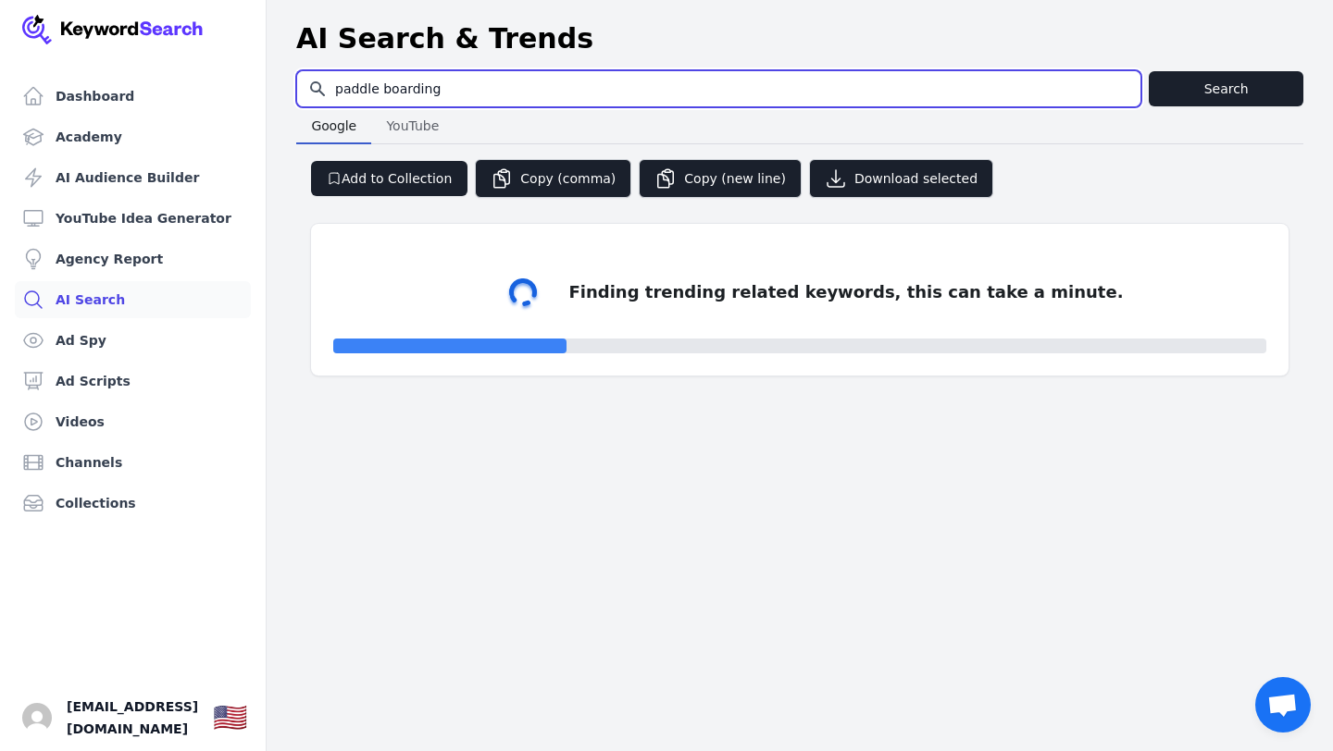
select select "50"
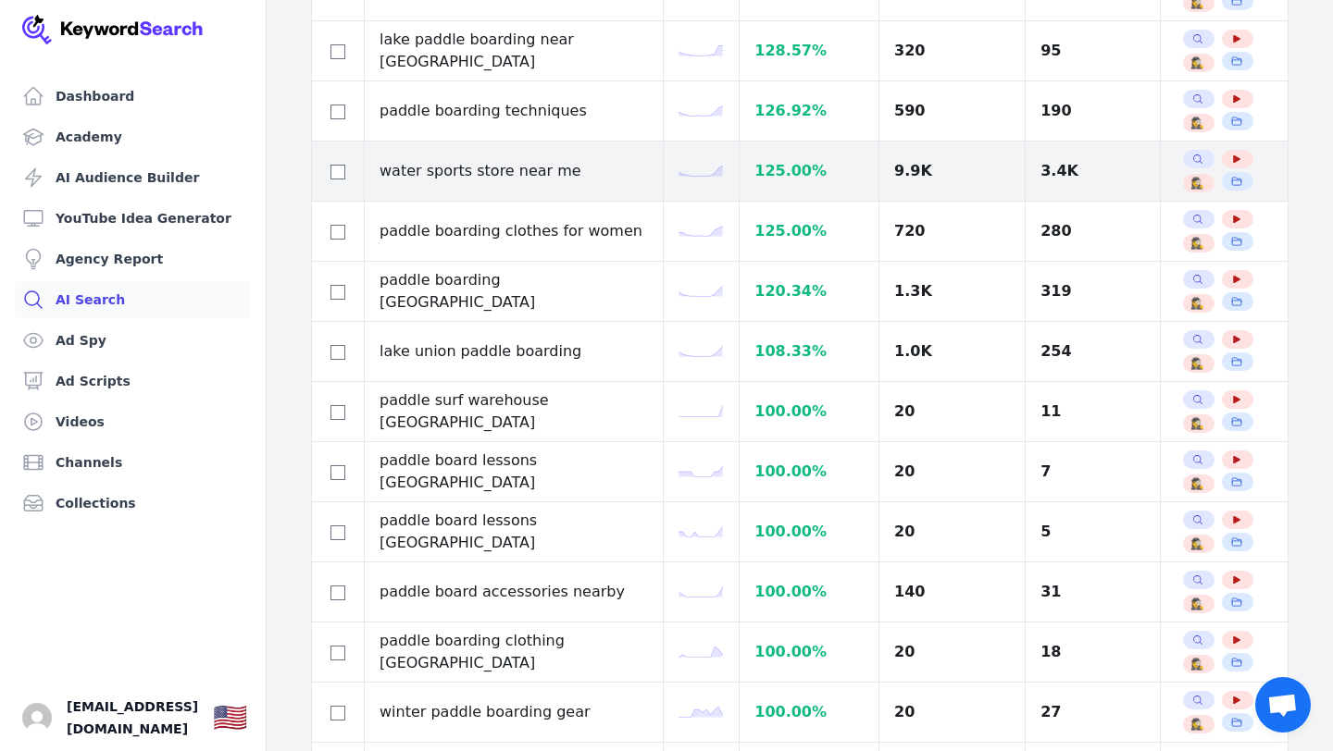
scroll to position [1720, 0]
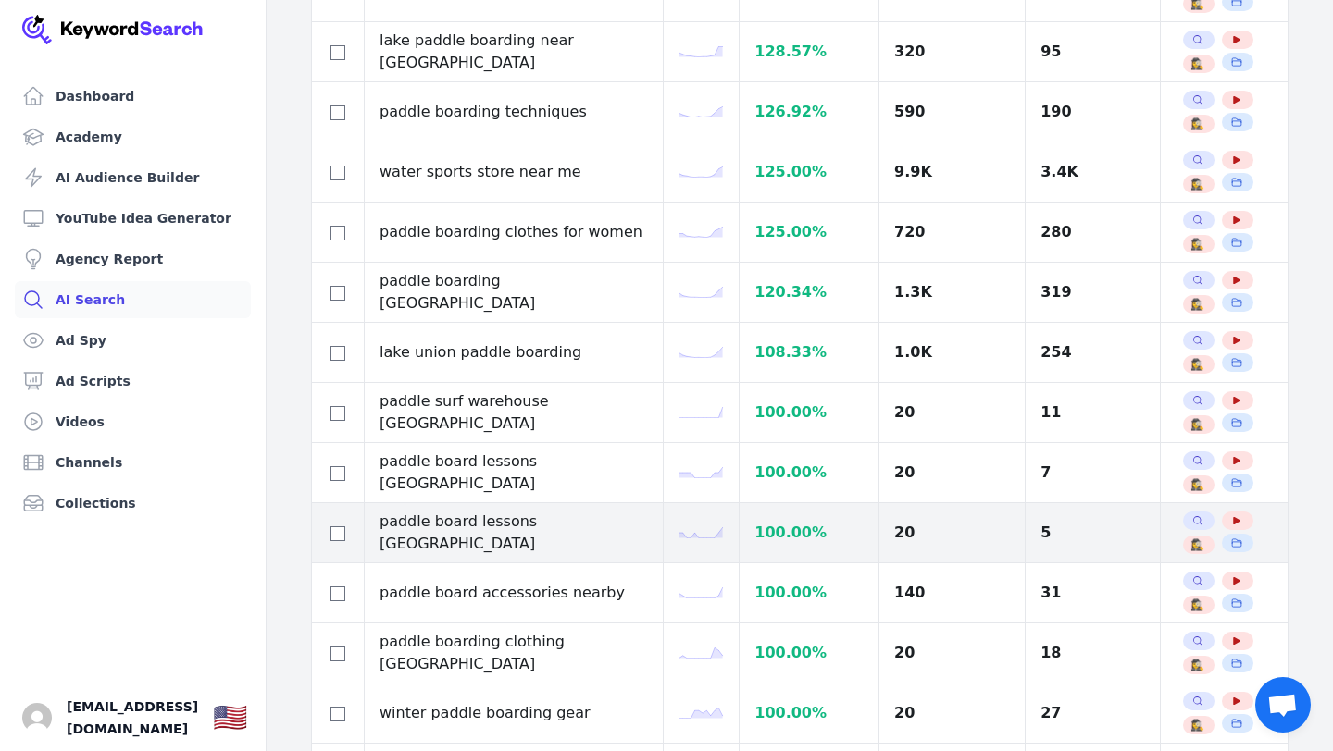
click at [610, 511] on td "paddle board lessons [GEOGRAPHIC_DATA]" at bounding box center [514, 533] width 299 height 60
click at [581, 503] on td "paddle board lessons [GEOGRAPHIC_DATA]" at bounding box center [514, 533] width 299 height 60
